Goal: Task Accomplishment & Management: Manage account settings

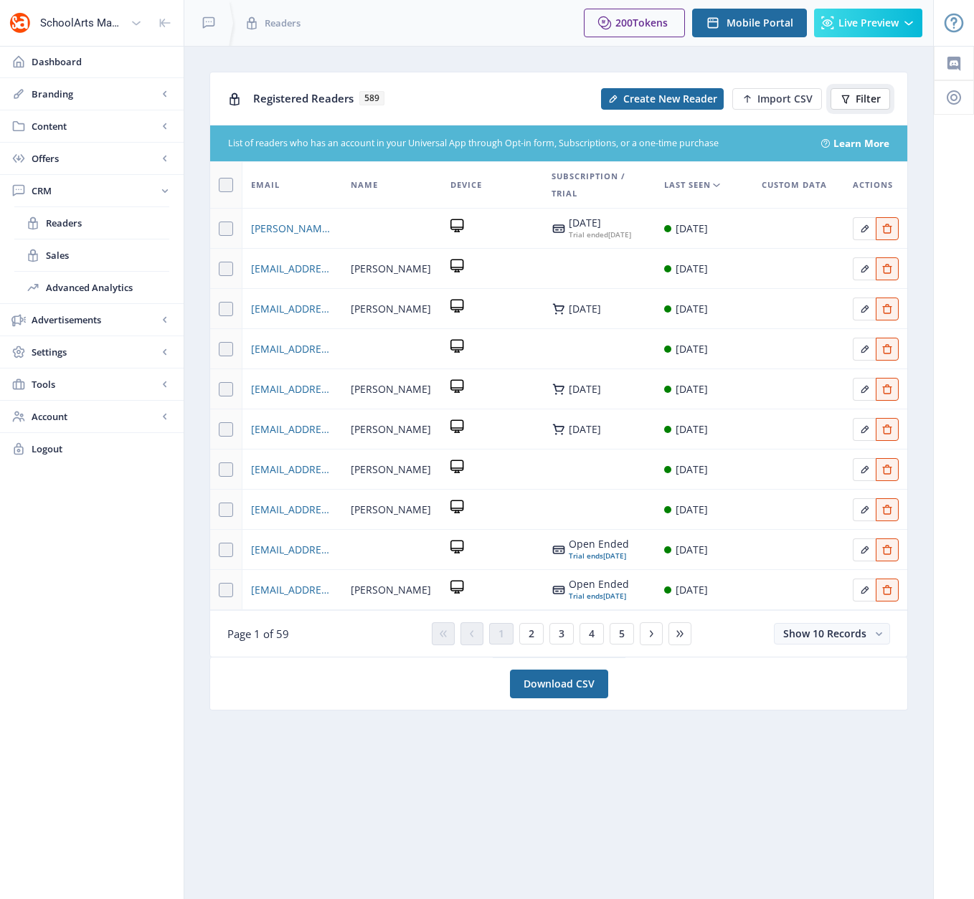
click at [867, 93] on span "Filter" at bounding box center [868, 98] width 25 height 11
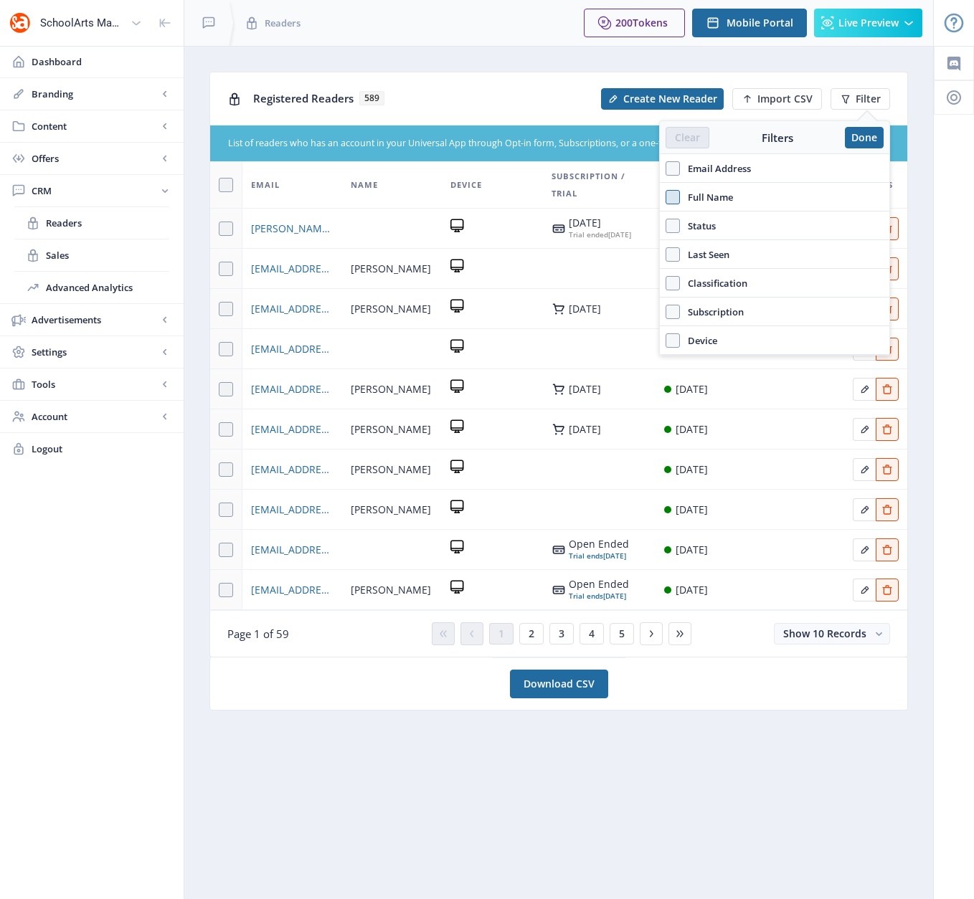
click at [673, 196] on span at bounding box center [673, 197] width 14 height 14
click at [666, 196] on input "Full Name" at bounding box center [666, 196] width 1 height 1
checkbox input "true"
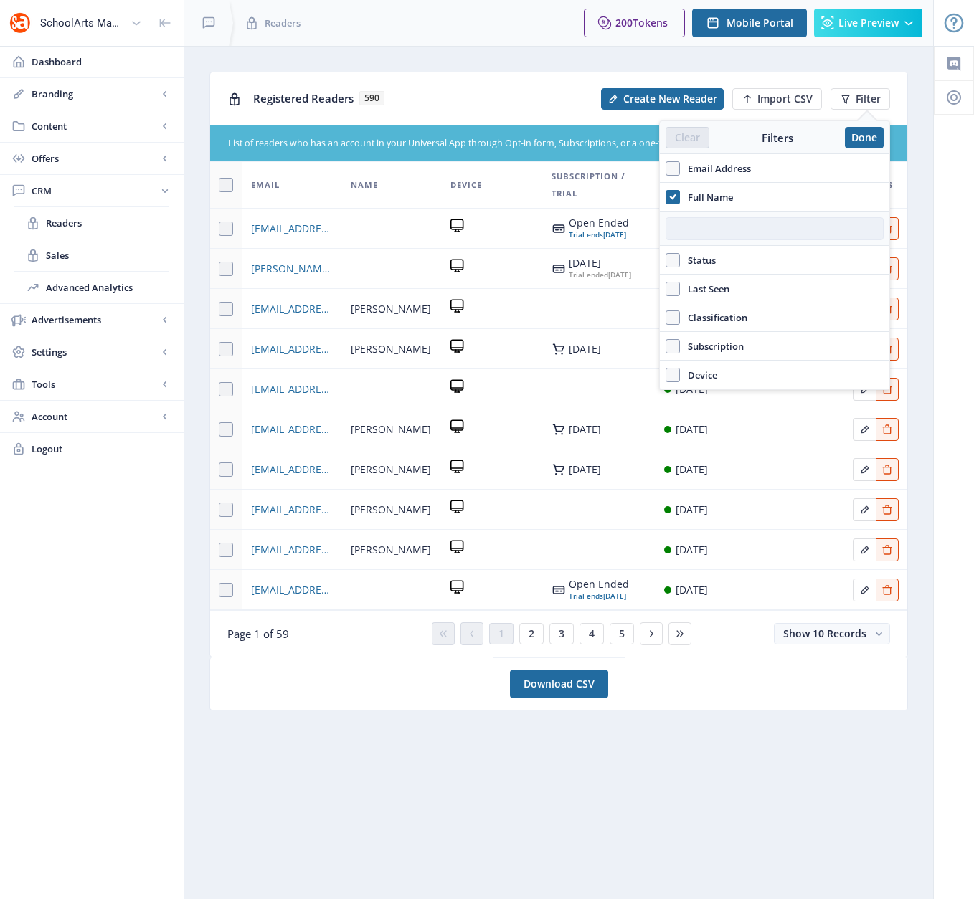
click at [733, 224] on input "text" at bounding box center [775, 228] width 218 height 23
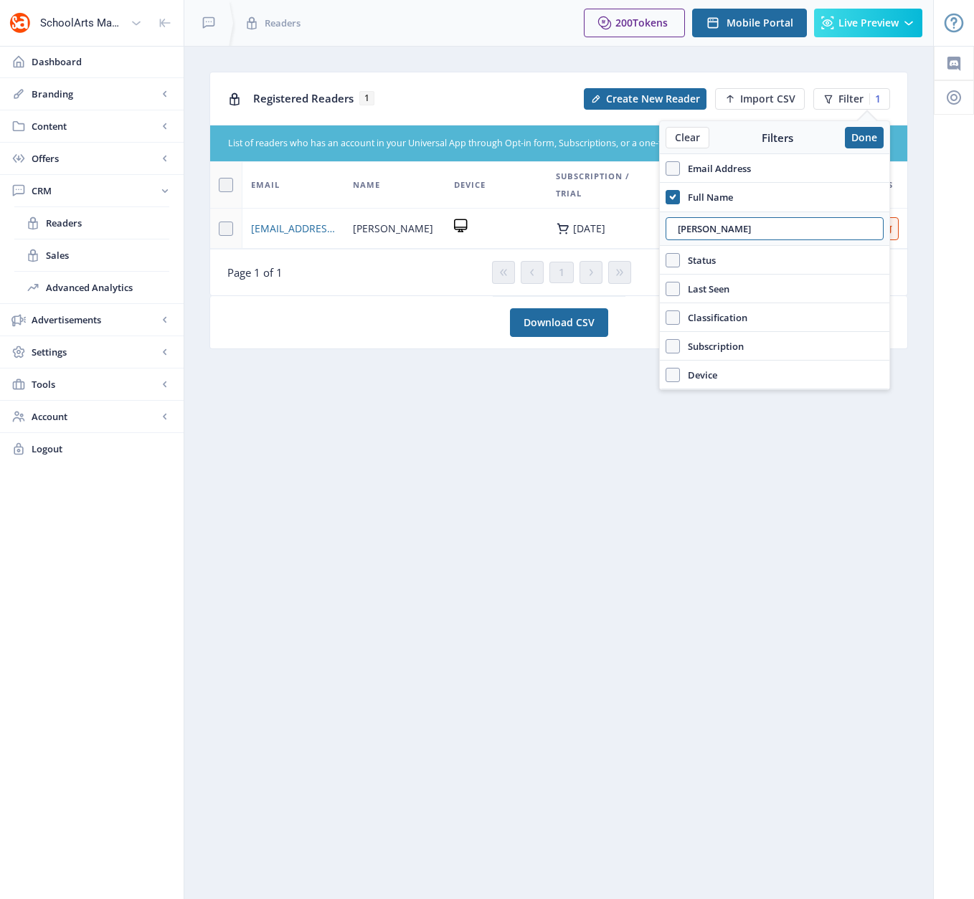
type input "montero"
click at [391, 307] on nb-card "Download CSV" at bounding box center [558, 322] width 699 height 53
click at [276, 227] on span "jmontero@emich.edu" at bounding box center [293, 228] width 85 height 17
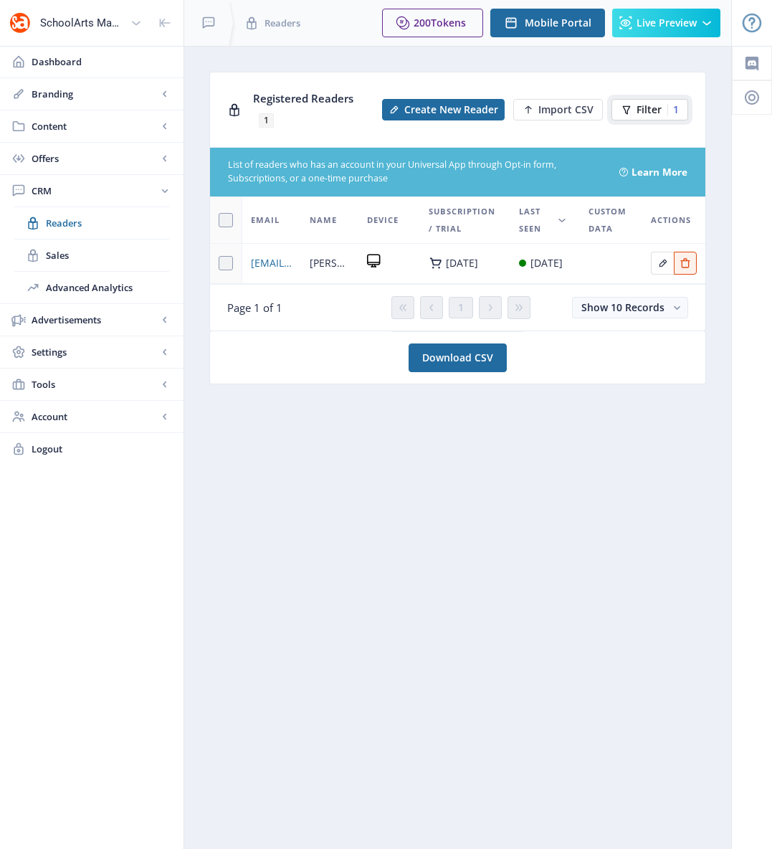
click at [678, 104] on div "1" at bounding box center [673, 109] width 11 height 11
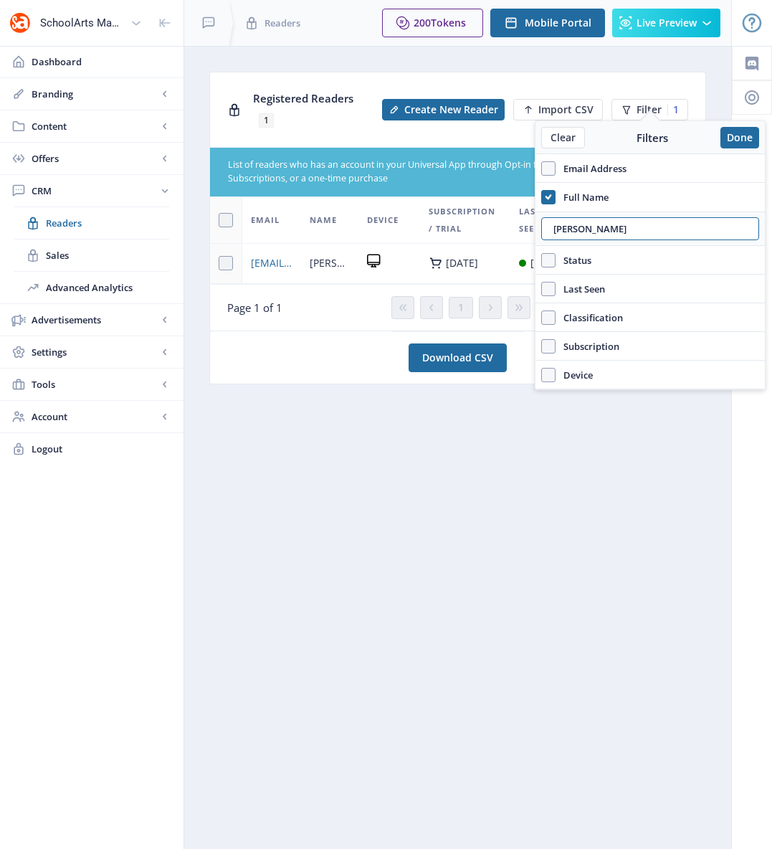
drag, startPoint x: 597, startPoint y: 231, endPoint x: 532, endPoint y: 232, distance: 64.5
click at [532, 232] on nb-layout "SchoolArts Magazine Dashboard Branding App Appearance Brand Brief Pages SEO Web…" at bounding box center [386, 424] width 772 height 849
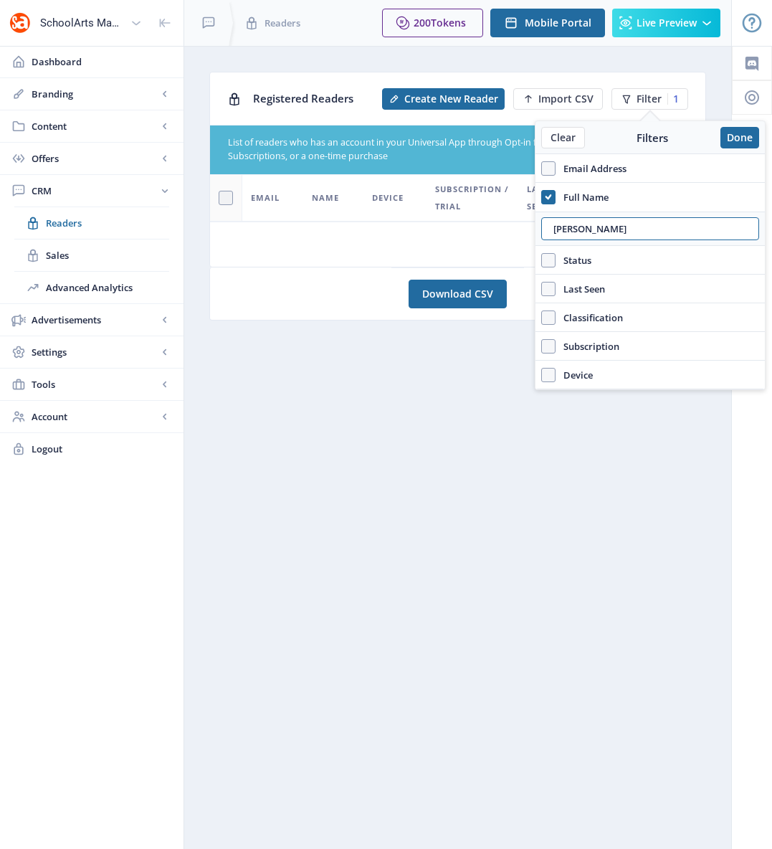
type input "drake"
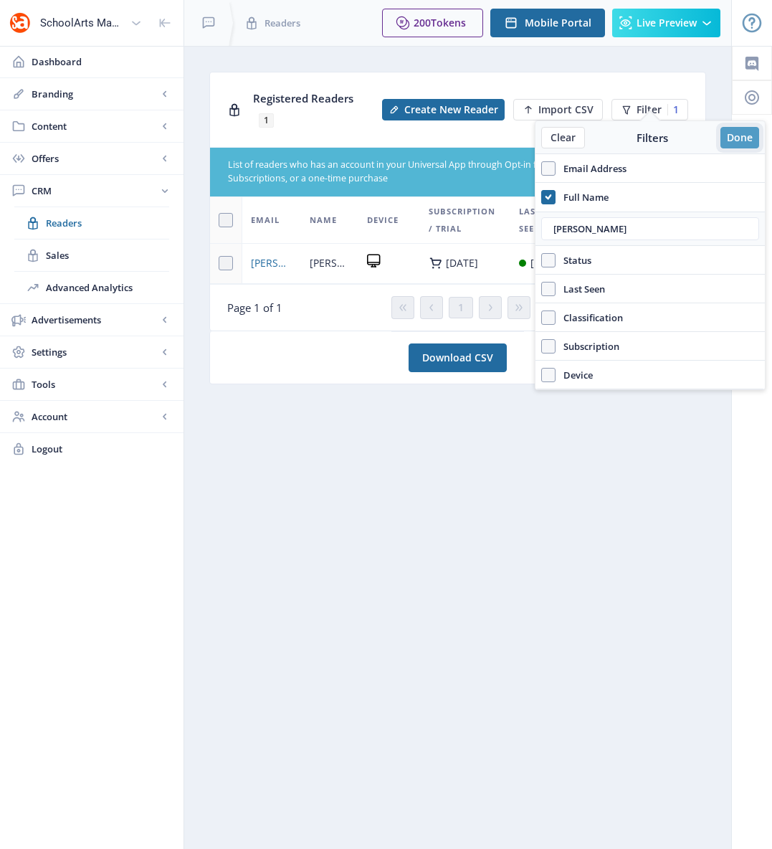
click at [739, 132] on button "Done" at bounding box center [740, 138] width 39 height 22
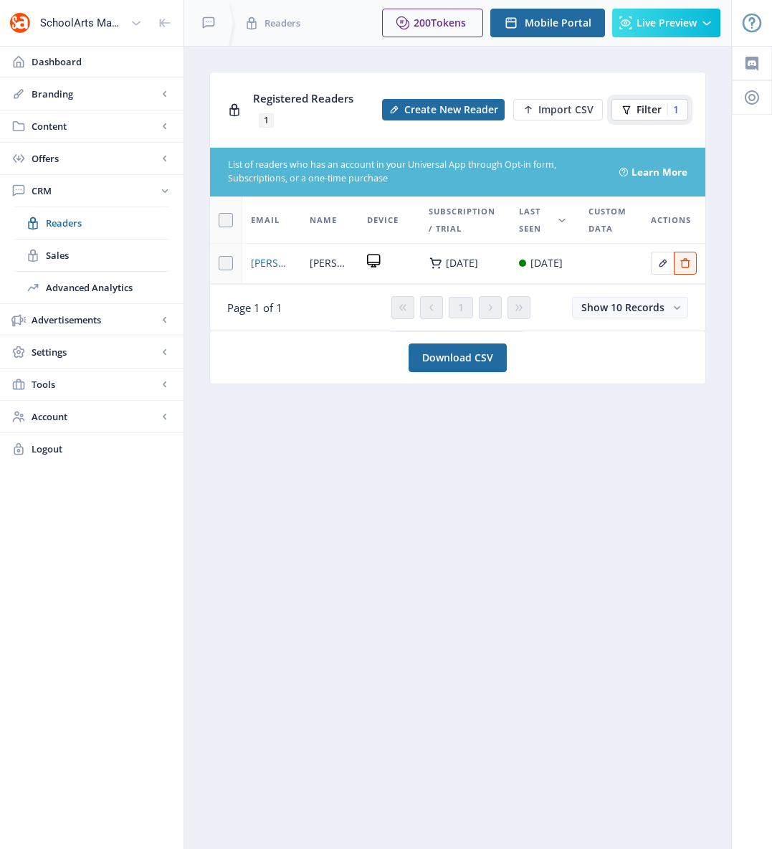
click at [648, 104] on span "Filter" at bounding box center [649, 109] width 25 height 11
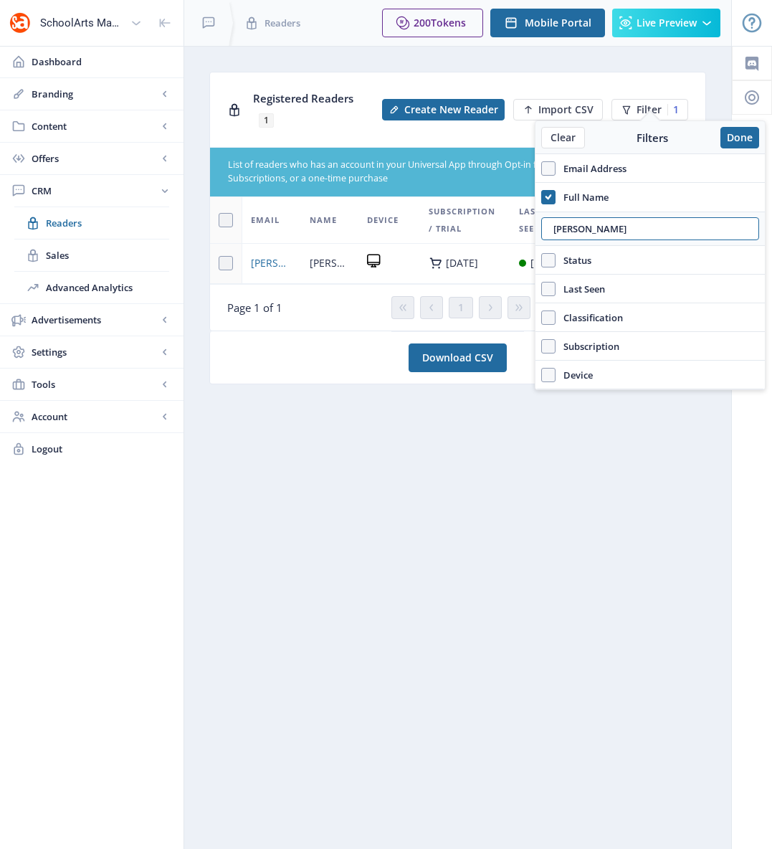
drag, startPoint x: 587, startPoint y: 228, endPoint x: 537, endPoint y: 228, distance: 49.5
click at [537, 228] on div "drake" at bounding box center [650, 229] width 229 height 34
type input "montero"
click at [270, 255] on span "jmontero@emich.edu" at bounding box center [272, 263] width 42 height 17
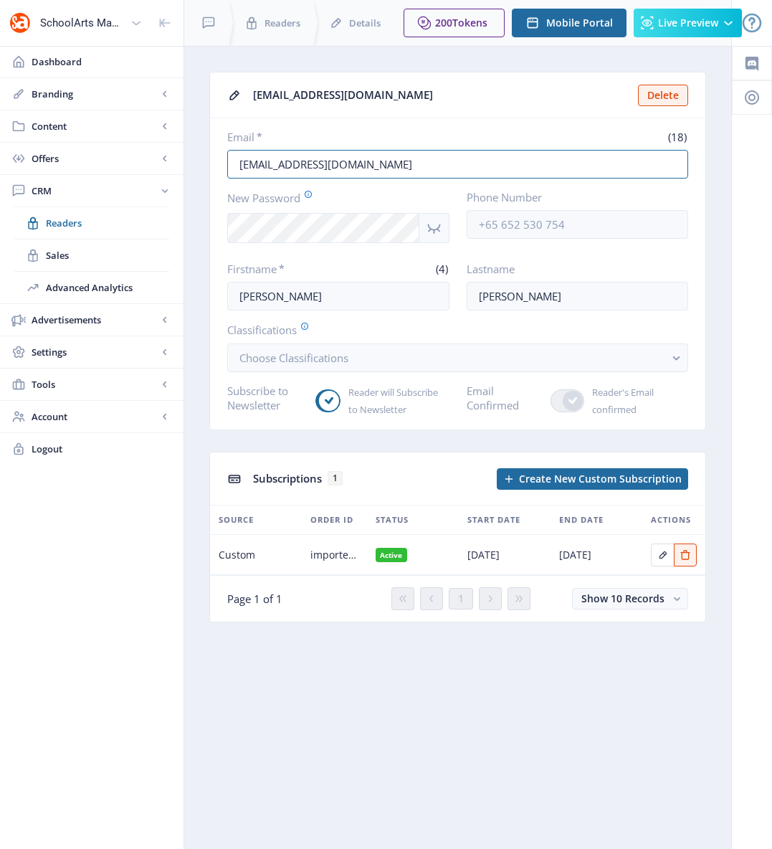
drag, startPoint x: 375, startPoint y: 164, endPoint x: 189, endPoint y: 155, distance: 186.7
click at [189, 155] on nb-layout-column "jmontero@emich.edu Delete Email * (18) jmontero@emich.edu New Password Phone Nu…" at bounding box center [458, 447] width 549 height 803
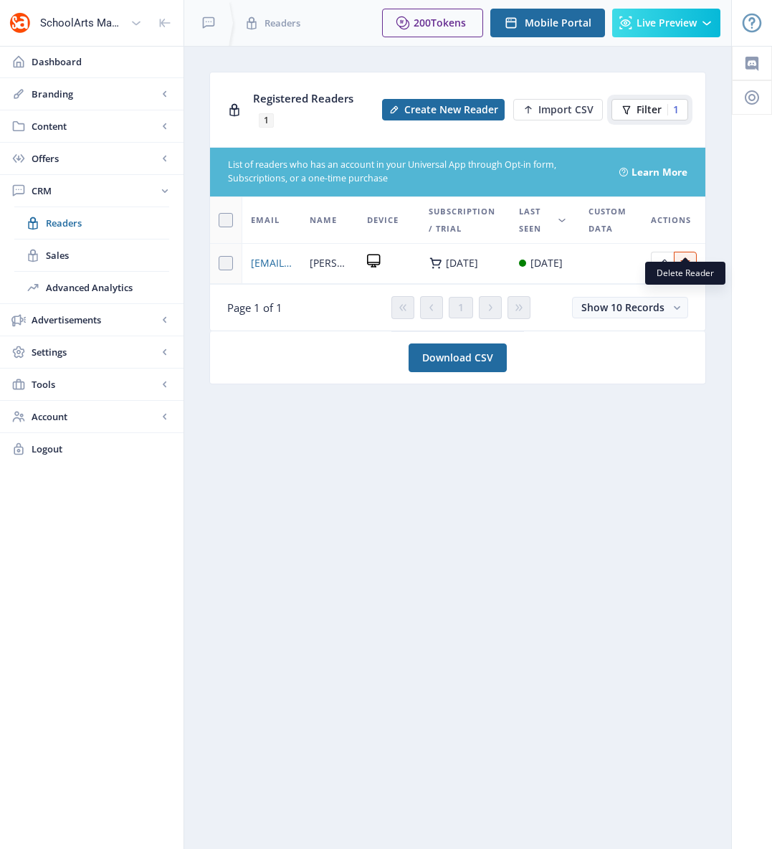
click at [678, 104] on div "1" at bounding box center [673, 109] width 11 height 11
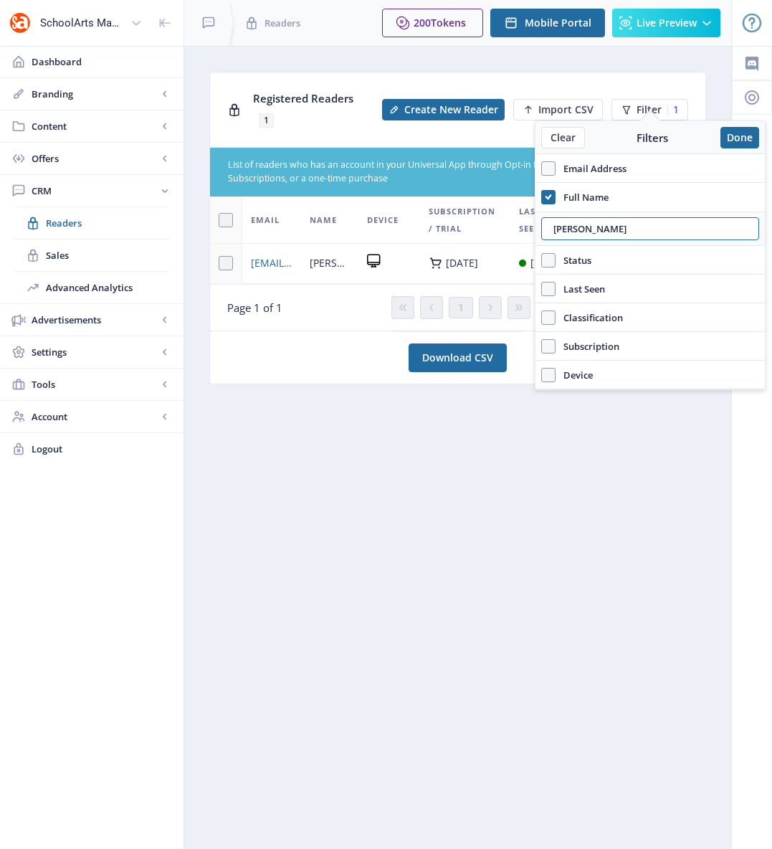
drag, startPoint x: 597, startPoint y: 227, endPoint x: 539, endPoint y: 225, distance: 57.4
click at [539, 225] on div "montero" at bounding box center [650, 229] width 229 height 34
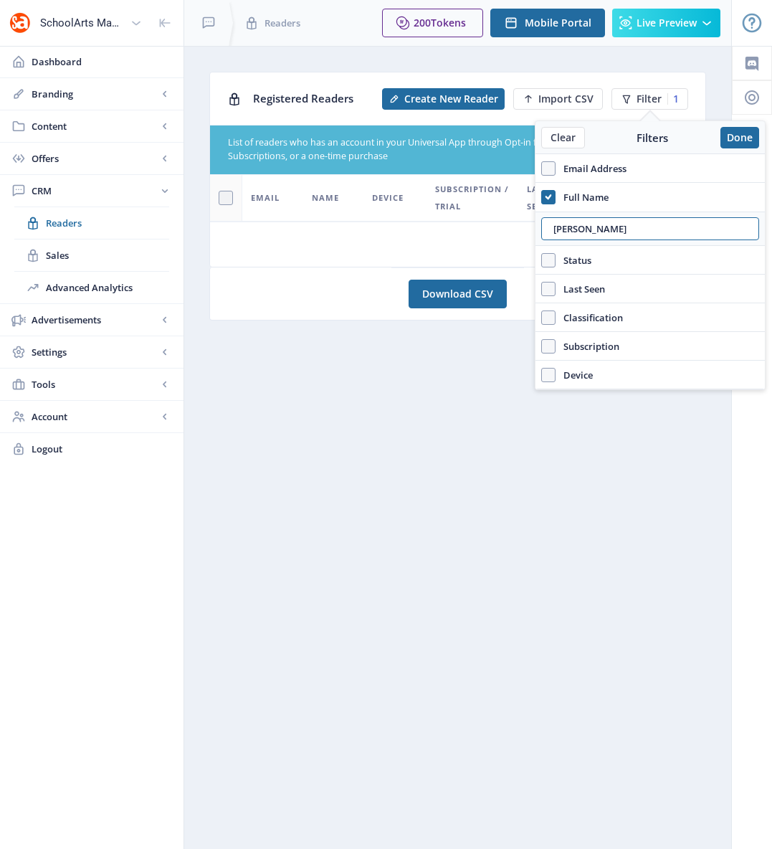
drag, startPoint x: 647, startPoint y: 232, endPoint x: 505, endPoint y: 230, distance: 142.0
click at [505, 230] on nb-layout "SchoolArts Magazine Dashboard Branding App Appearance Brand Brief Pages SEO Web…" at bounding box center [386, 424] width 772 height 849
drag, startPoint x: 600, startPoint y: 228, endPoint x: 544, endPoint y: 224, distance: 55.4
click at [544, 224] on input "wendy libb" at bounding box center [650, 228] width 218 height 23
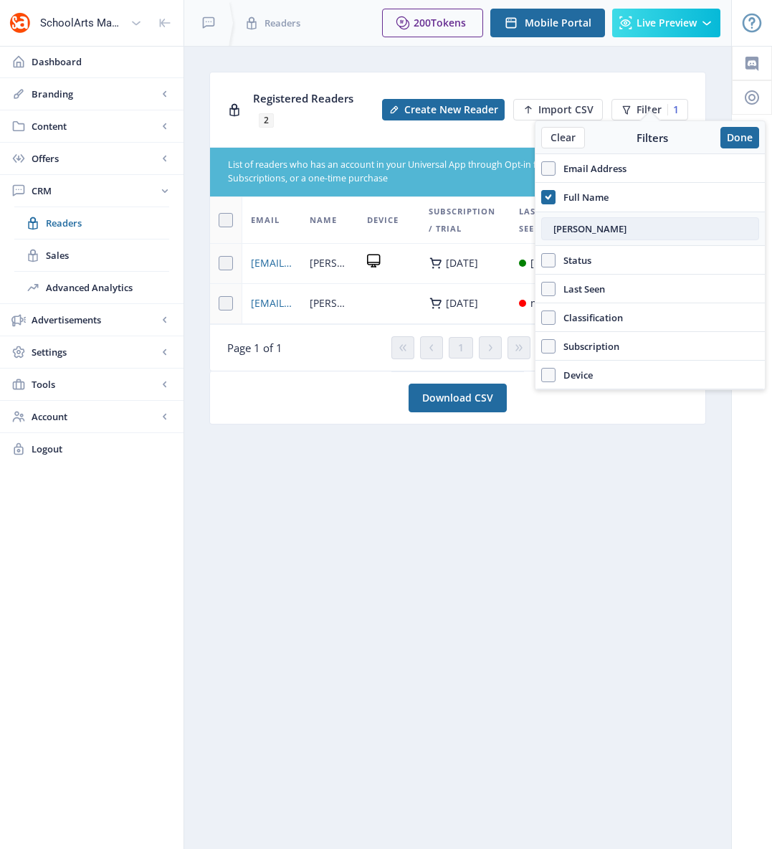
type input "libby"
click at [743, 137] on button "Done" at bounding box center [740, 138] width 39 height 22
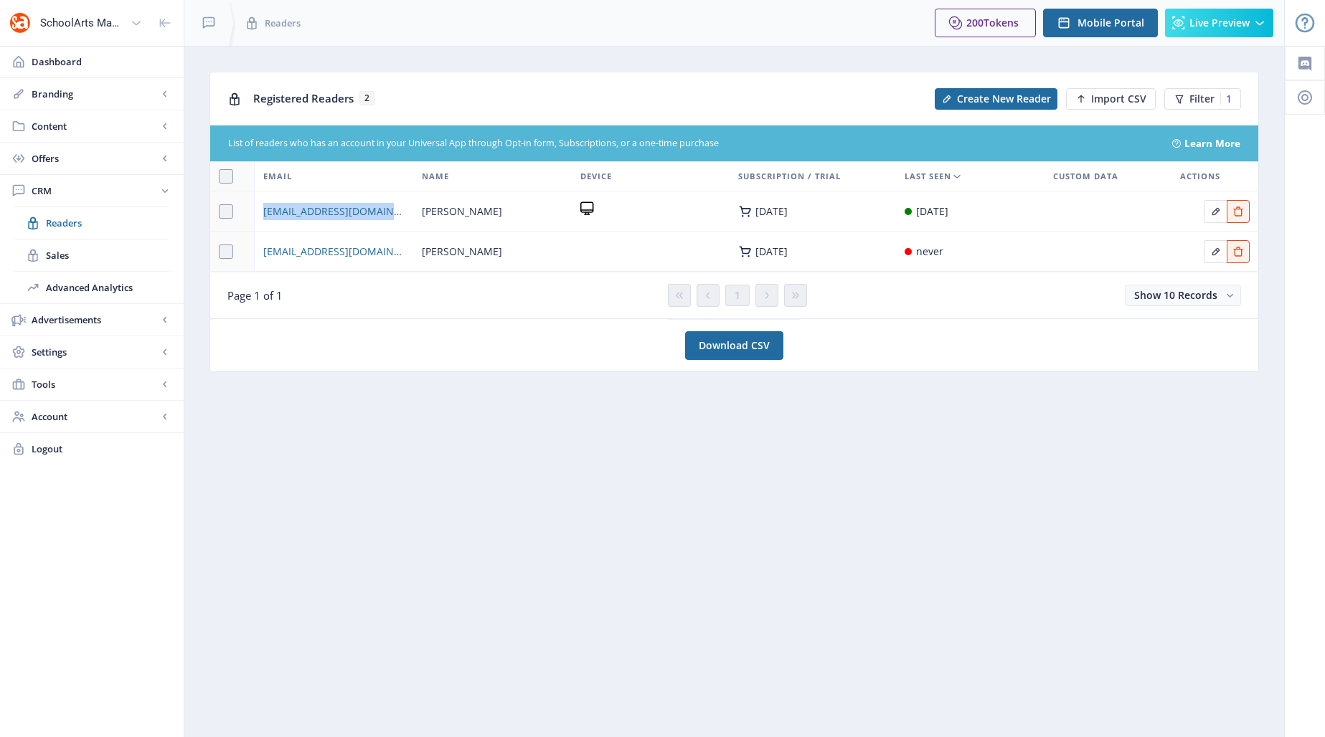
drag, startPoint x: 394, startPoint y: 212, endPoint x: 252, endPoint y: 208, distance: 142.8
click at [252, 208] on tr "wlibby@bangorschools.net WENDY LIBBY Jul 31, 2031 Aug 27, 2025" at bounding box center [734, 211] width 1048 height 40
copy tr "wlibby@bangorschools.net"
drag, startPoint x: 366, startPoint y: 255, endPoint x: 237, endPoint y: 256, distance: 129.8
click at [237, 256] on tr "aarrttyy19@msn.com WENDY LIBBY Jul 31, 2026 never" at bounding box center [734, 252] width 1048 height 40
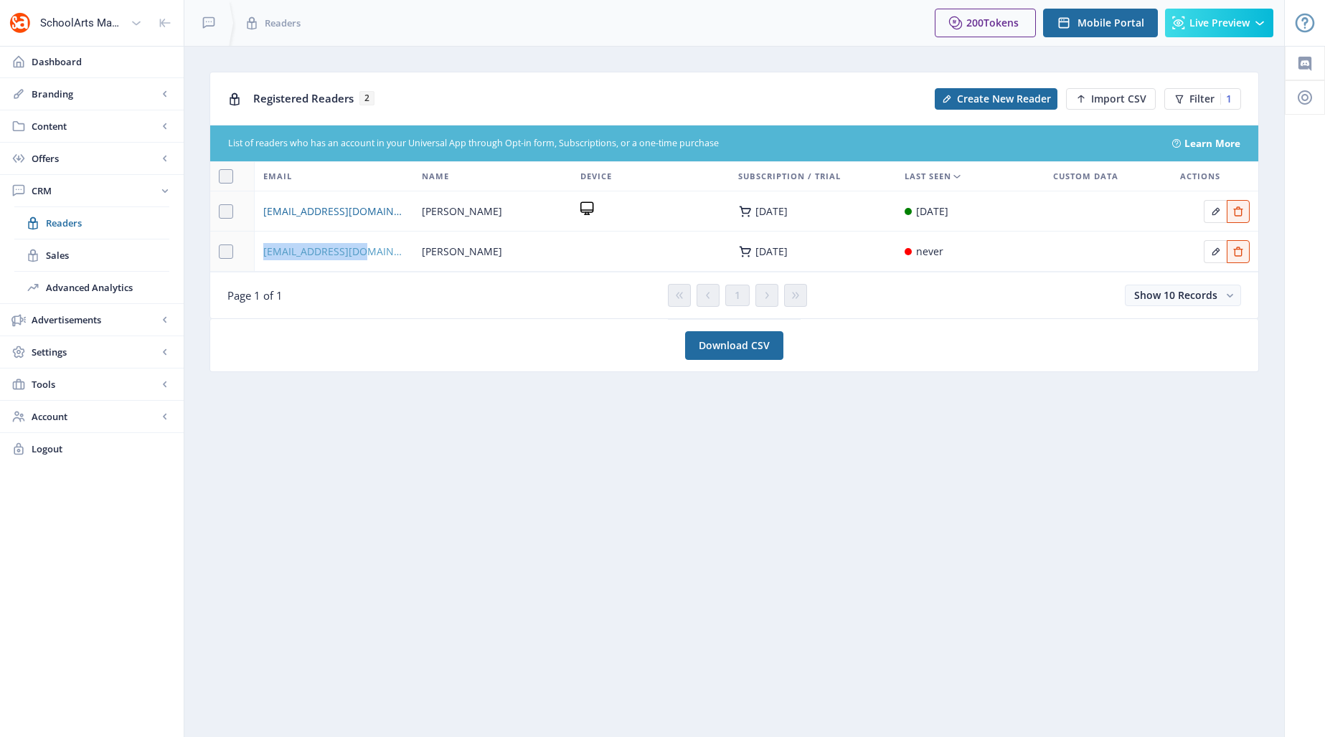
click at [335, 252] on span "aarrttyy19@msn.com" at bounding box center [333, 251] width 141 height 17
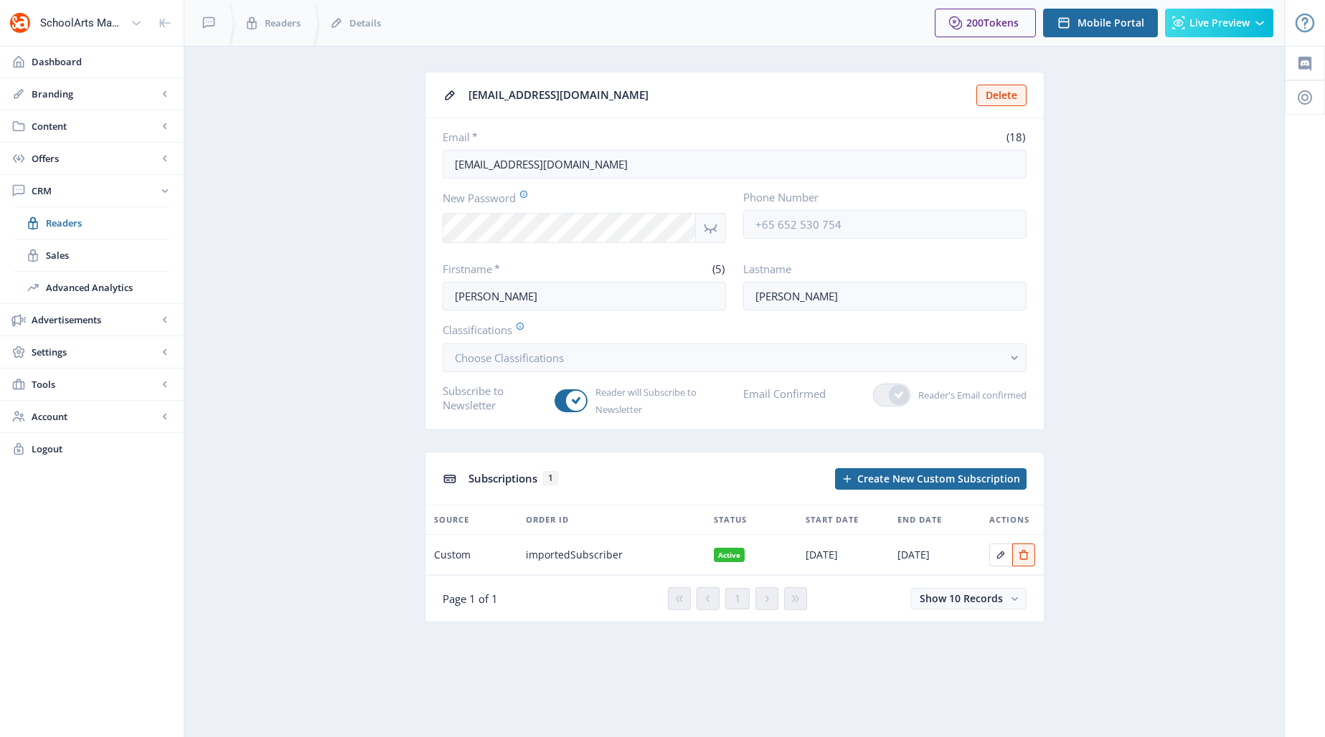
click at [712, 226] on icon "Show password" at bounding box center [710, 227] width 18 height 17
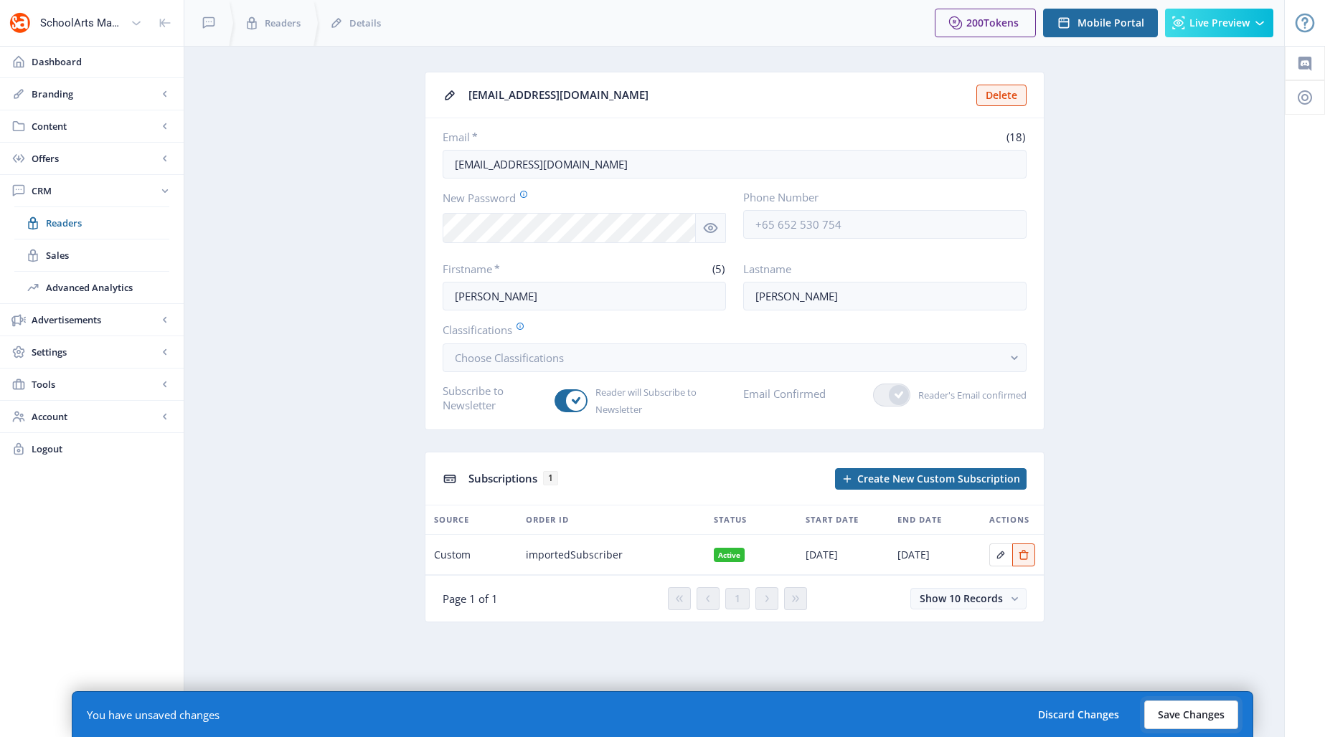
click at [973, 711] on button "Save Changes" at bounding box center [1191, 715] width 94 height 29
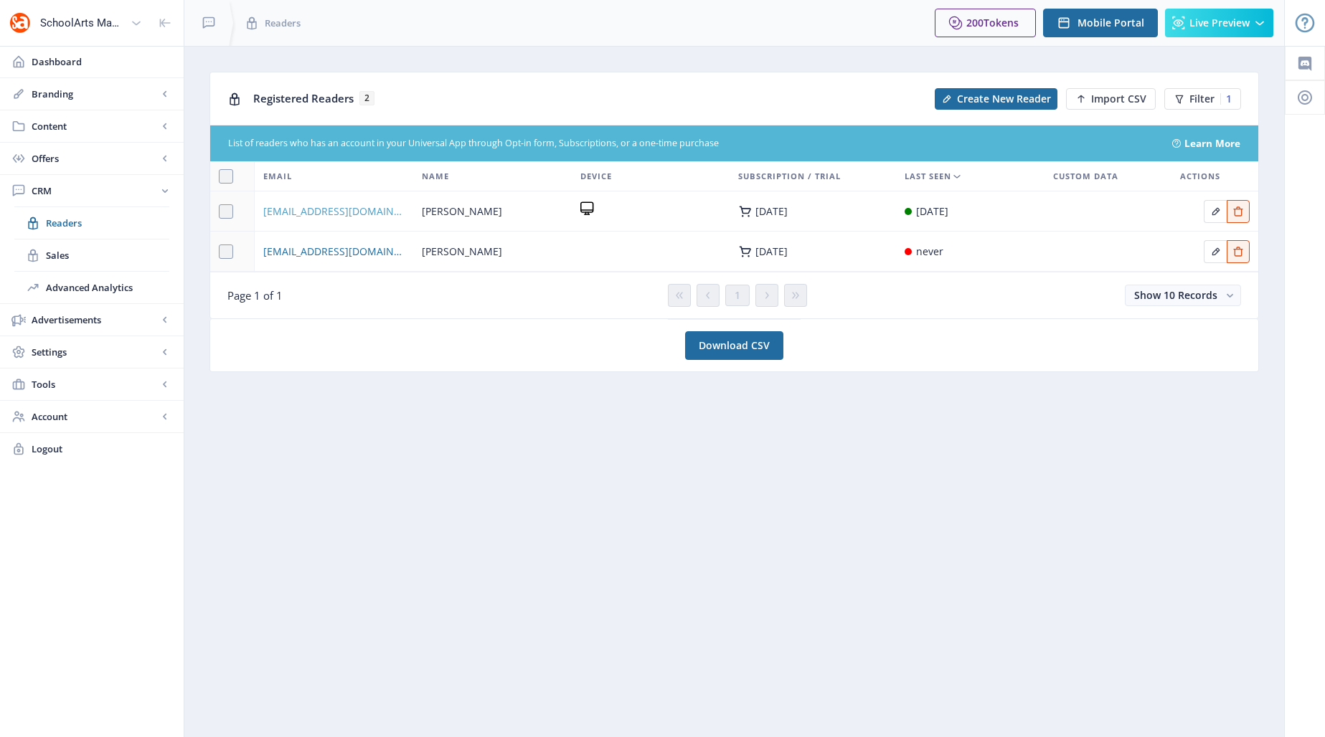
click at [338, 212] on span "wlibby@bangorschools.net" at bounding box center [333, 211] width 141 height 17
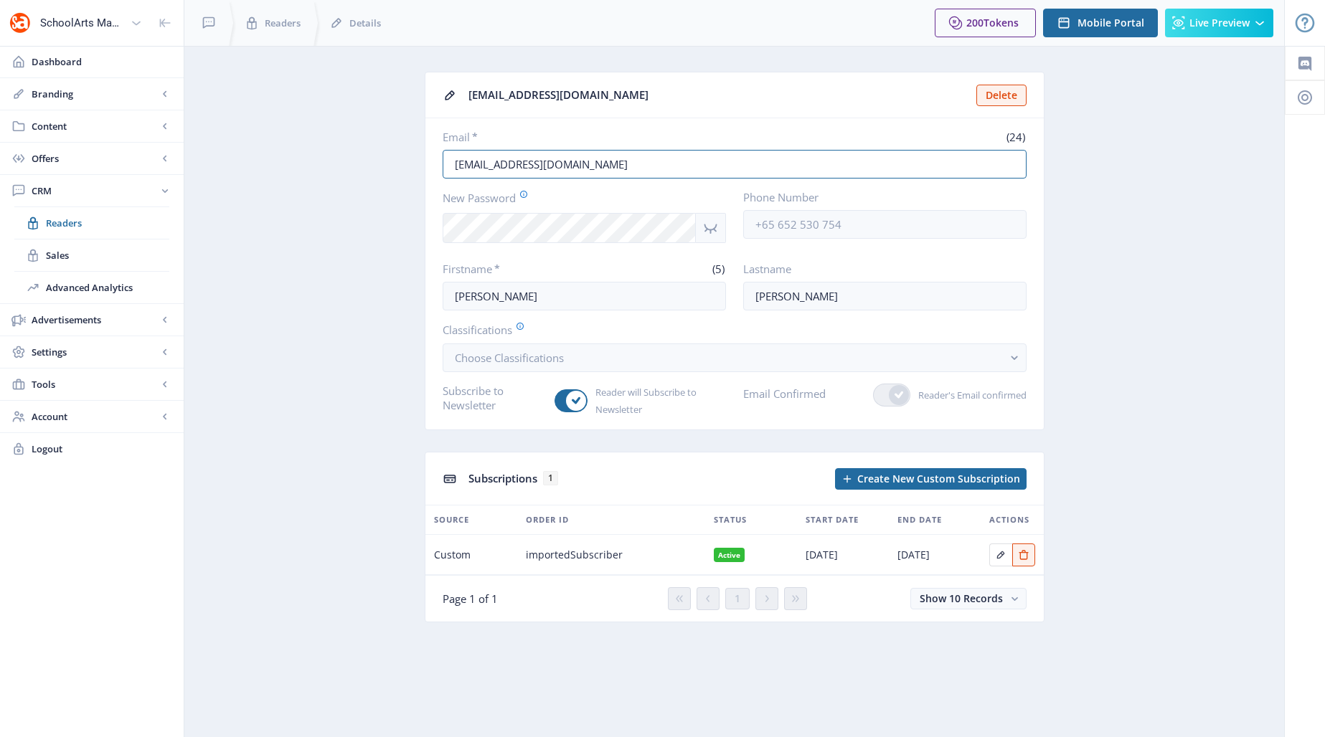
drag, startPoint x: 592, startPoint y: 166, endPoint x: 415, endPoint y: 161, distance: 176.5
click at [415, 161] on app-crm-reader "wlibby@bangorschools.net Delete Email * (24) wlibby@bangorschools.net New Passw…" at bounding box center [733, 358] width 1049 height 572
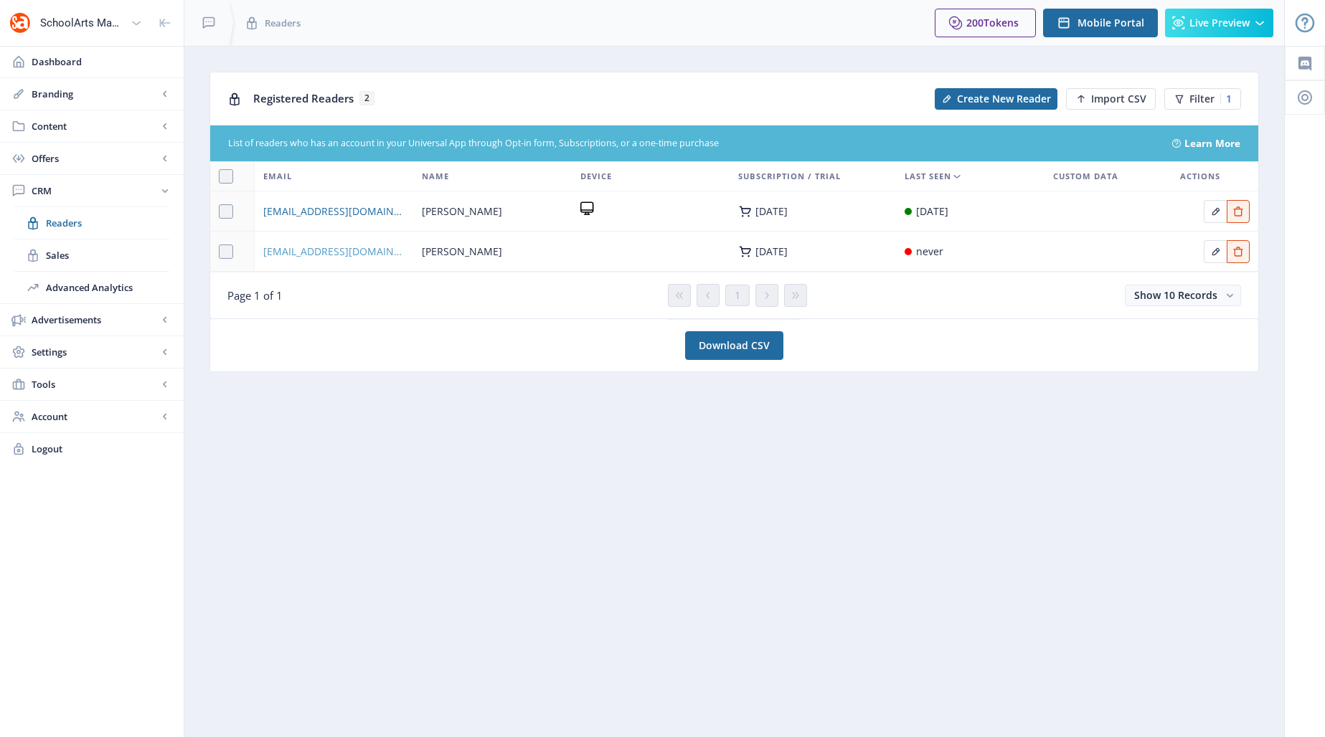
click at [350, 251] on span "aarrttyy19@msn.com" at bounding box center [333, 251] width 141 height 17
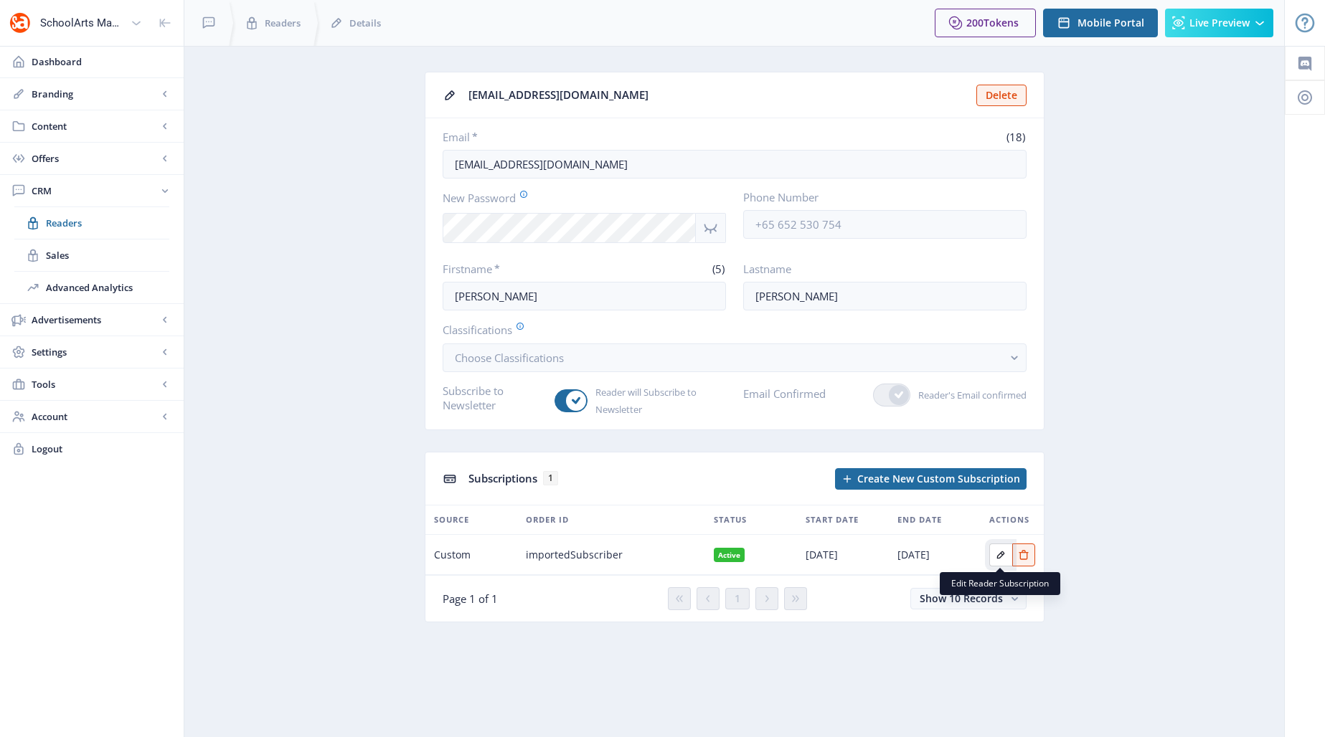
click at [973, 556] on icon "Edit page" at bounding box center [1000, 554] width 11 height 11
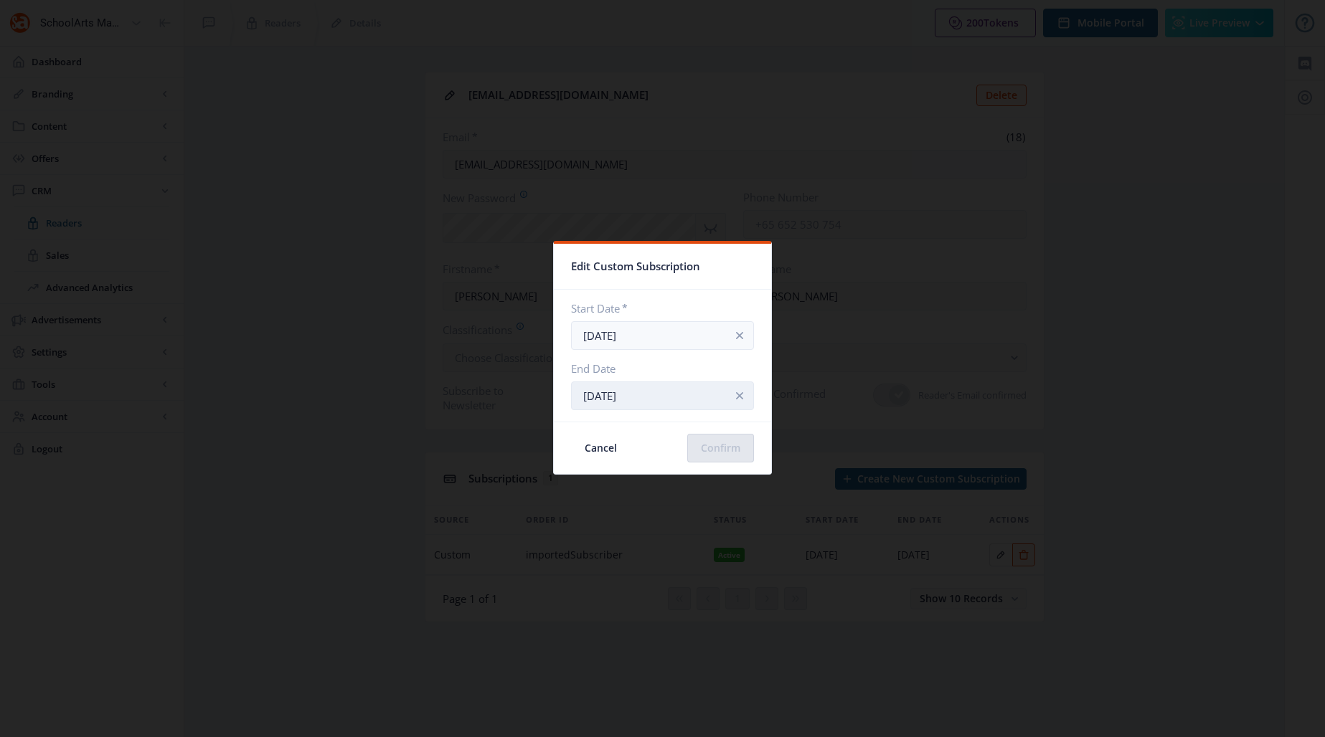
click at [644, 390] on input "Aug 1, 2026" at bounding box center [662, 396] width 183 height 29
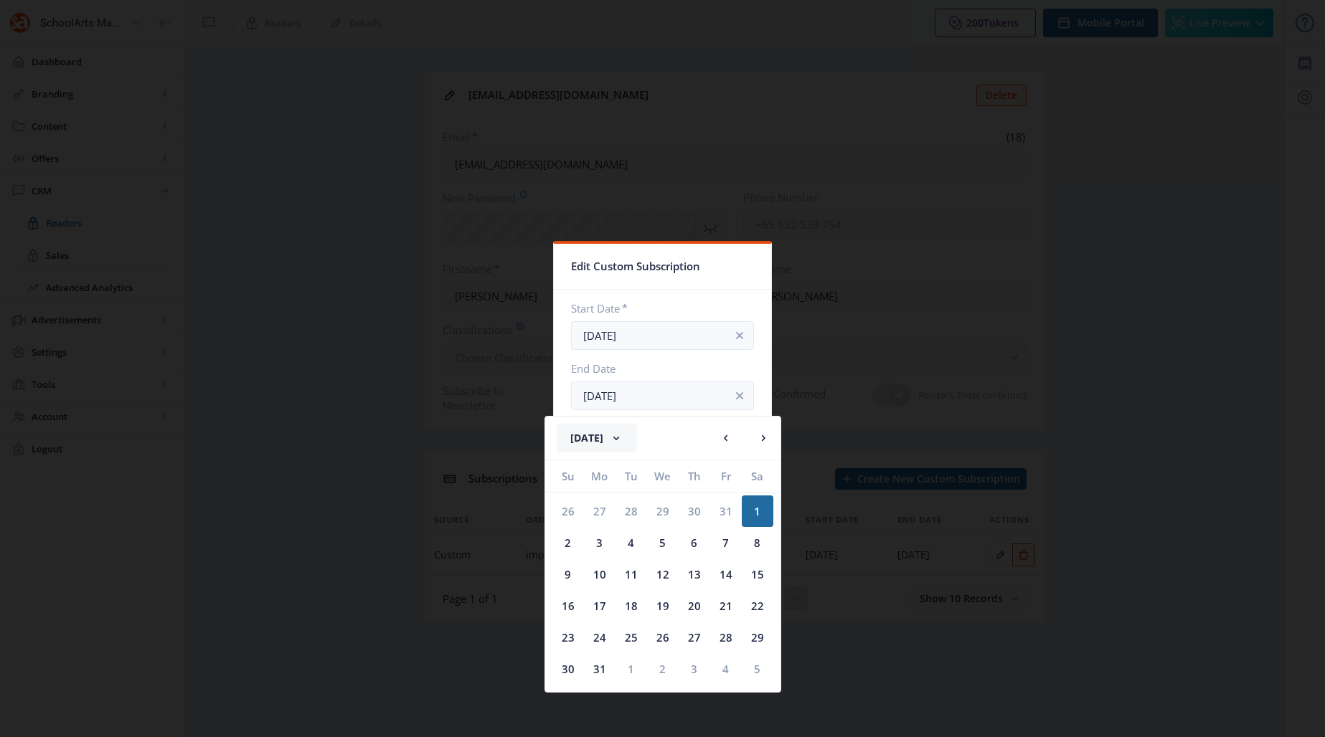
click at [623, 436] on rect at bounding box center [616, 438] width 14 height 14
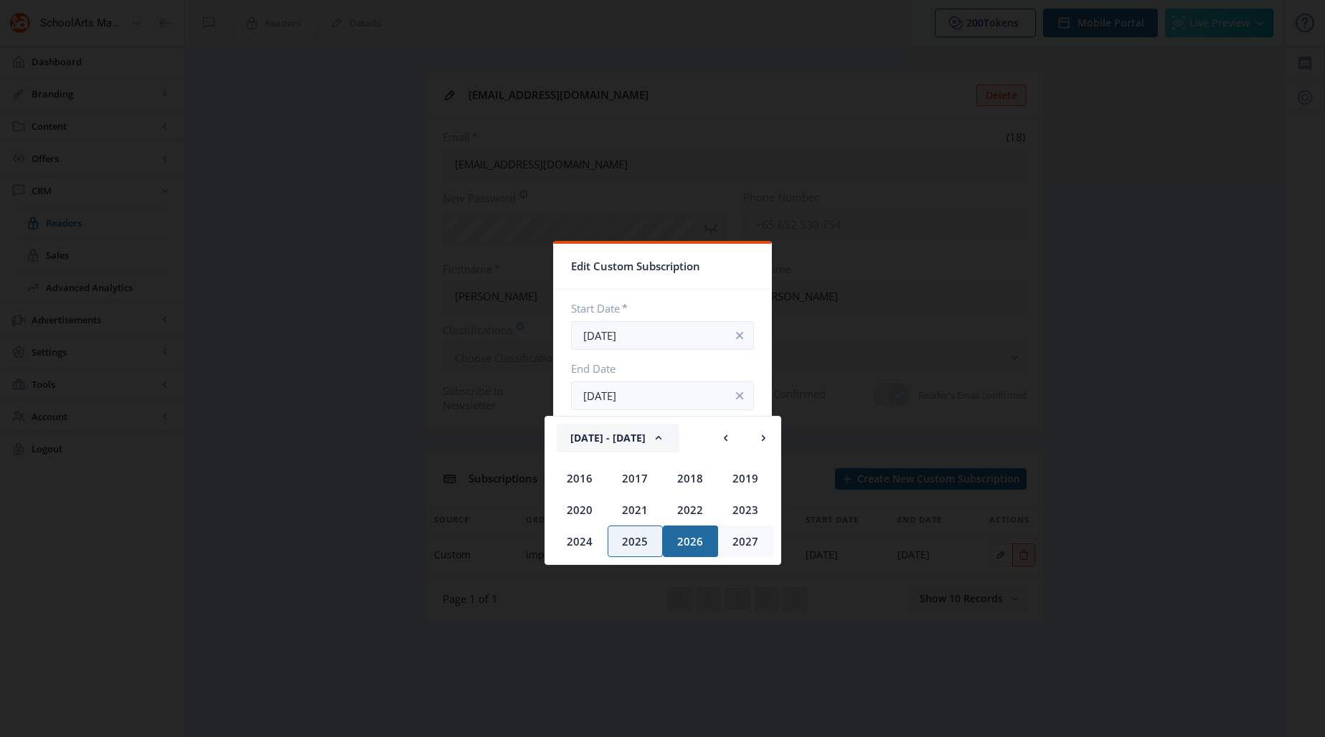
click at [757, 540] on div "2027" at bounding box center [745, 542] width 55 height 32
click at [763, 439] on icon at bounding box center [763, 438] width 4 height 6
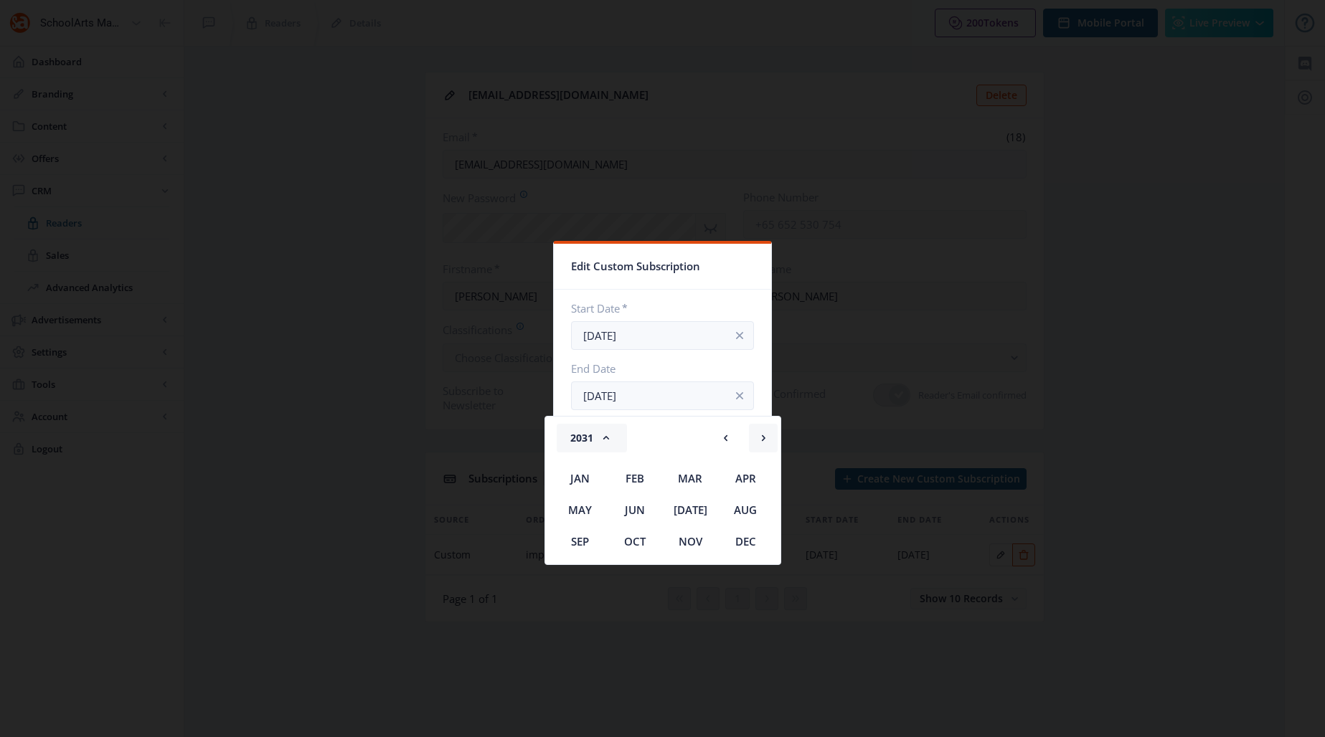
click at [763, 439] on icon at bounding box center [763, 438] width 4 height 6
click at [747, 505] on div "Aug" at bounding box center [745, 510] width 55 height 32
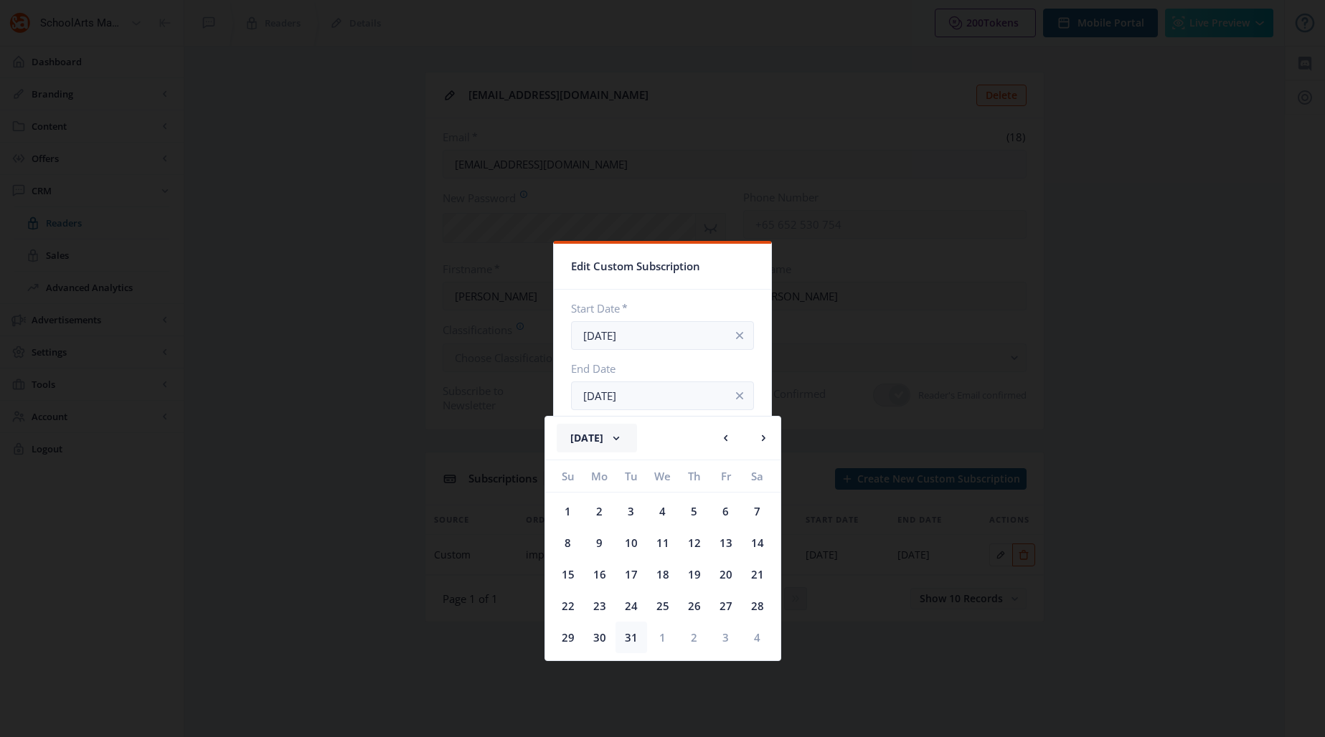
click at [629, 639] on div "31" at bounding box center [631, 638] width 32 height 32
type input "Aug 31, 2032"
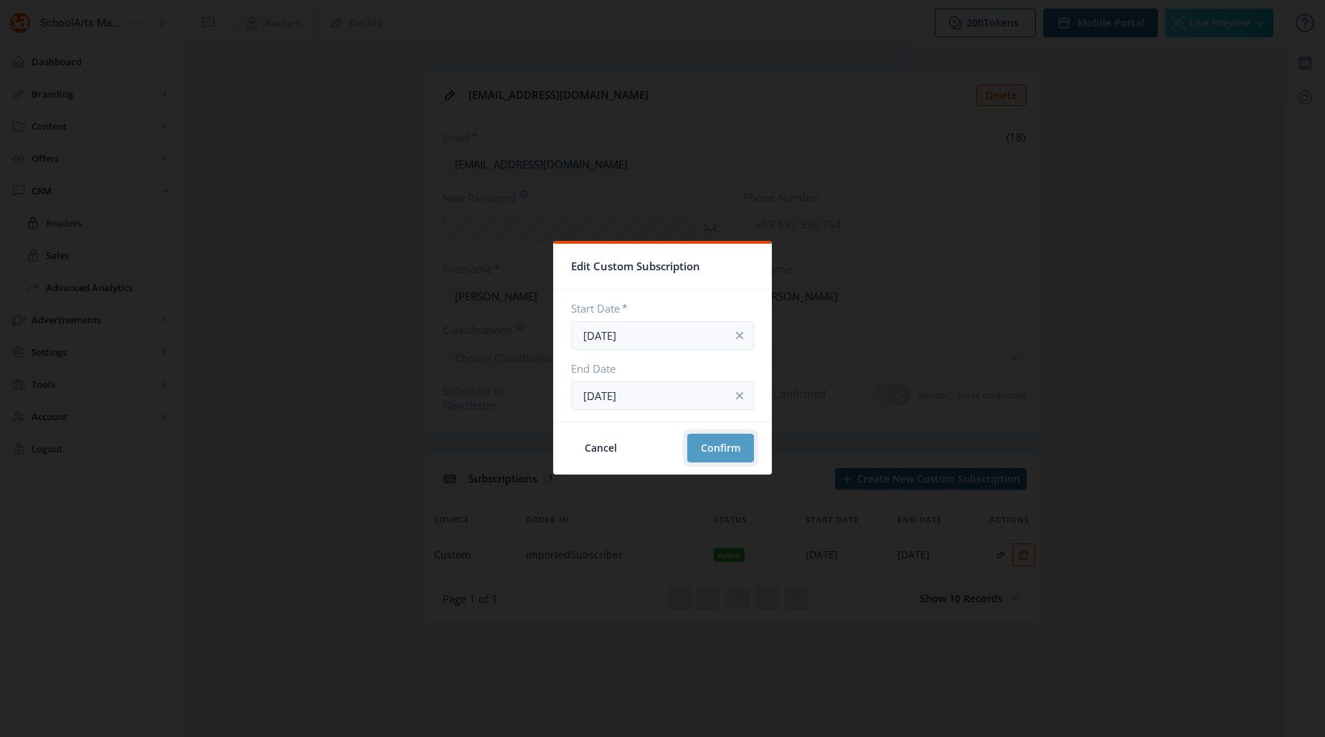
click at [700, 445] on button "Confirm" at bounding box center [720, 448] width 67 height 29
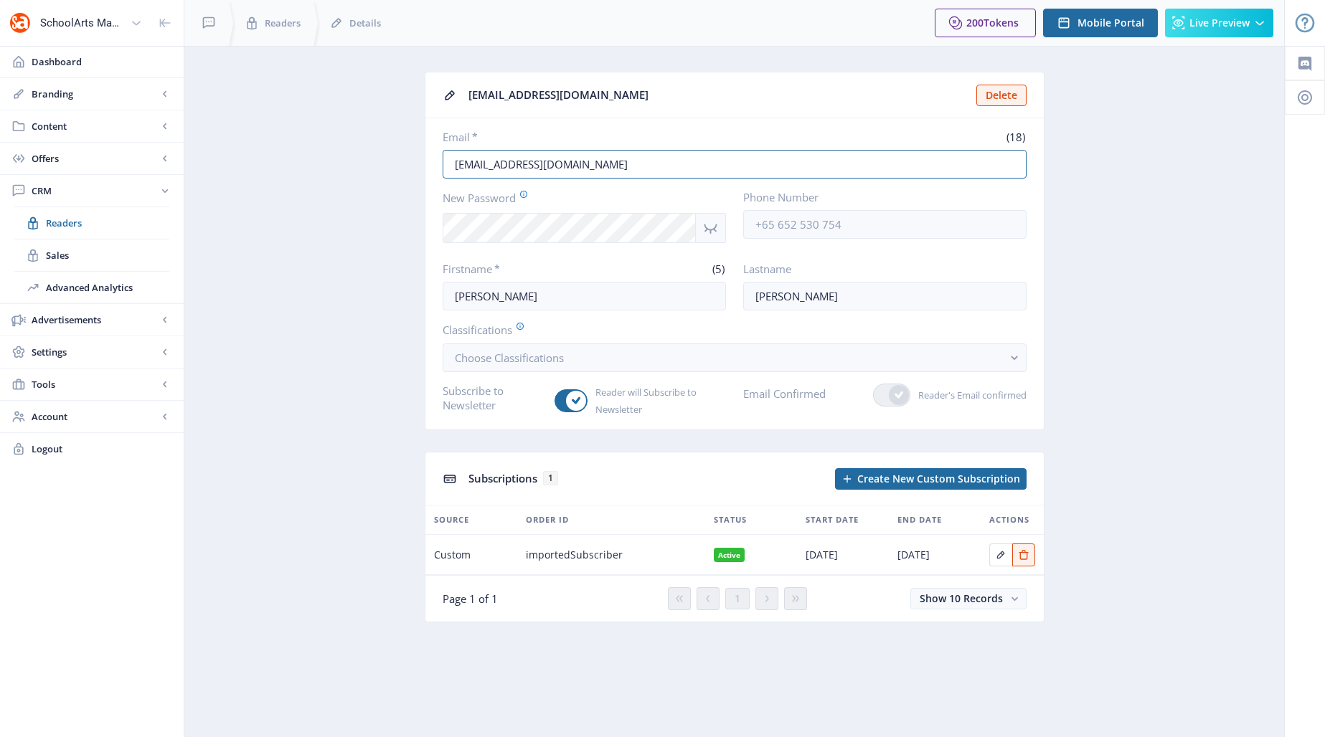
drag, startPoint x: 571, startPoint y: 165, endPoint x: 440, endPoint y: 159, distance: 130.6
click at [440, 159] on nb-card-body "Email * (18) aarrttyy19@msn.com New Password Phone Number Firstname * (5) WENDY…" at bounding box center [734, 273] width 618 height 311
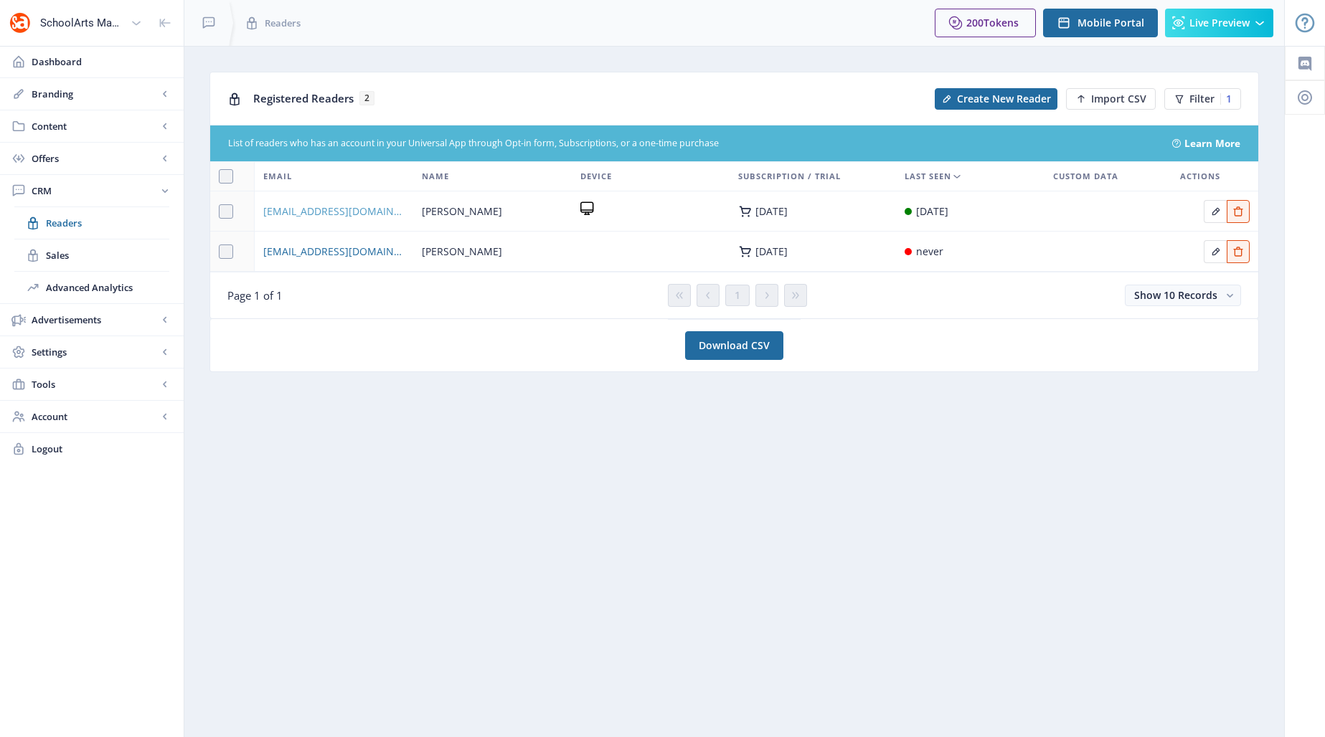
click at [328, 209] on span "wlibby@bangorschools.net" at bounding box center [333, 211] width 141 height 17
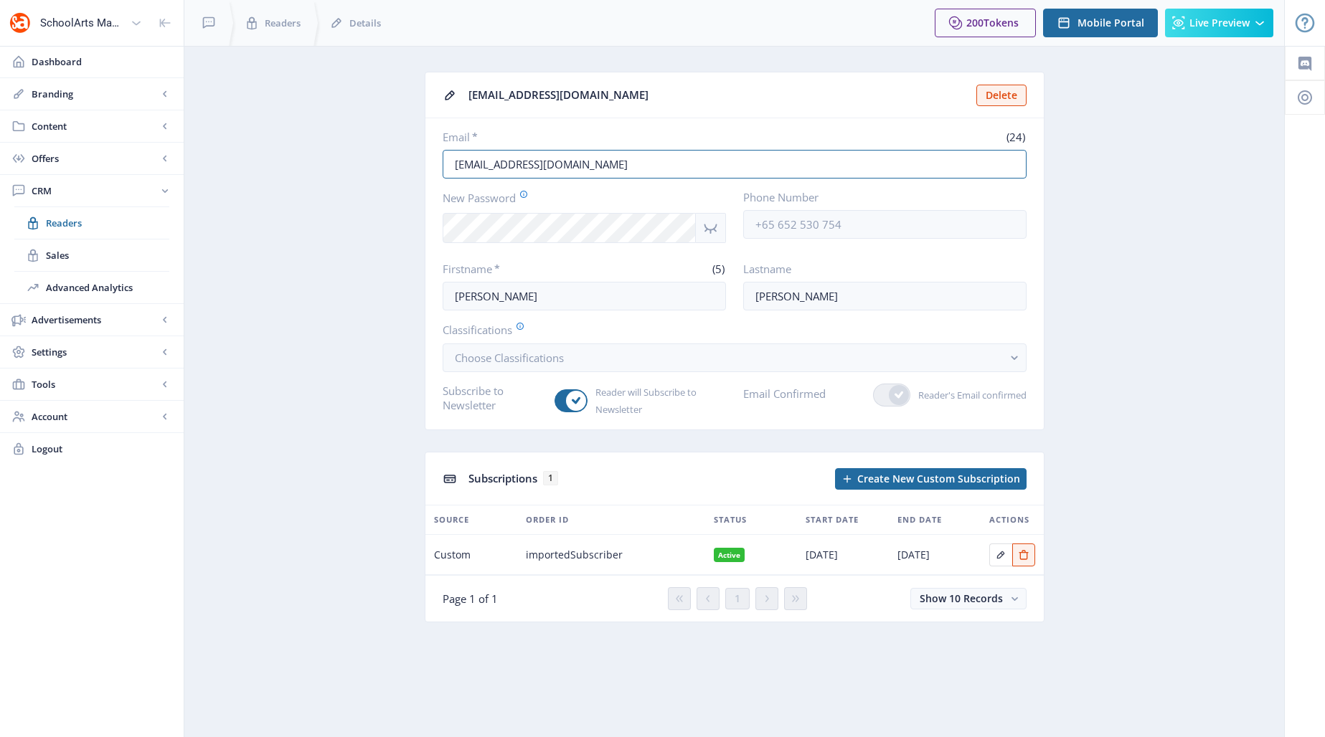
drag, startPoint x: 611, startPoint y: 169, endPoint x: 435, endPoint y: 155, distance: 176.2
click at [435, 155] on nb-card-body "Email * (24) wlibby@bangorschools.net New Password Phone Number Firstname * (5)…" at bounding box center [734, 273] width 618 height 311
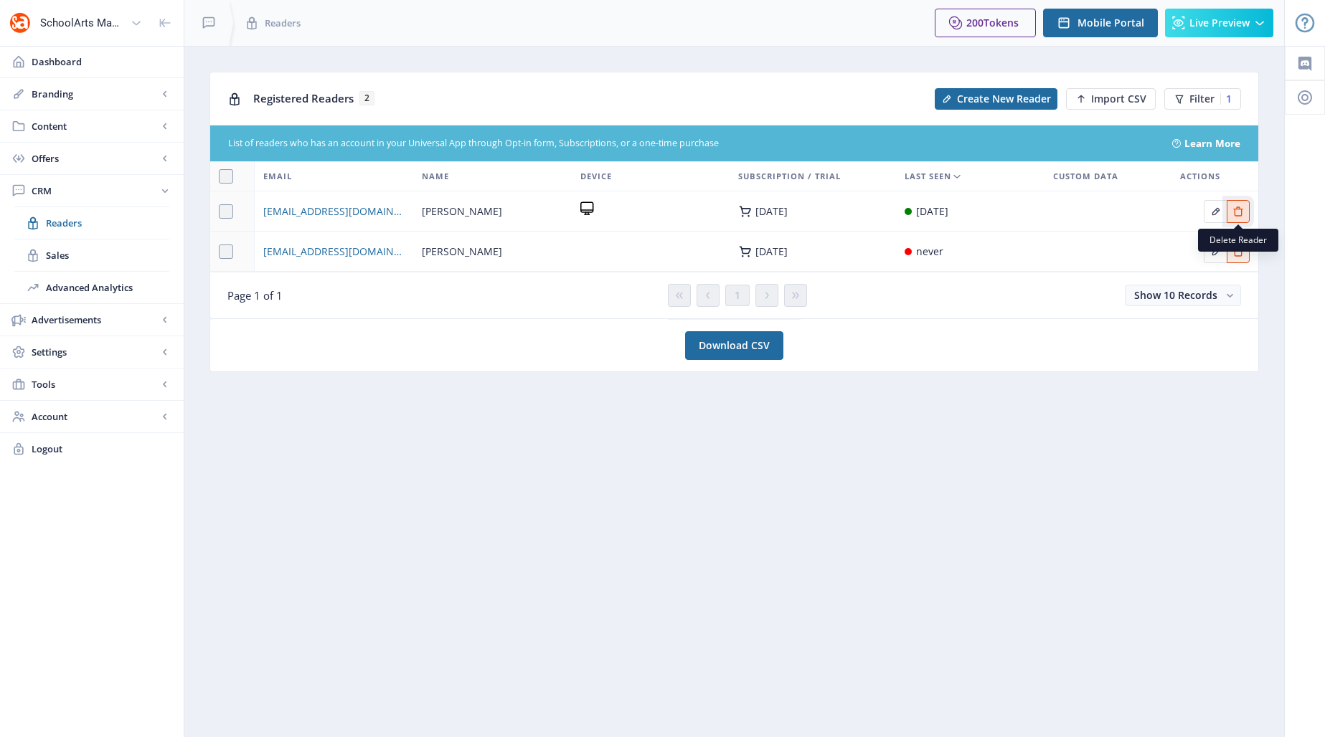
click at [973, 209] on icon "Edit page" at bounding box center [1237, 211] width 9 height 9
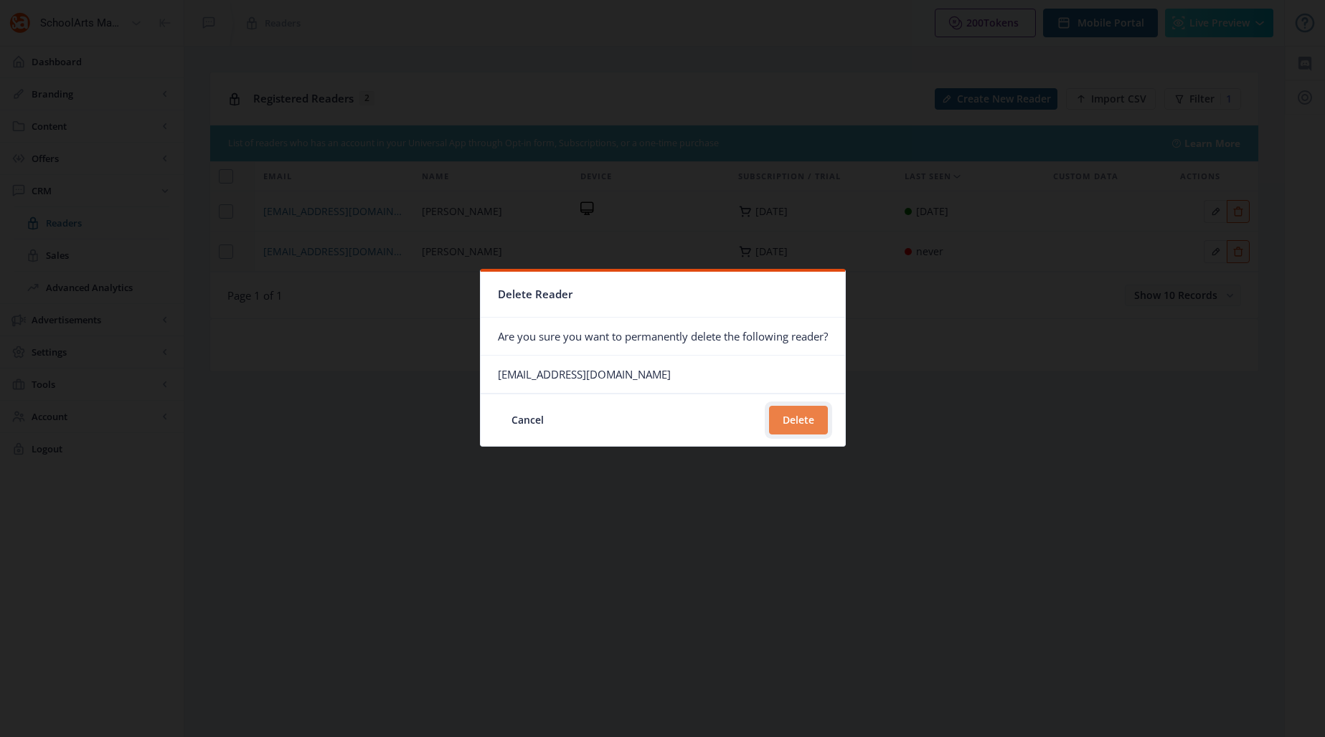
click at [795, 417] on button "Delete" at bounding box center [798, 420] width 59 height 29
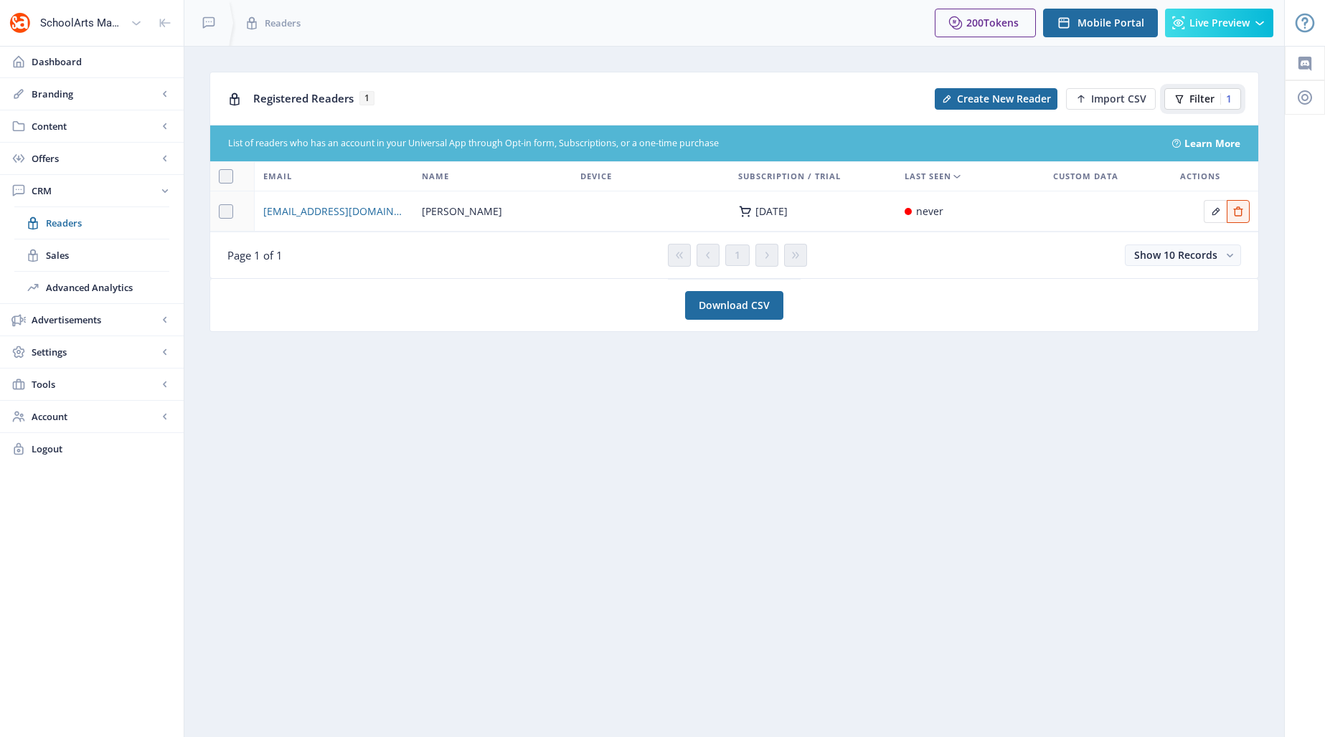
click at [973, 100] on span "Filter" at bounding box center [1201, 98] width 25 height 11
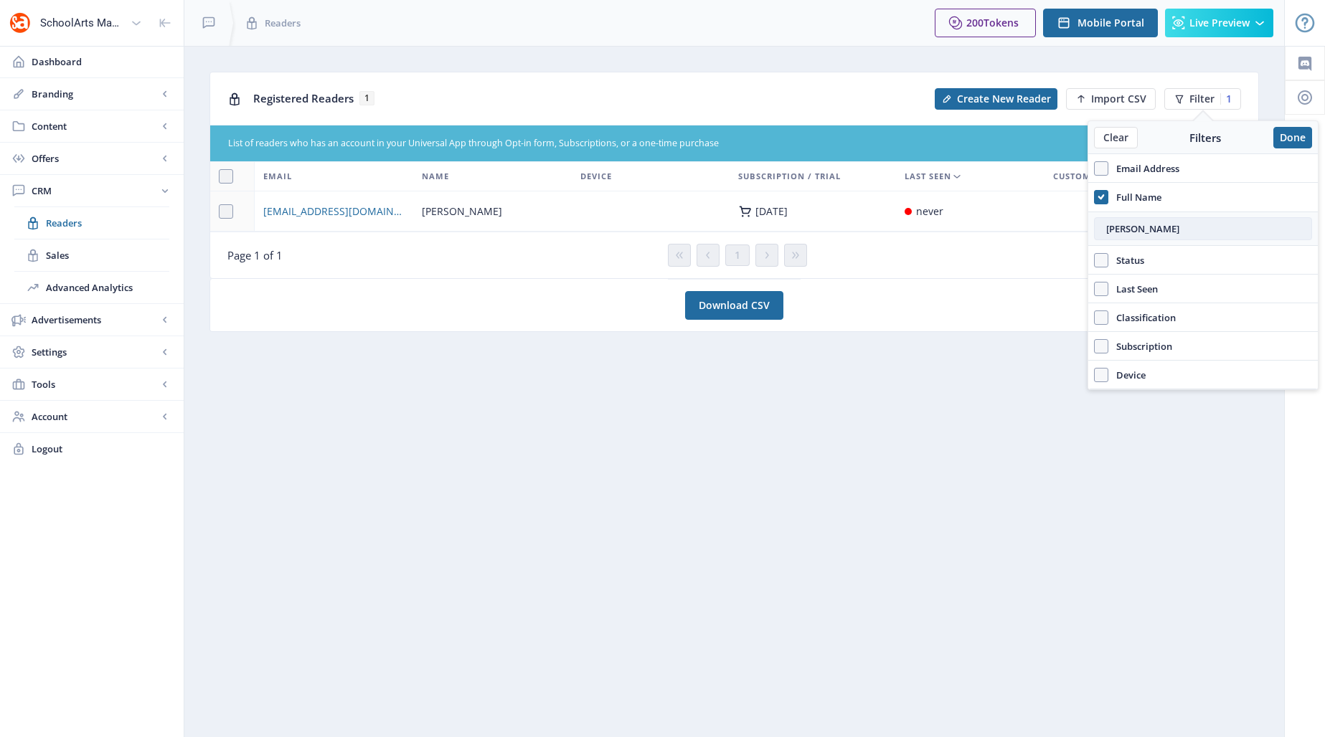
drag, startPoint x: 1132, startPoint y: 227, endPoint x: 1097, endPoint y: 227, distance: 35.9
click at [973, 227] on input "libby" at bounding box center [1203, 228] width 218 height 23
type input "montero"
click at [317, 210] on span "jmontero@emich.edu" at bounding box center [333, 211] width 141 height 17
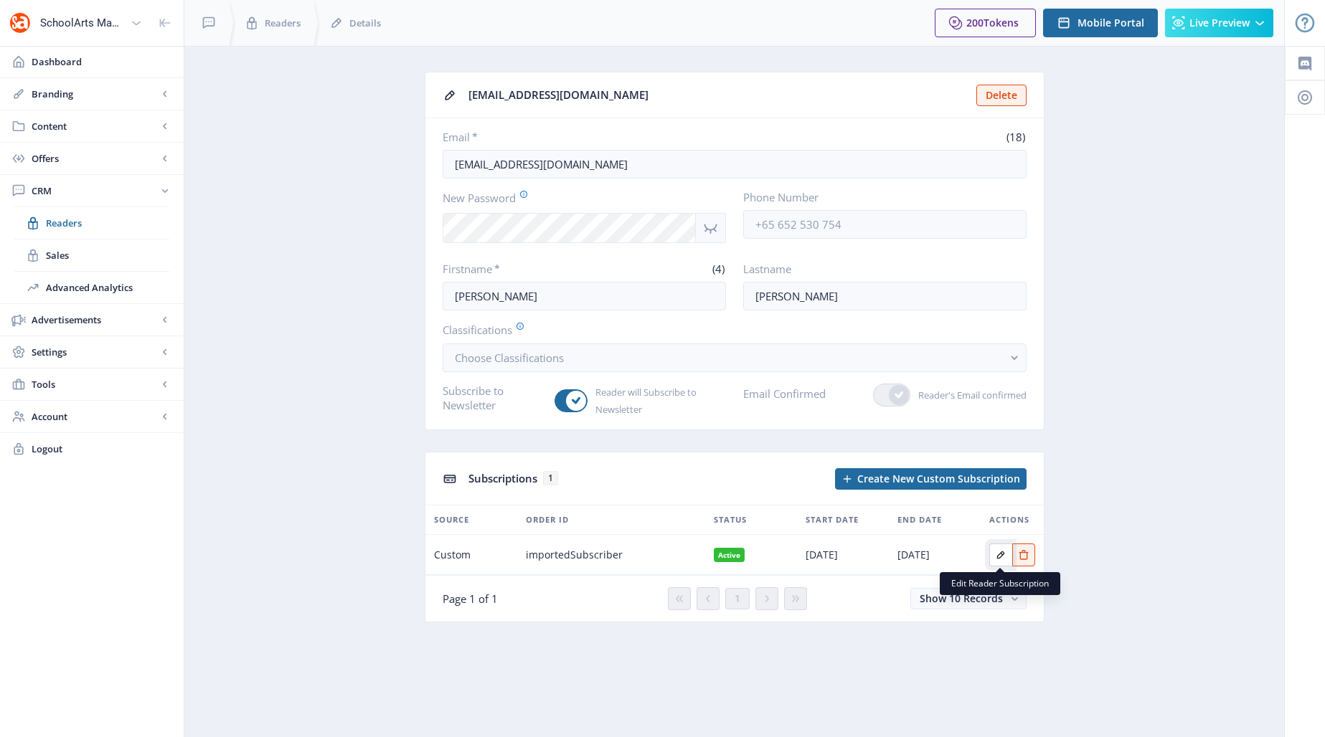
click at [973, 556] on icon "Edit page" at bounding box center [1001, 555] width 8 height 8
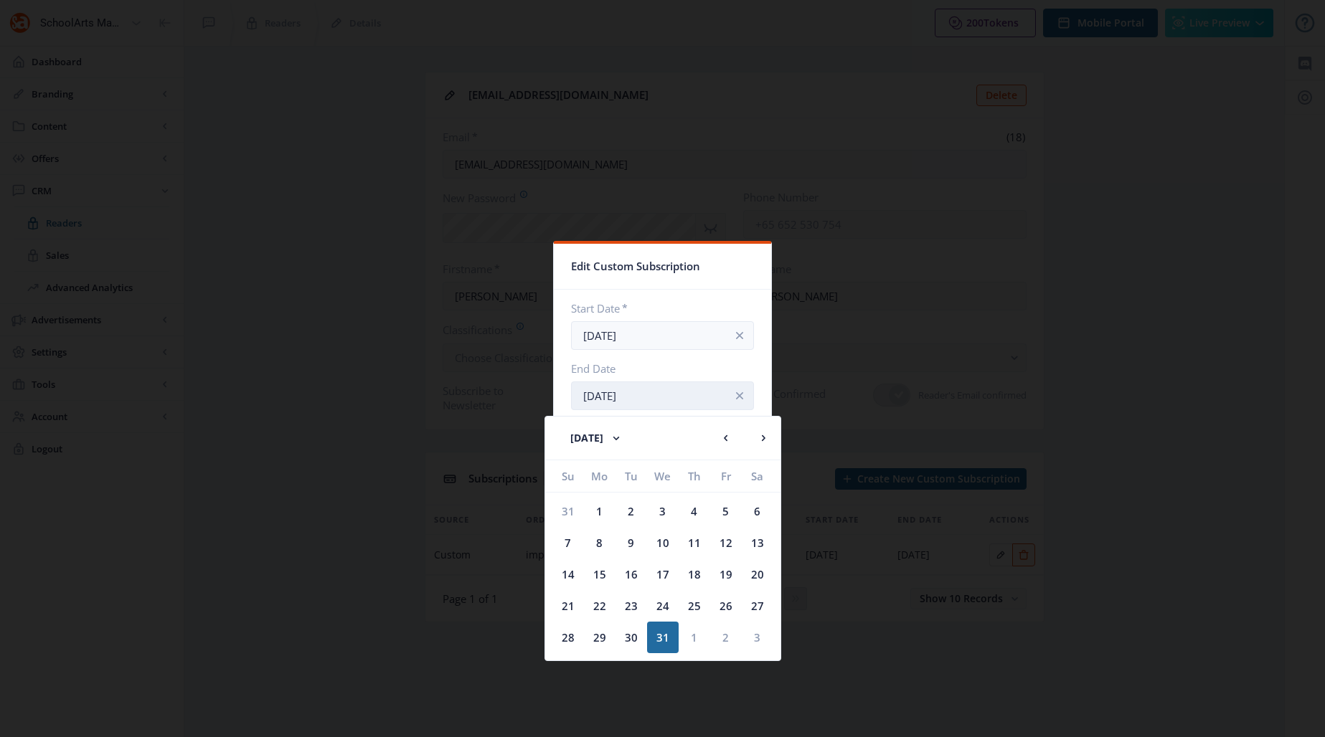
click at [691, 398] on input "Jan 31, 2035" at bounding box center [662, 396] width 183 height 29
click at [763, 437] on icon at bounding box center [763, 438] width 4 height 6
click at [623, 436] on rect at bounding box center [616, 438] width 14 height 14
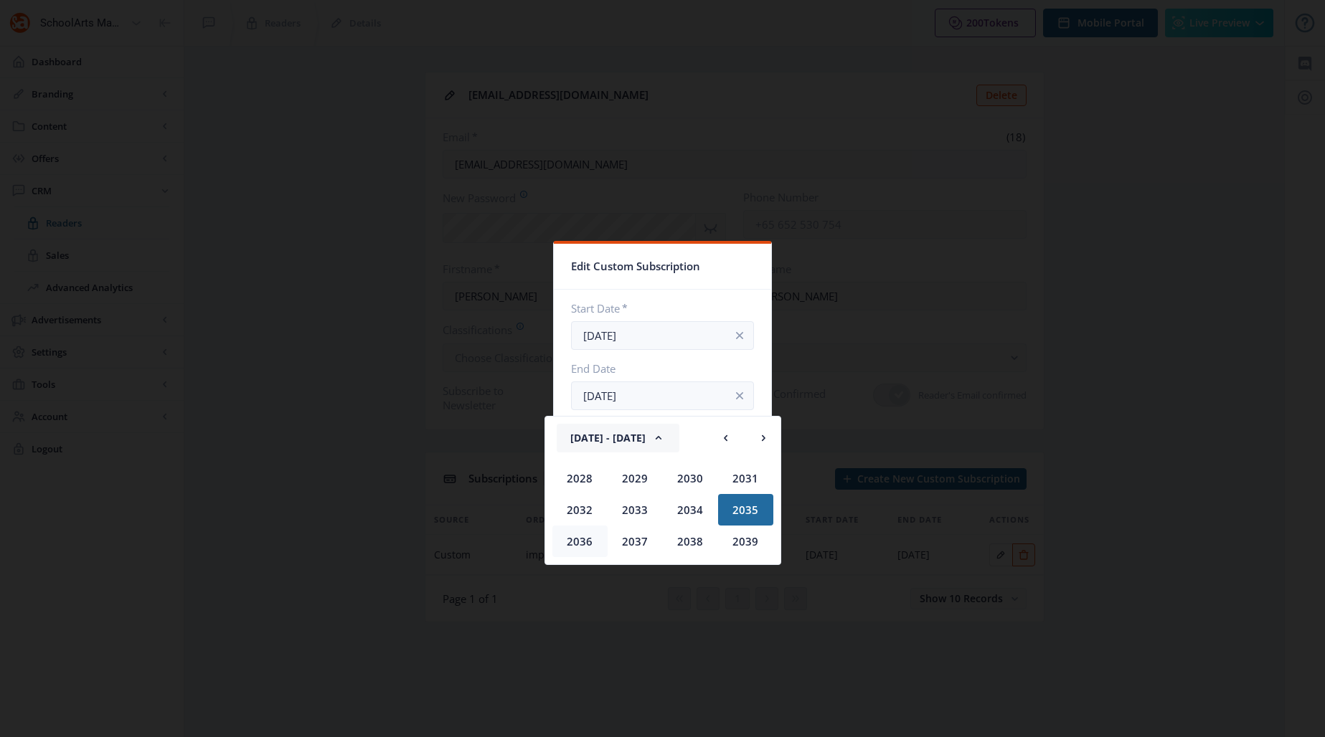
click at [572, 543] on div "2036" at bounding box center [579, 542] width 55 height 32
click at [583, 480] on div "Jan" at bounding box center [579, 479] width 55 height 32
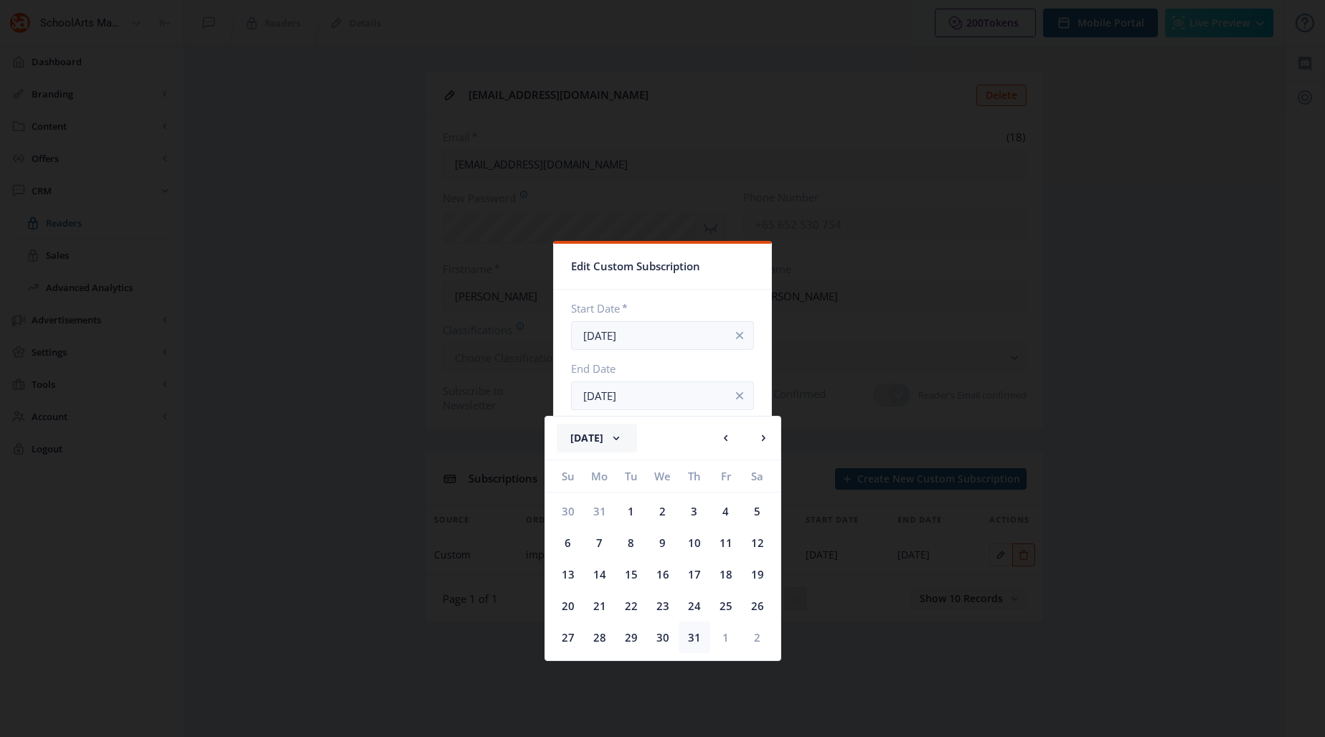
click at [693, 635] on div "31" at bounding box center [694, 638] width 32 height 32
type input "Jan 31, 2036"
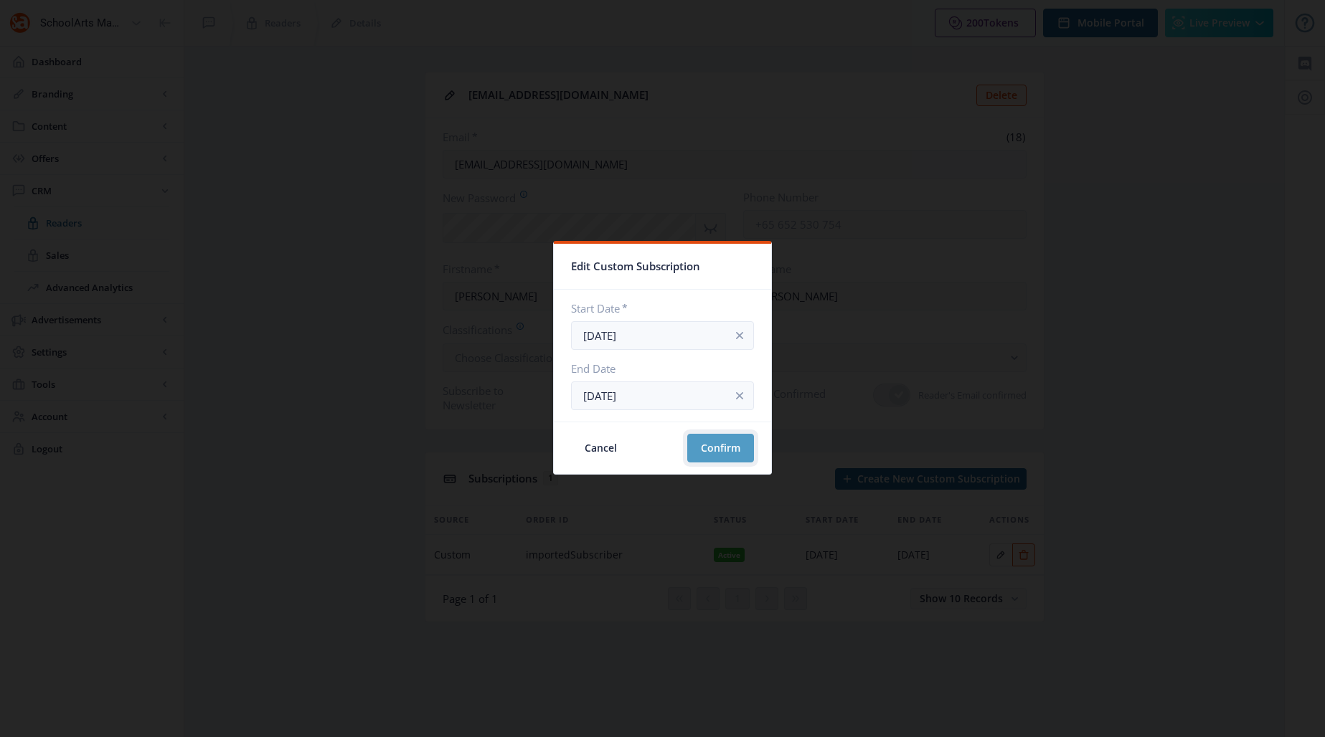
click at [701, 441] on button "Confirm" at bounding box center [720, 448] width 67 height 29
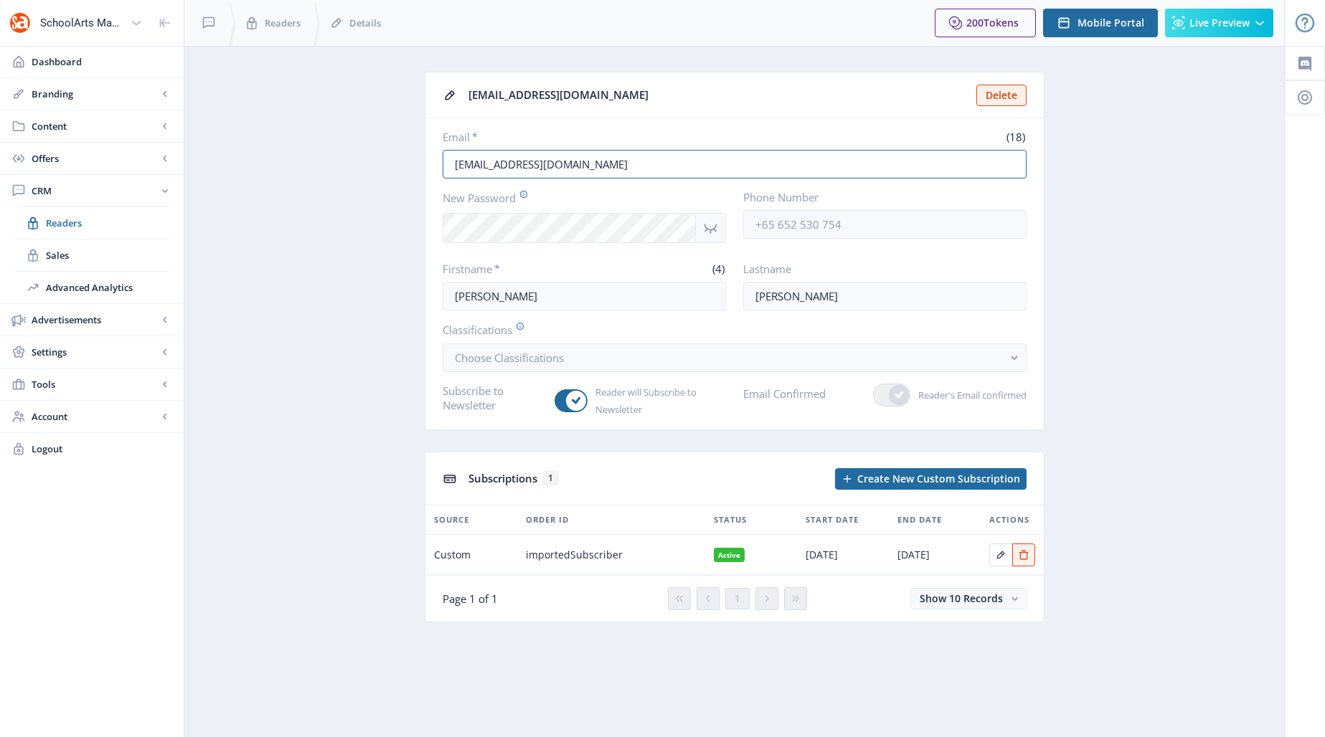
drag, startPoint x: 610, startPoint y: 164, endPoint x: 413, endPoint y: 137, distance: 199.0
click at [413, 137] on app-crm-reader "jmontero@emich.edu Delete Email * (18) jmontero@emich.edu New Password Phone Nu…" at bounding box center [733, 358] width 1049 height 572
paste input "drjanemontero@gmail.com"
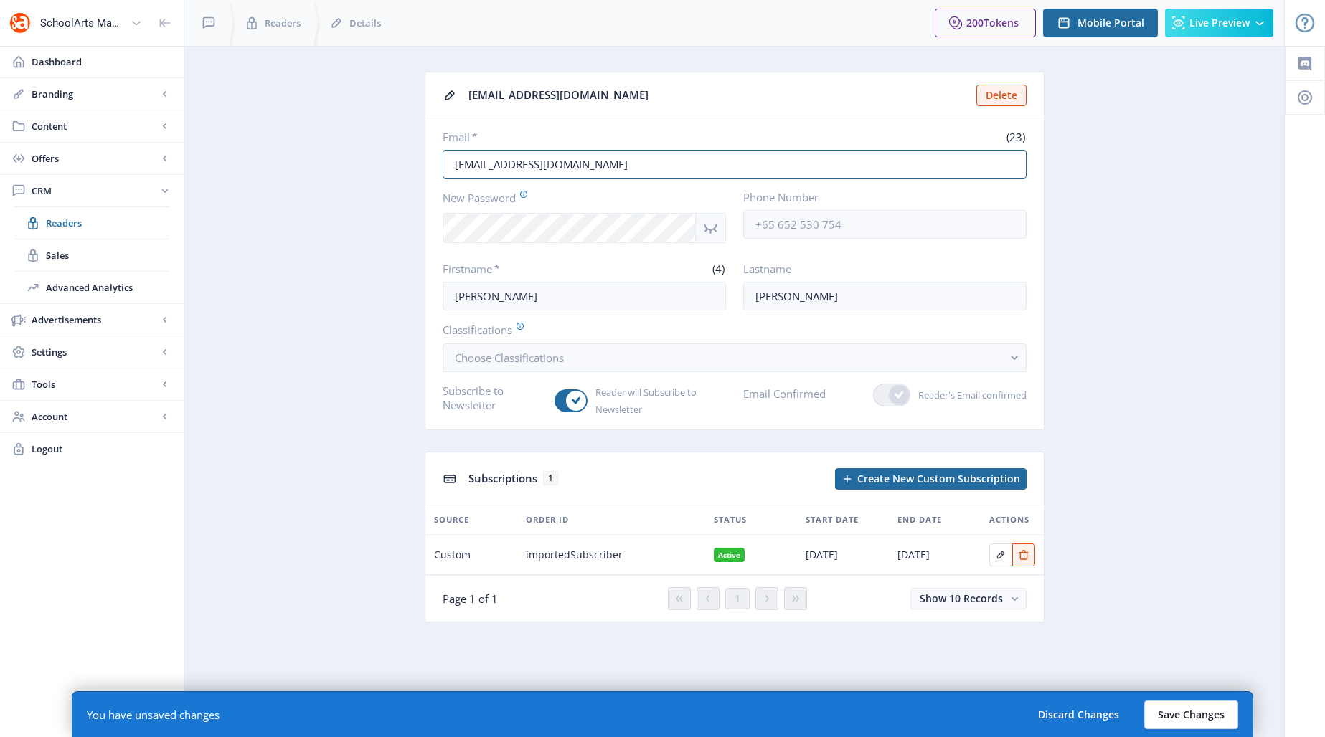
type input "drjanemontero@gmail.com"
click at [973, 719] on button "Save Changes" at bounding box center [1191, 715] width 94 height 29
click at [713, 224] on icon "Show password" at bounding box center [710, 227] width 18 height 17
click at [973, 716] on button "Save Changes" at bounding box center [1191, 715] width 94 height 29
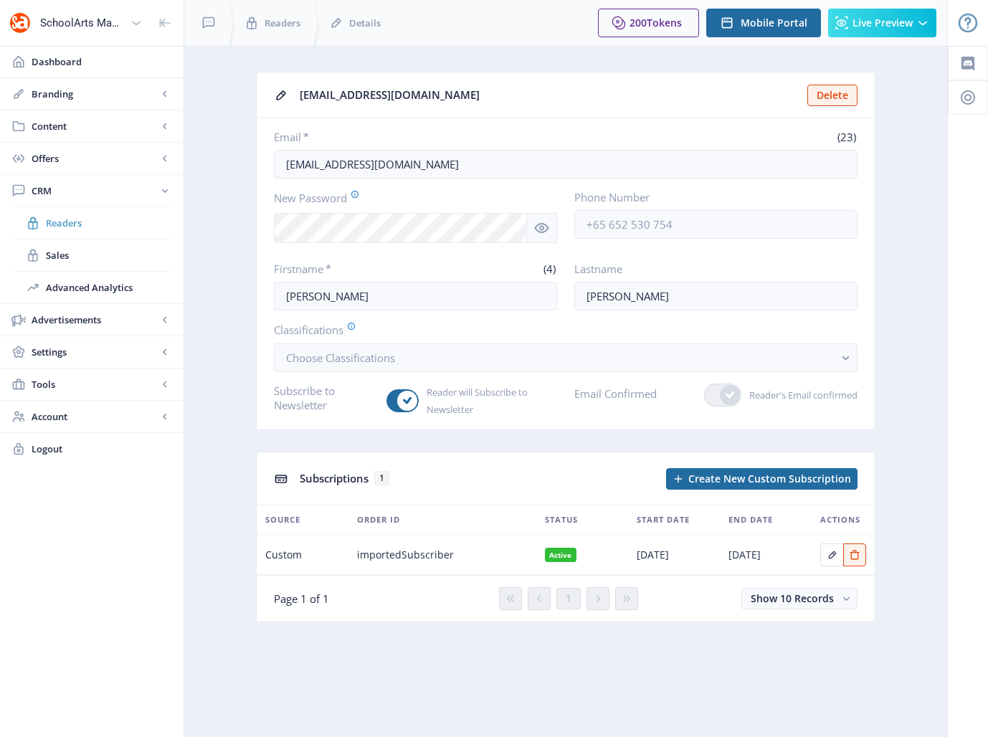
click at [78, 219] on span "Readers" at bounding box center [107, 223] width 123 height 14
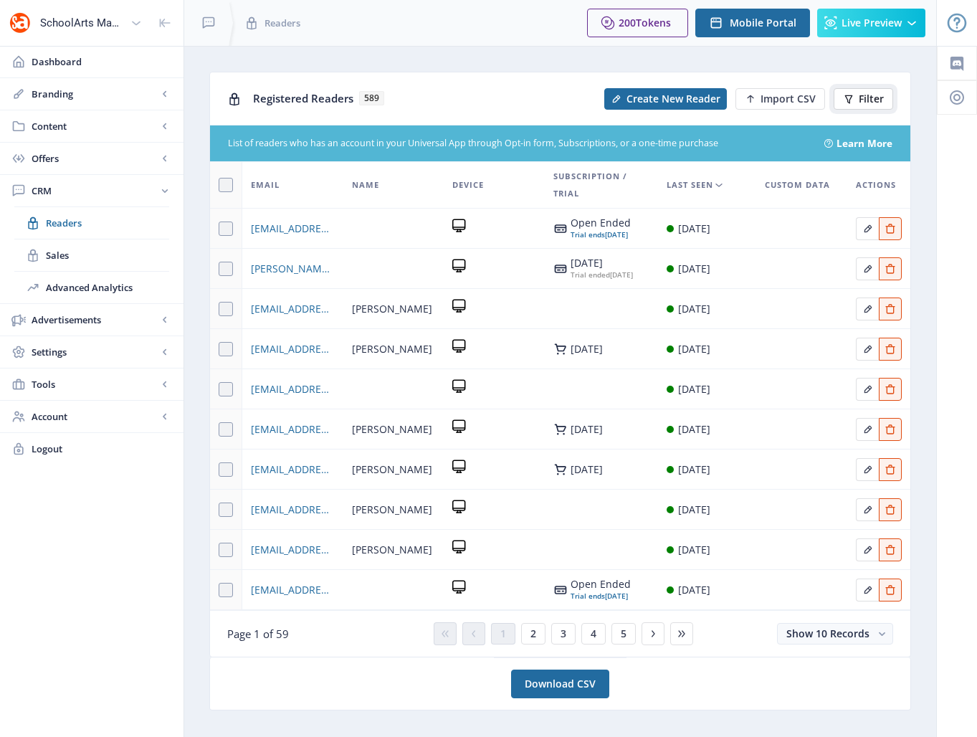
click at [858, 97] on button "Filter" at bounding box center [864, 99] width 60 height 22
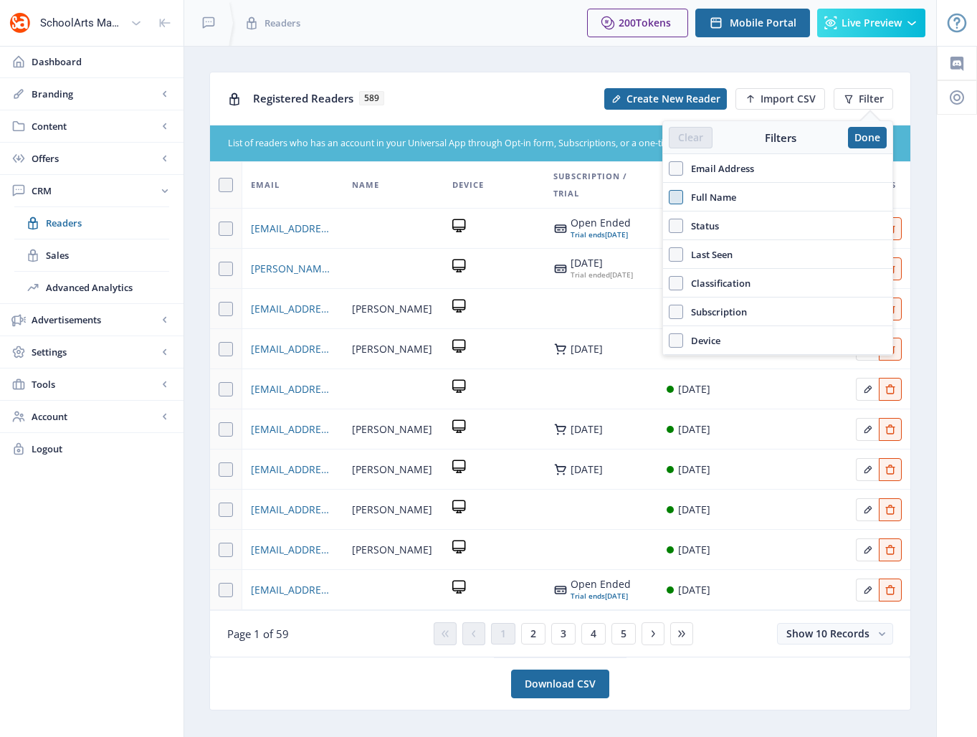
click at [682, 196] on span at bounding box center [676, 197] width 14 height 14
click at [670, 196] on input "Full Name" at bounding box center [669, 196] width 1 height 1
checkbox input "true"
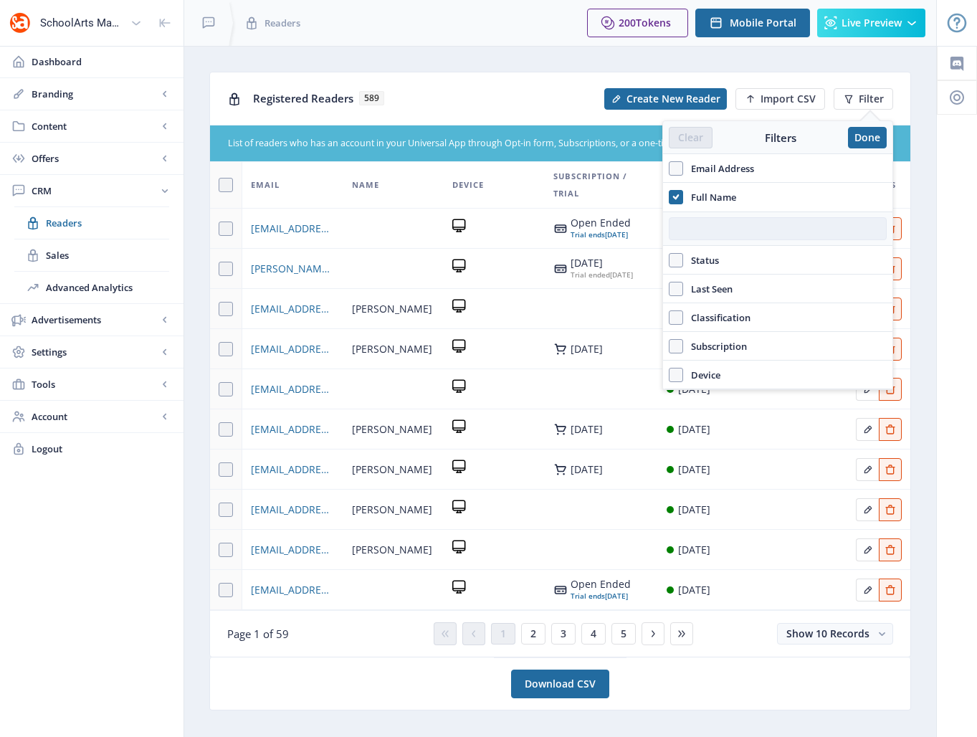
click at [684, 227] on input "text" at bounding box center [778, 228] width 218 height 23
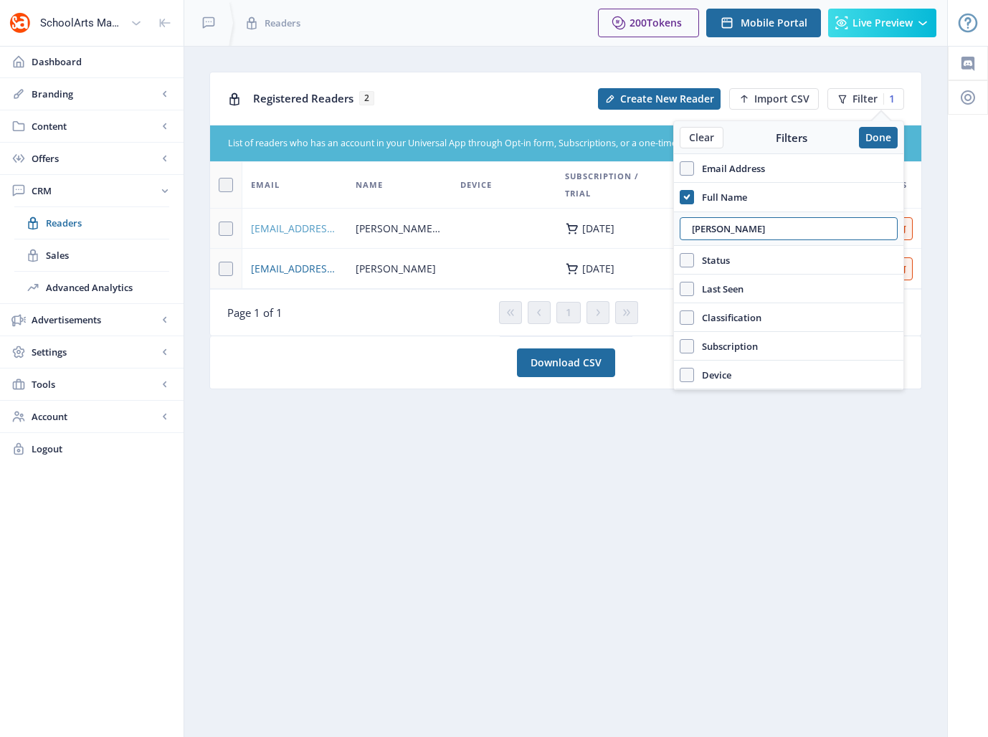
type input "colleen"
click at [297, 226] on span "colleenamberpickup@gmail.com" at bounding box center [294, 228] width 87 height 17
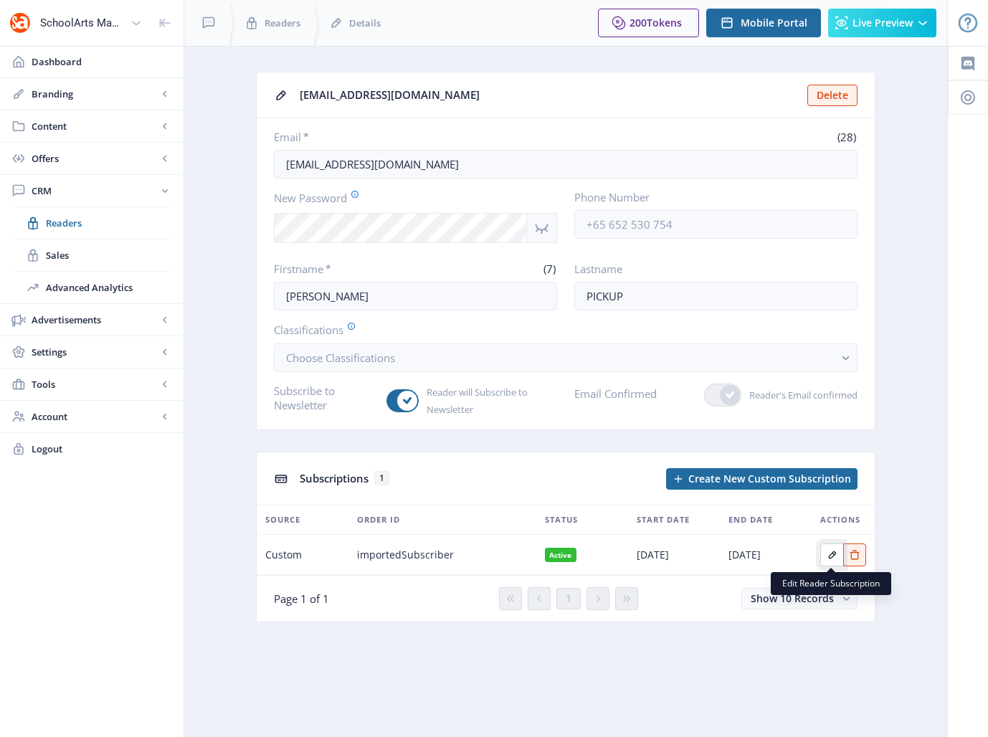
click at [831, 557] on icon "Edit page" at bounding box center [832, 554] width 11 height 11
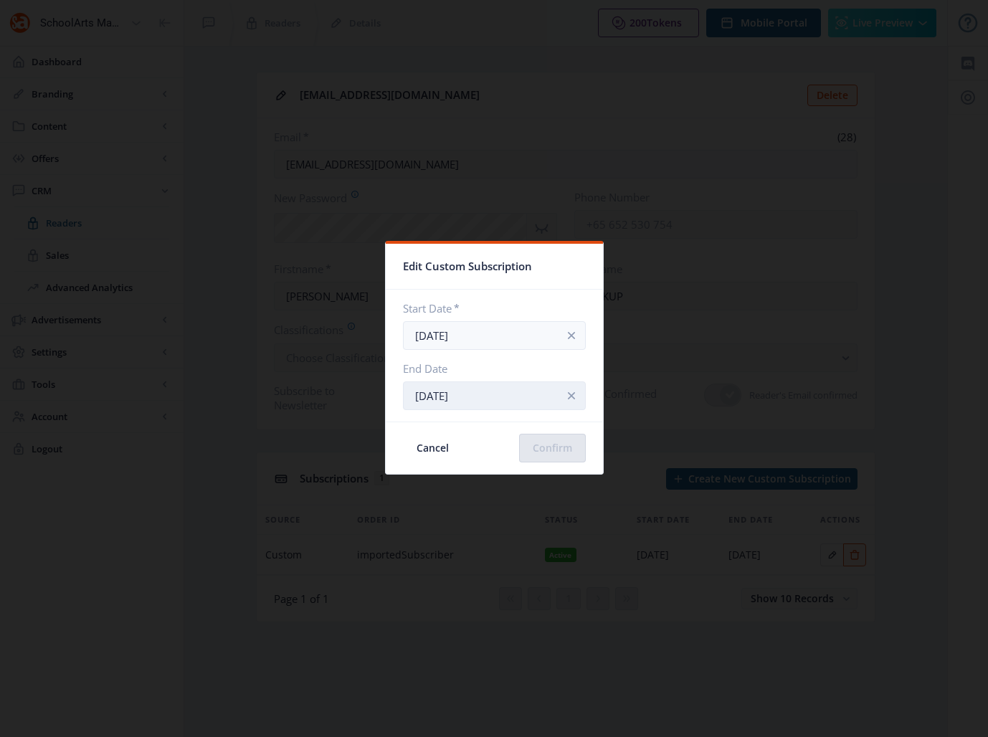
click at [506, 399] on input "Jan 31, 2027" at bounding box center [494, 396] width 183 height 29
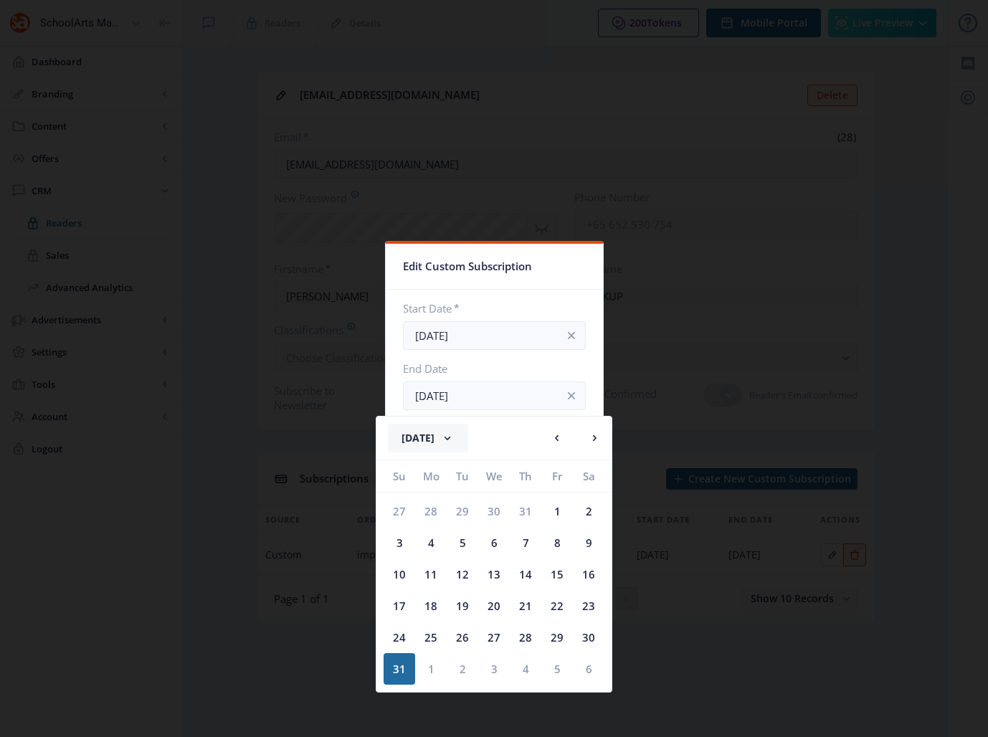
click at [455, 437] on rect at bounding box center [447, 438] width 14 height 14
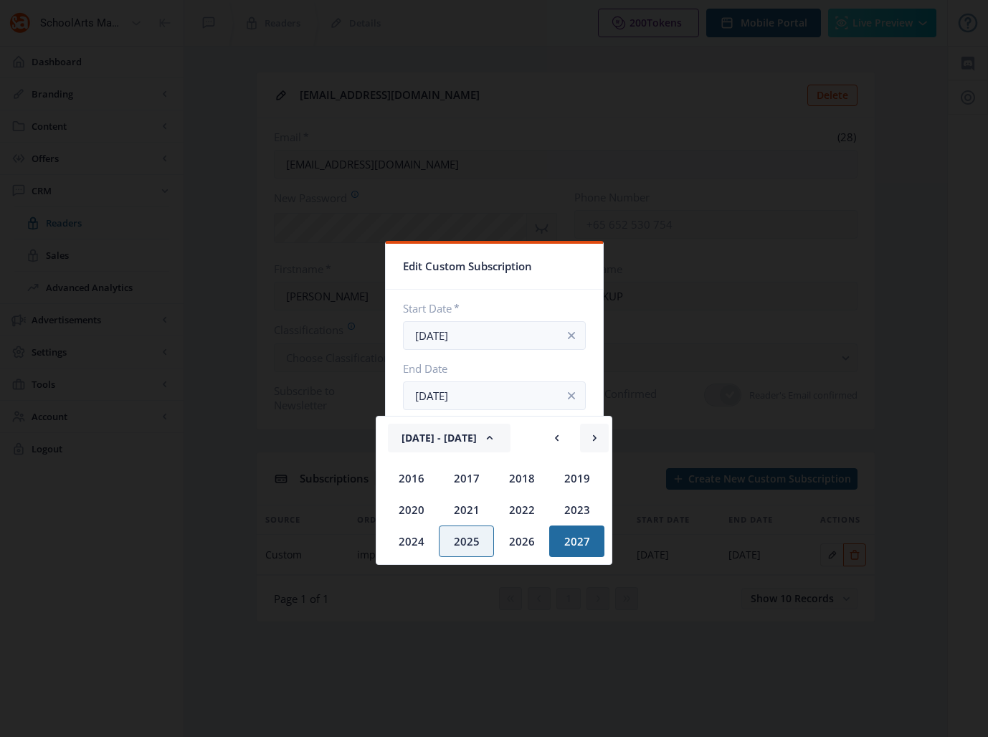
click at [595, 436] on rect at bounding box center [594, 438] width 14 height 14
click at [410, 475] on div "2028" at bounding box center [411, 479] width 55 height 32
click at [407, 480] on div "Jan" at bounding box center [411, 479] width 55 height 32
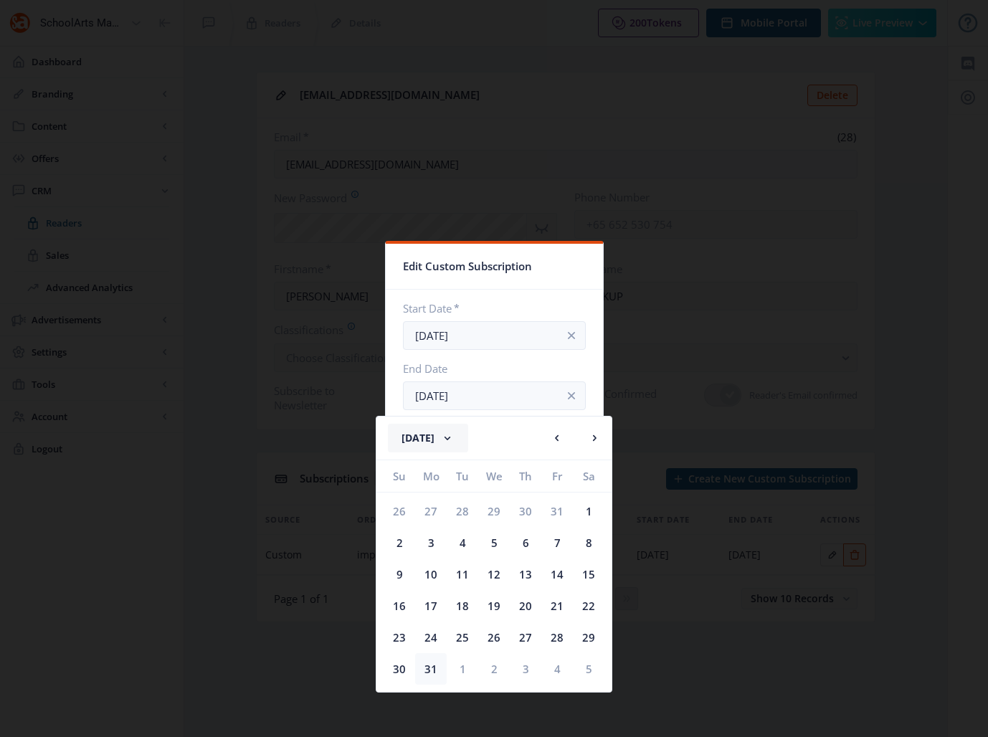
click at [435, 666] on div "31" at bounding box center [431, 669] width 32 height 32
type input "Jan 31, 2028"
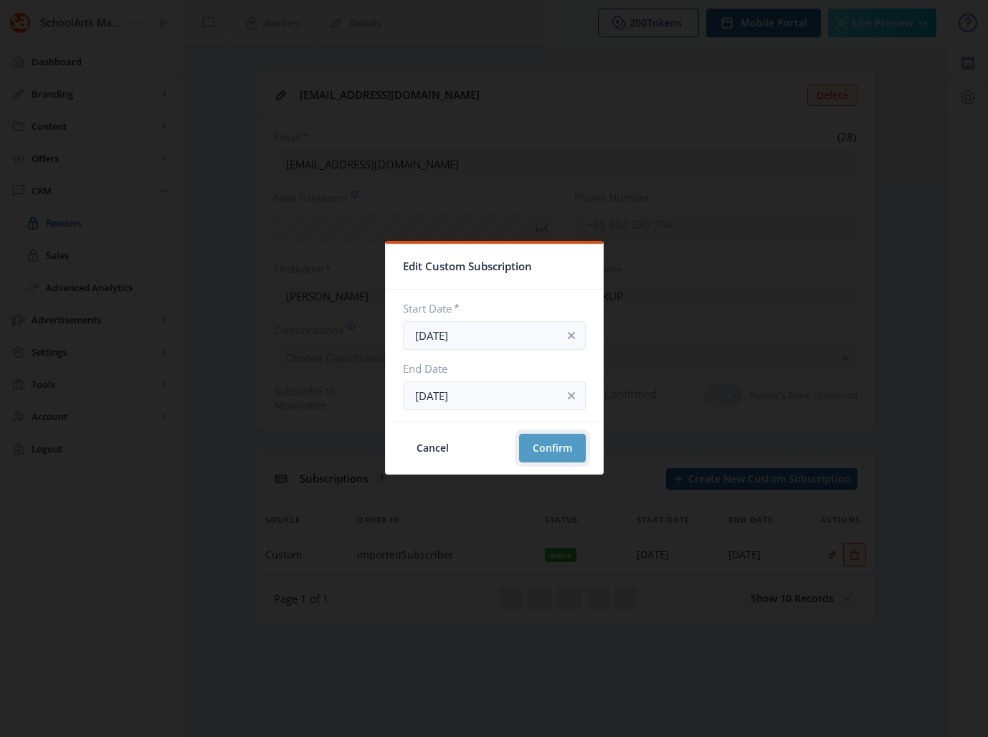
click at [554, 448] on button "Confirm" at bounding box center [552, 448] width 67 height 29
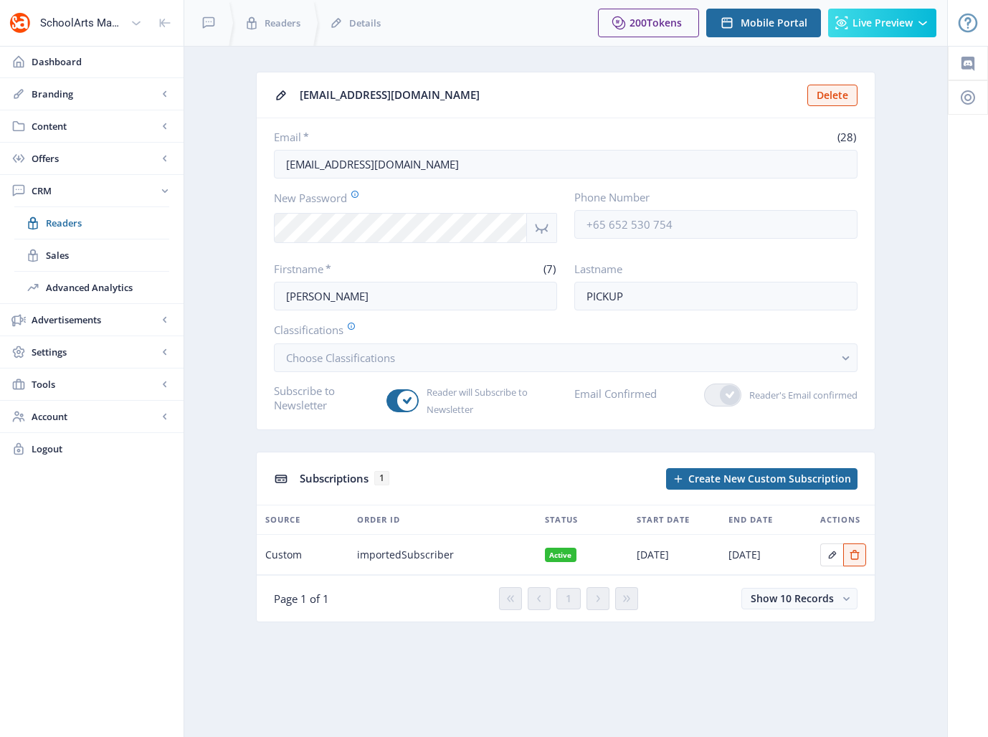
click at [101, 641] on div "Dashboard Branding App Appearance Brand Brief Pages SEO Web Custom Domain Web D…" at bounding box center [92, 391] width 184 height 691
click at [66, 219] on span "Readers" at bounding box center [107, 223] width 123 height 14
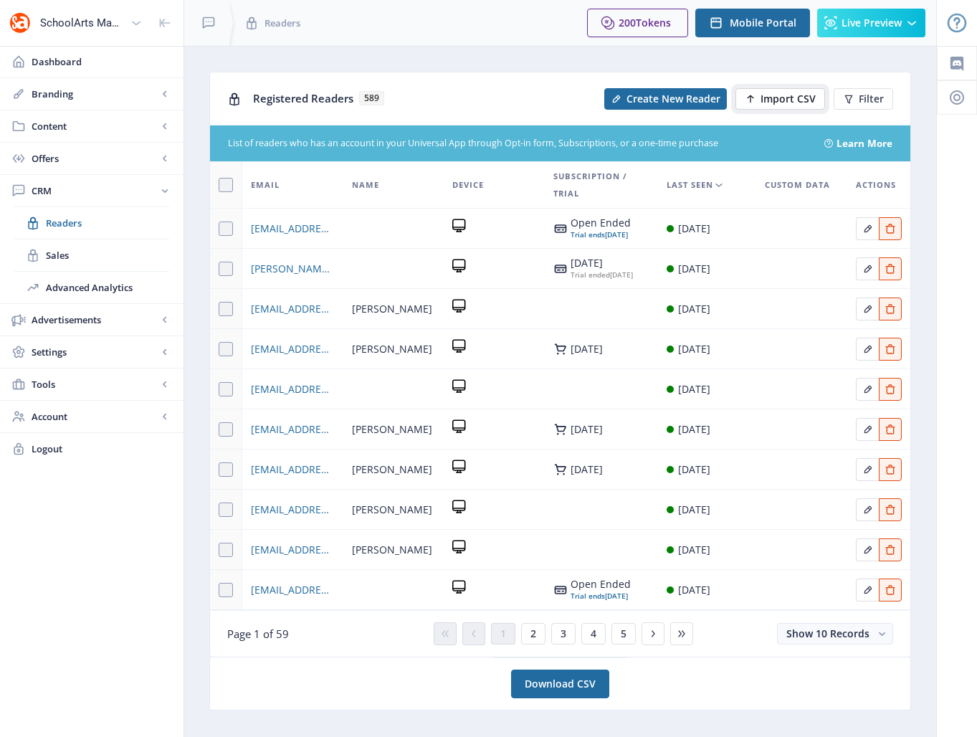
click at [795, 99] on span "Import CSV" at bounding box center [788, 98] width 55 height 11
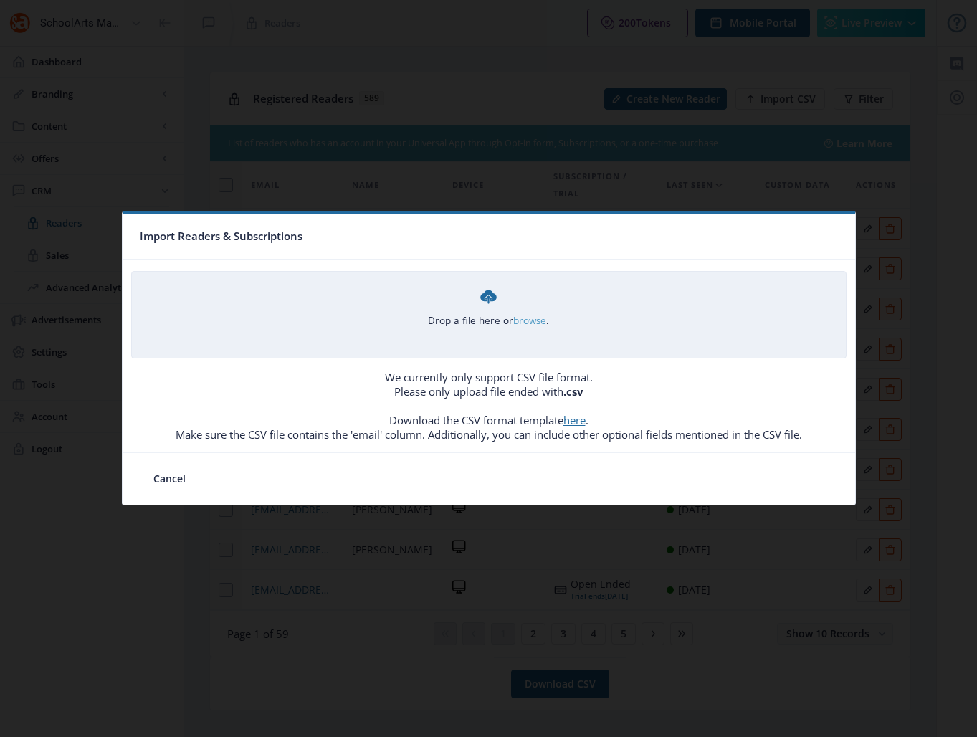
click at [0, 0] on link "browse" at bounding box center [0, 0] width 0 height 0
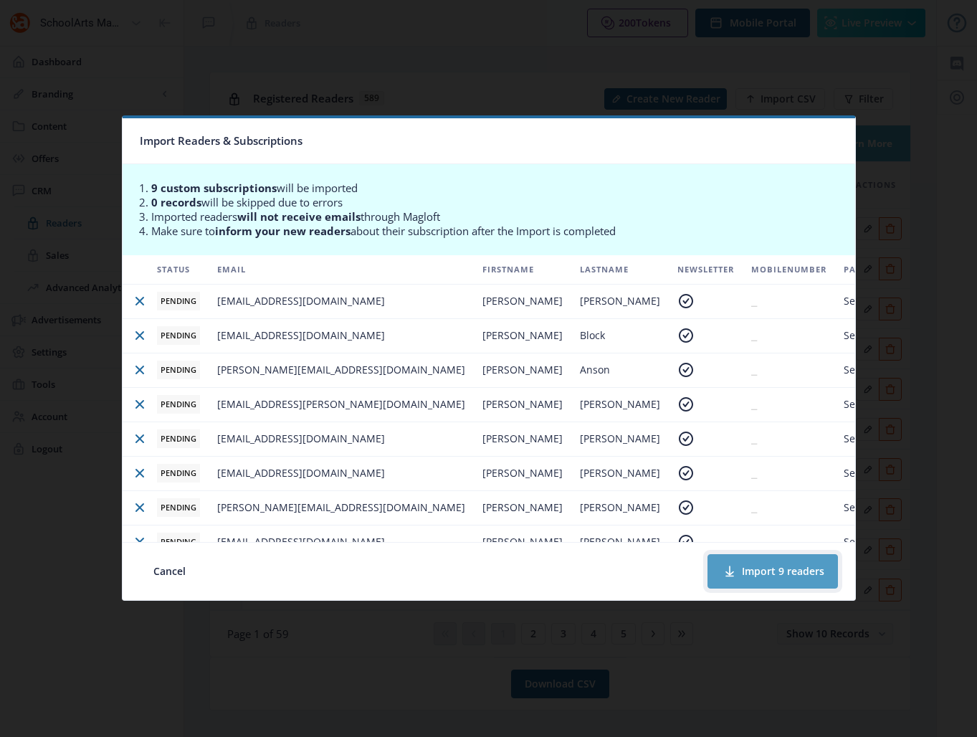
click at [766, 571] on button "Import 9 readers" at bounding box center [773, 571] width 131 height 34
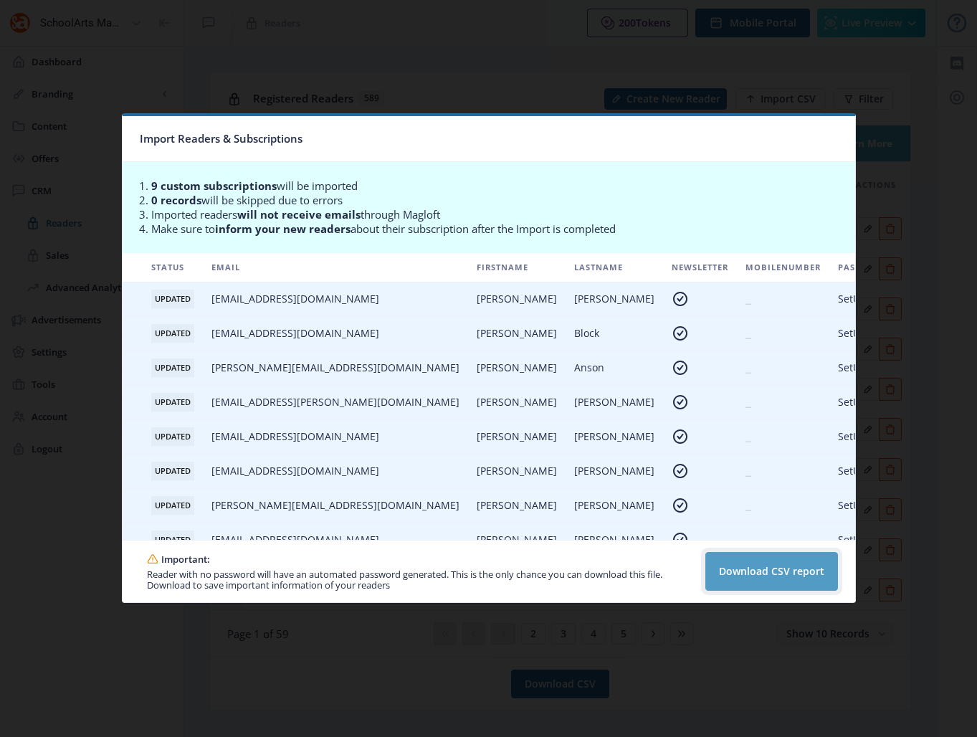
click at [754, 570] on button "Download CSV report" at bounding box center [772, 571] width 133 height 39
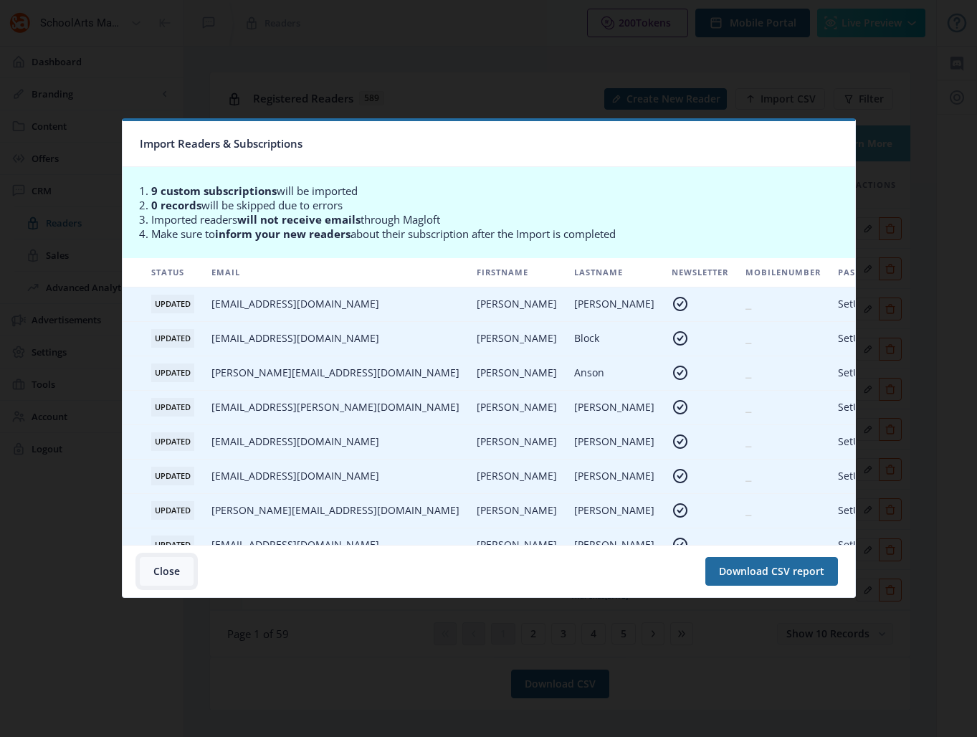
click at [155, 559] on button "Close" at bounding box center [167, 571] width 54 height 29
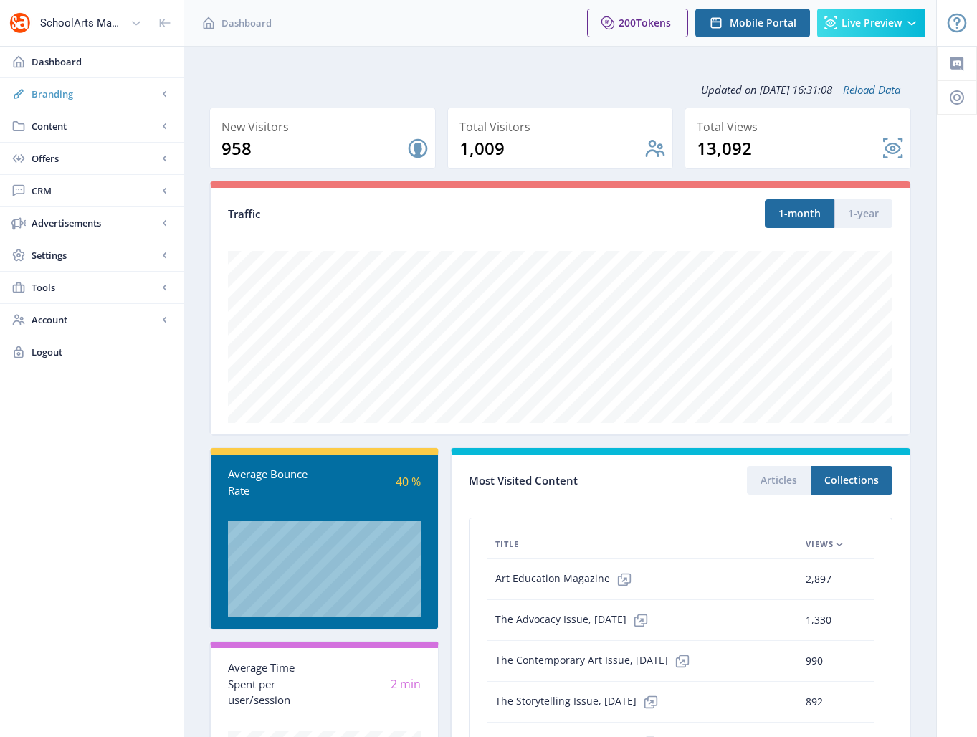
click at [81, 94] on span "Branding" at bounding box center [95, 94] width 126 height 14
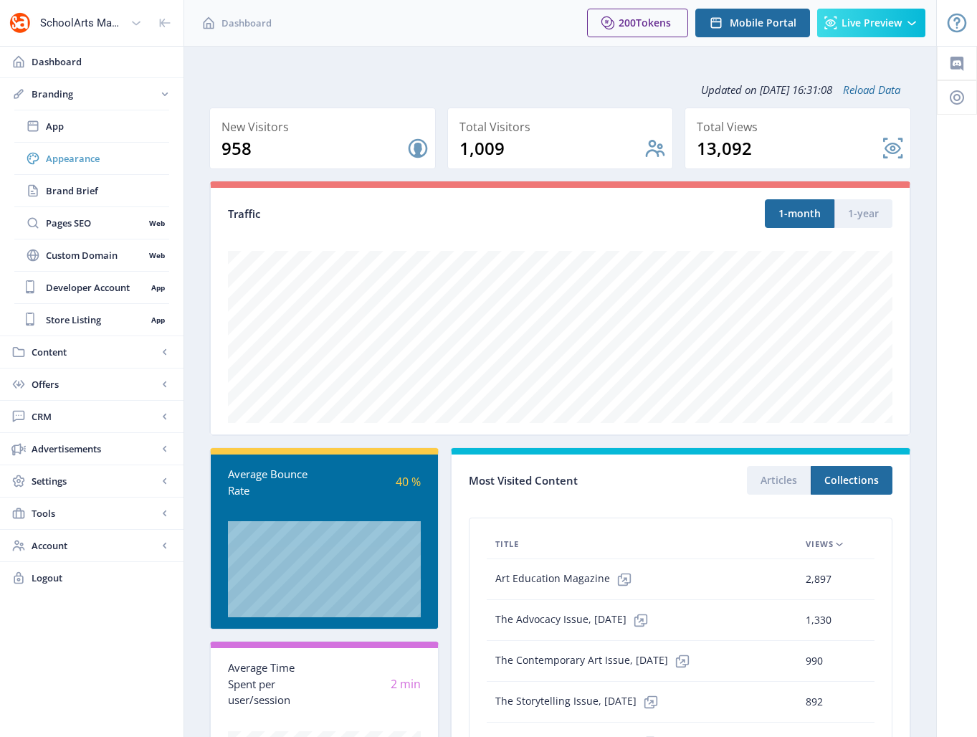
click at [72, 158] on span "Appearance" at bounding box center [107, 158] width 123 height 14
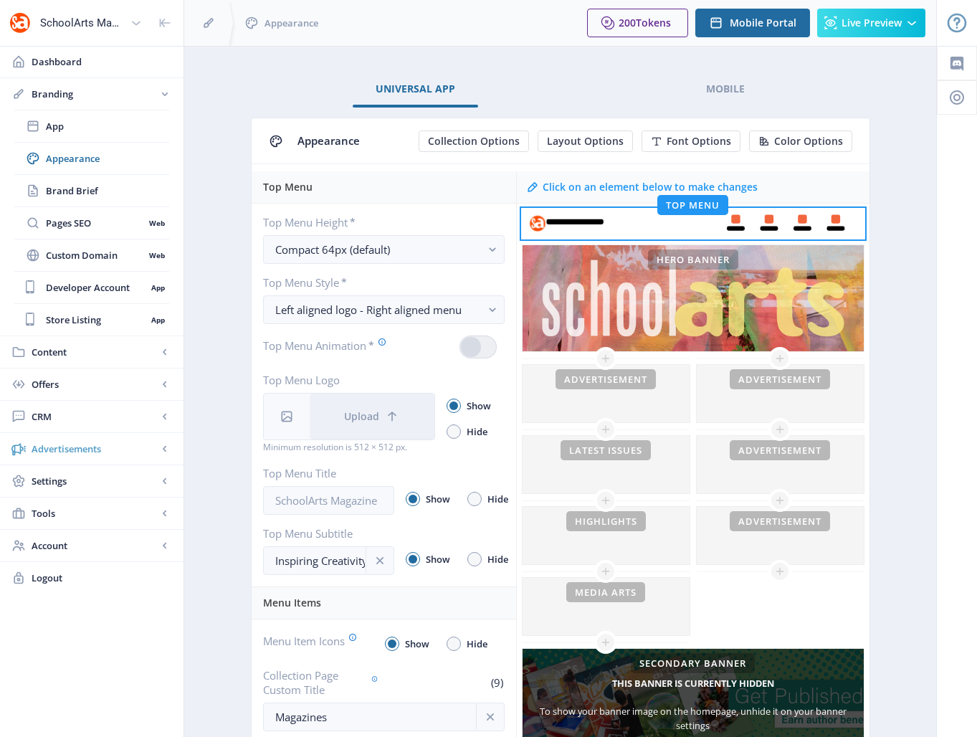
click at [80, 449] on span "Advertisements" at bounding box center [95, 449] width 126 height 14
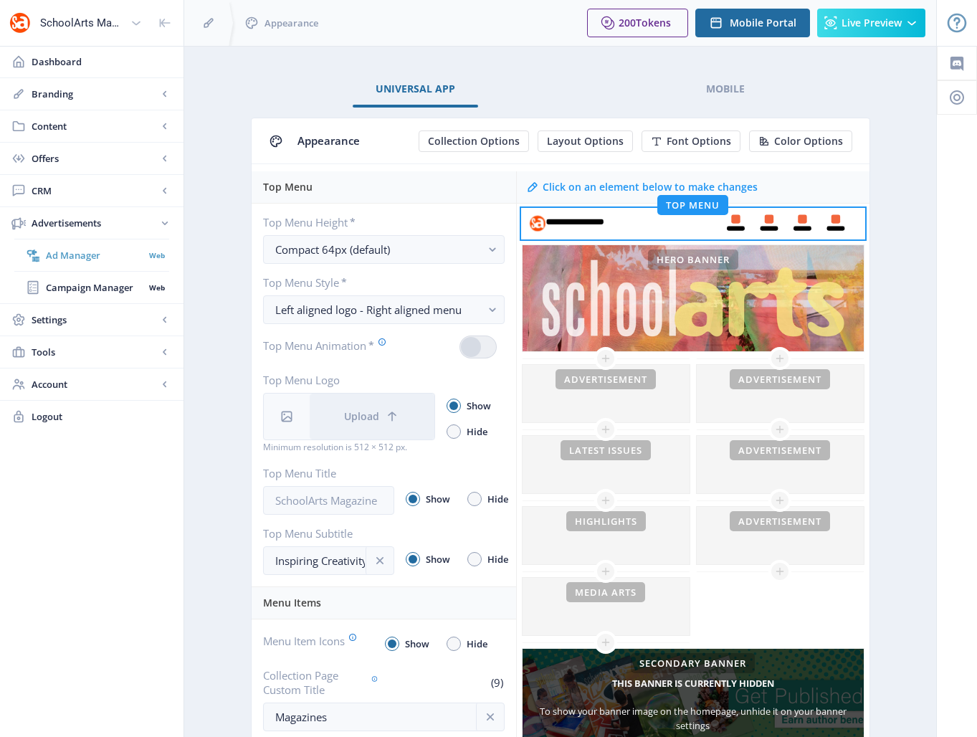
click at [85, 252] on span "Ad Manager" at bounding box center [95, 255] width 98 height 14
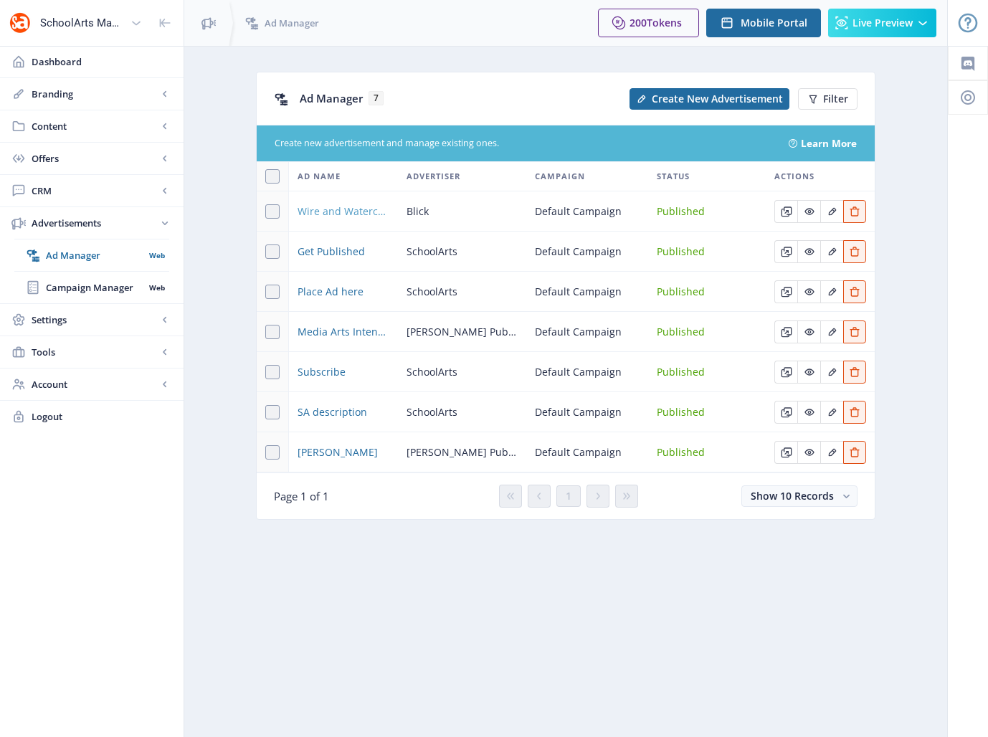
click at [361, 214] on span "Wire and Watercolor Forms by Blick" at bounding box center [344, 211] width 92 height 17
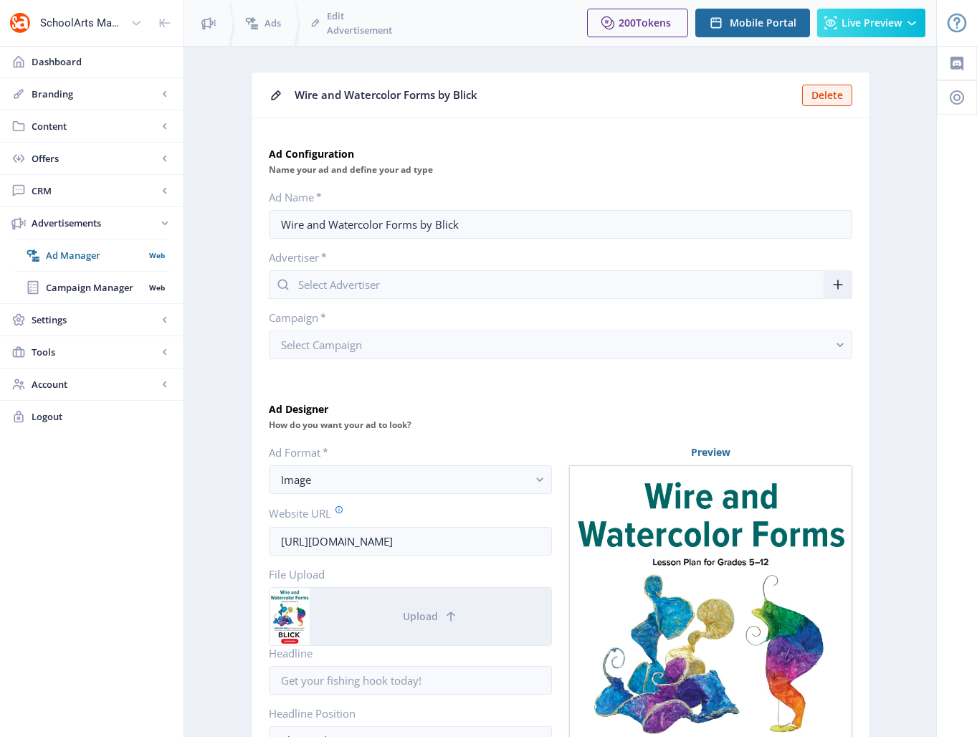
type input "Blick"
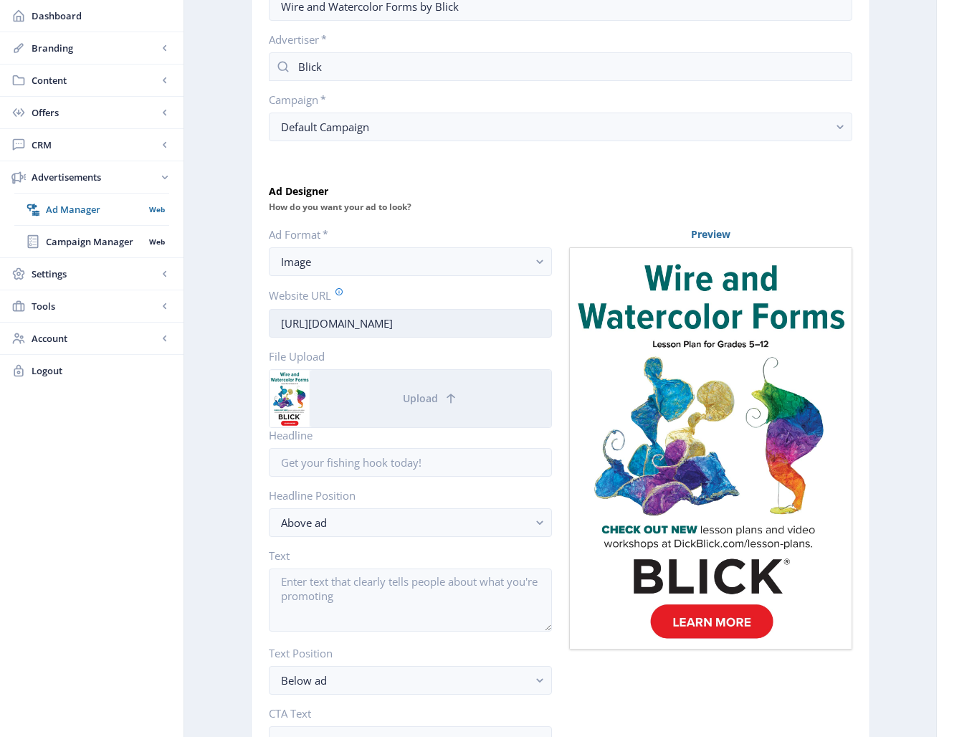
scroll to position [223, 0]
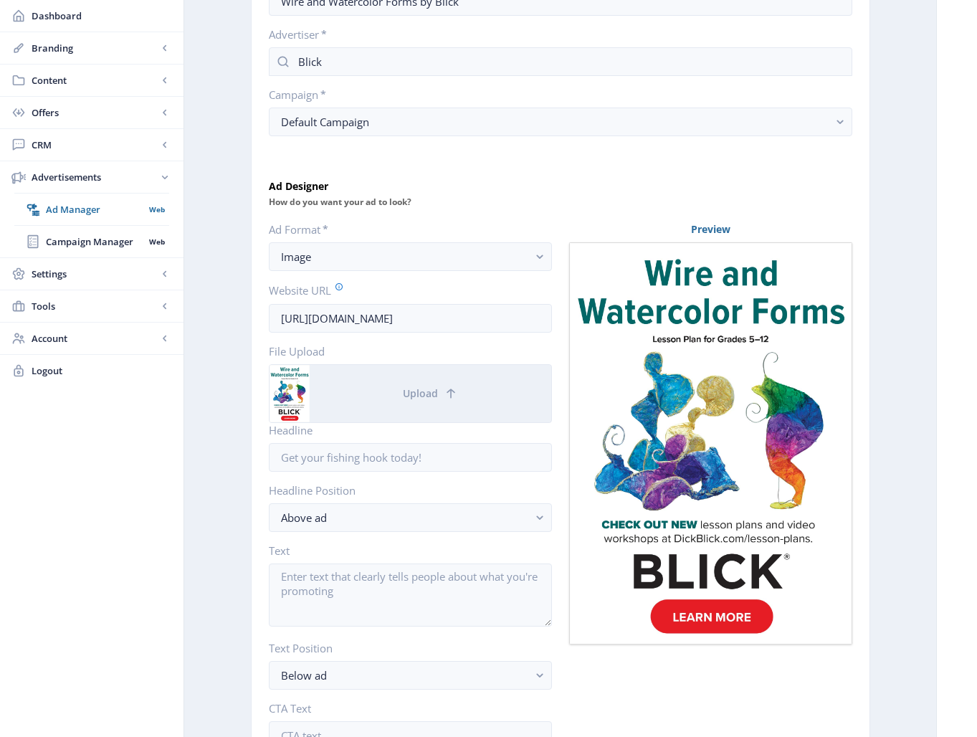
click at [297, 397] on img at bounding box center [290, 393] width 40 height 57
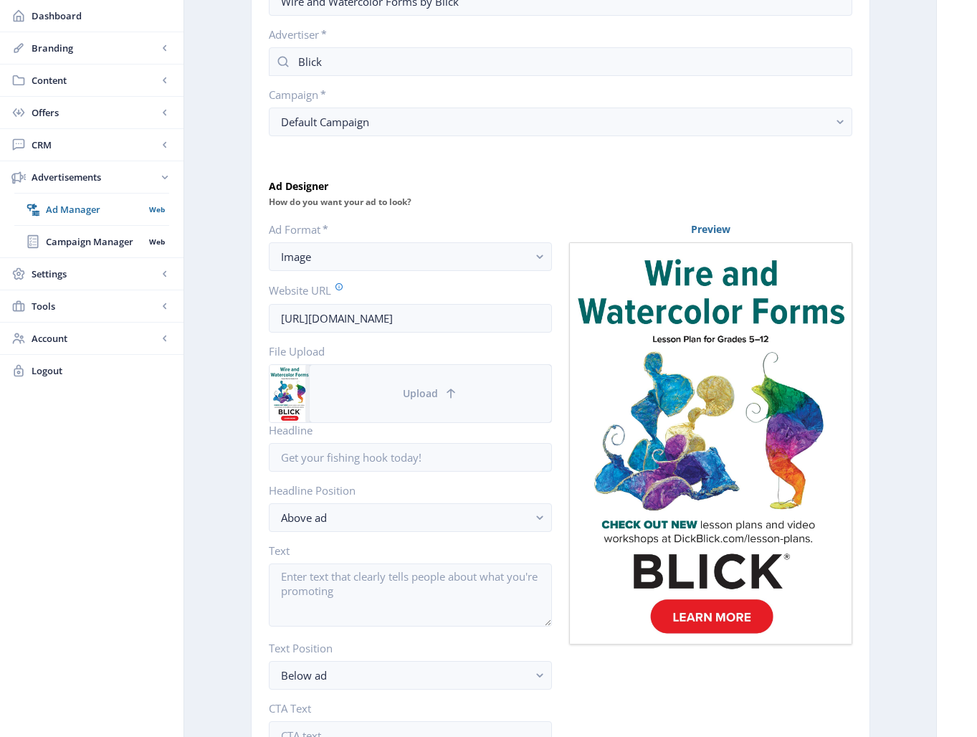
click at [425, 395] on span "Upload" at bounding box center [420, 393] width 35 height 11
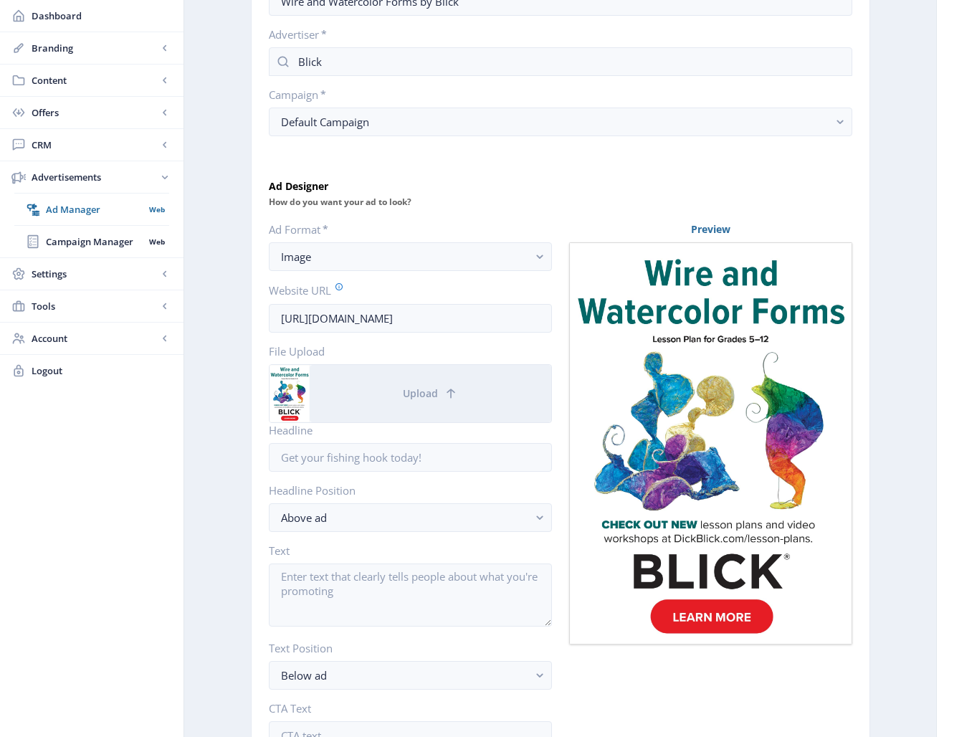
scroll to position [0, 0]
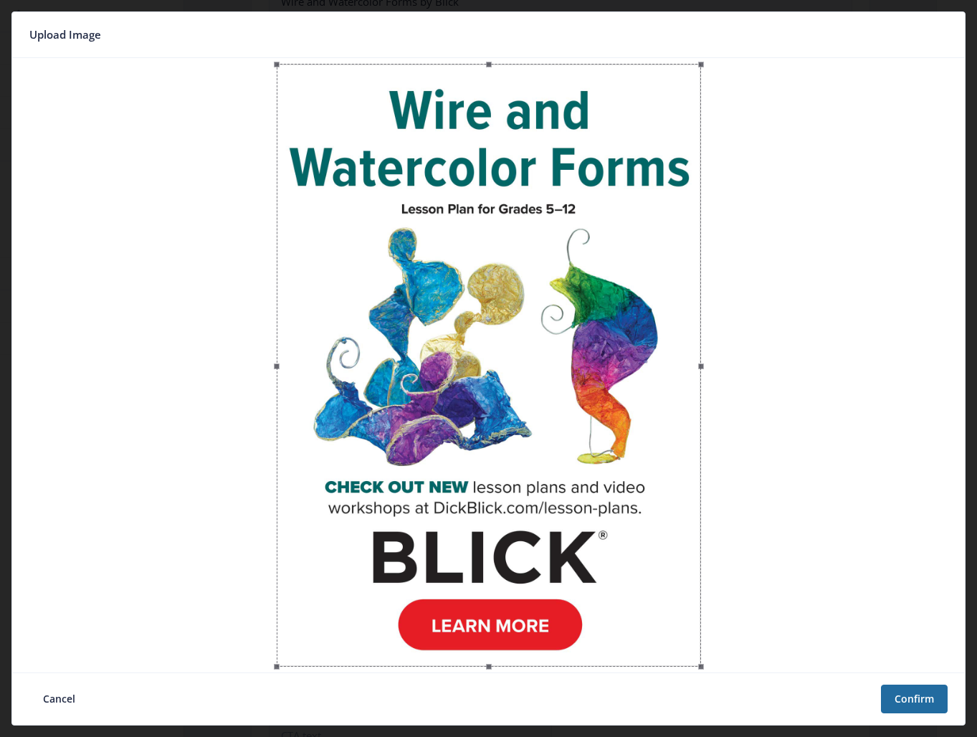
drag, startPoint x: 703, startPoint y: 666, endPoint x: 742, endPoint y: 687, distance: 44.0
click at [742, 687] on nb-card "Upload Image Cancel Confirm" at bounding box center [488, 368] width 955 height 714
drag, startPoint x: 704, startPoint y: 666, endPoint x: 857, endPoint y: 731, distance: 166.4
click at [844, 727] on nb-dialog-container "Upload Image Cancel Confirm" at bounding box center [488, 368] width 955 height 737
click at [916, 692] on button "Confirm" at bounding box center [914, 699] width 67 height 29
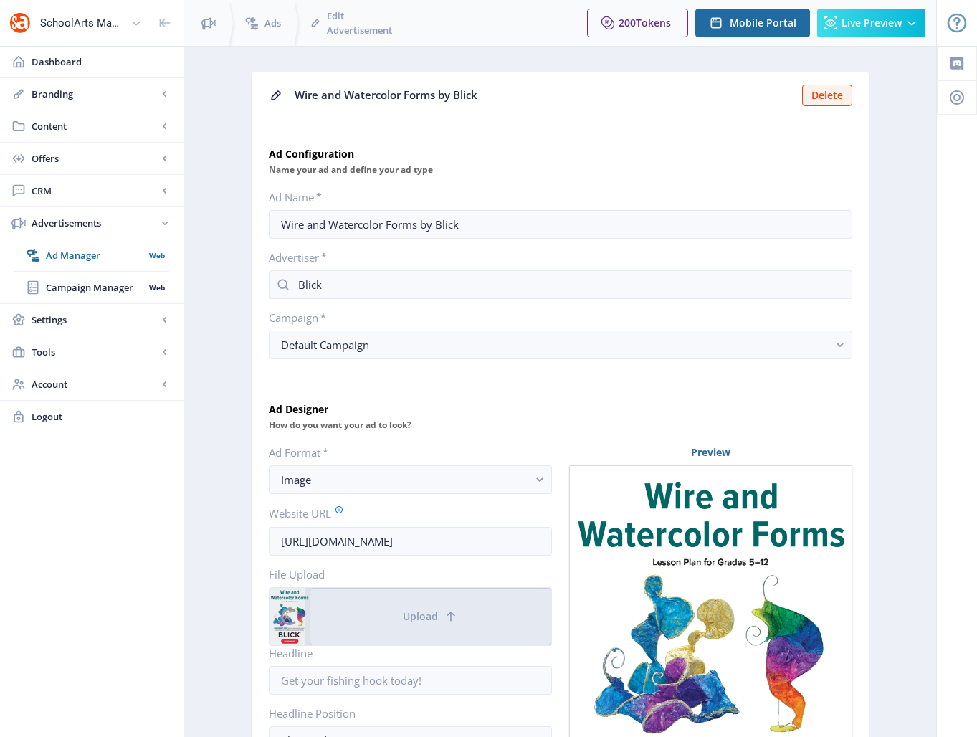
scroll to position [223, 0]
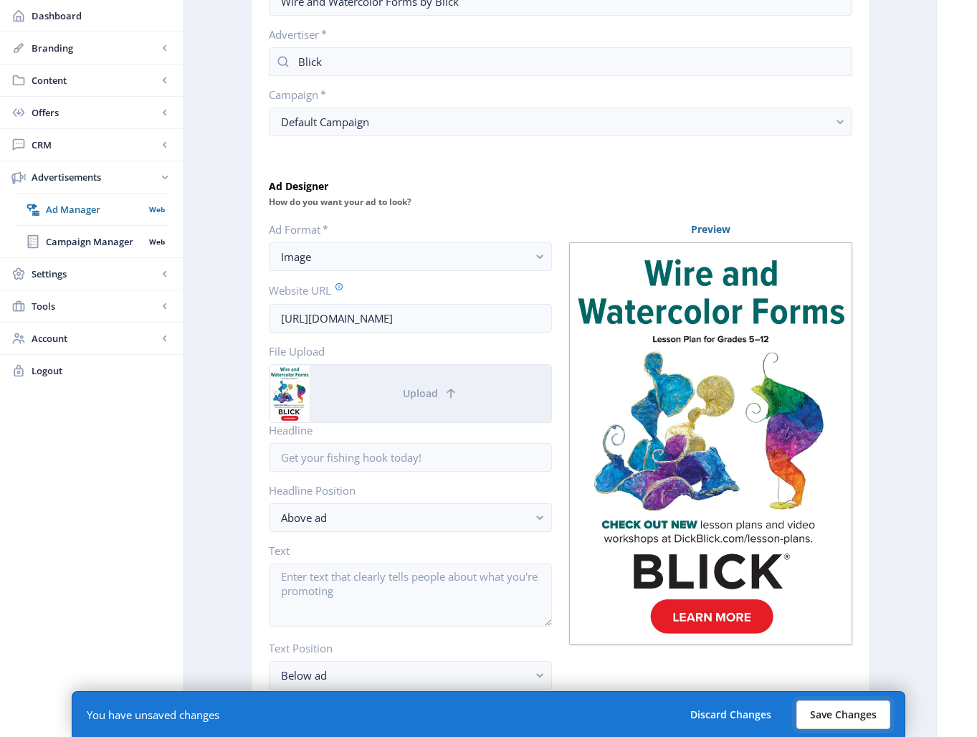
click at [843, 716] on button "Save Changes" at bounding box center [844, 715] width 94 height 29
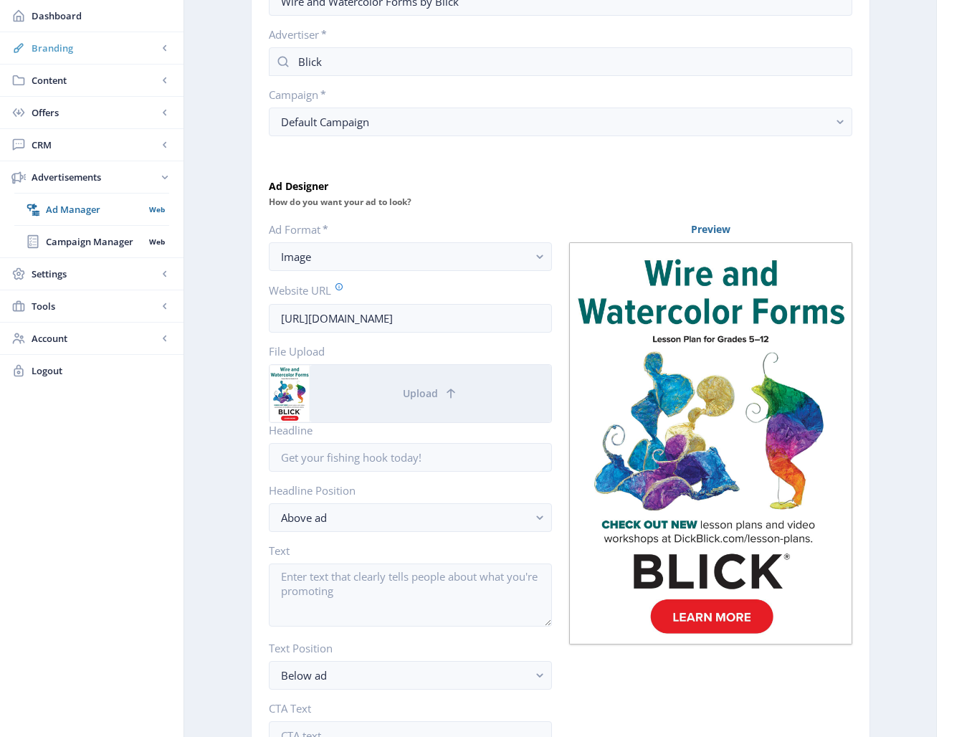
click at [49, 47] on span "Branding" at bounding box center [95, 48] width 126 height 14
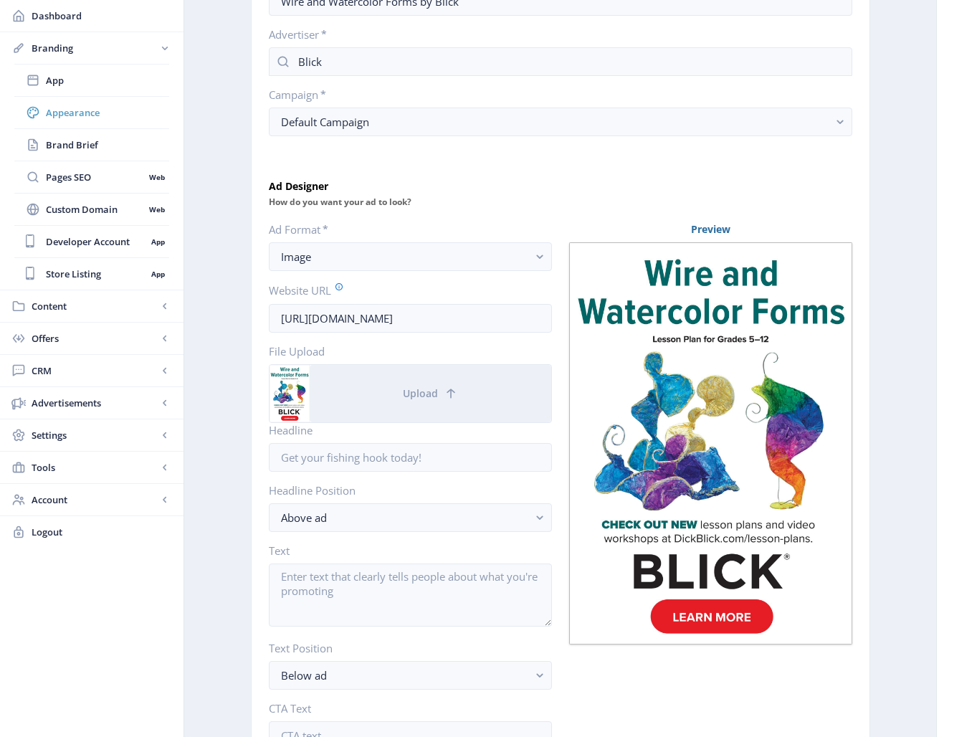
click at [70, 109] on span "Appearance" at bounding box center [107, 112] width 123 height 14
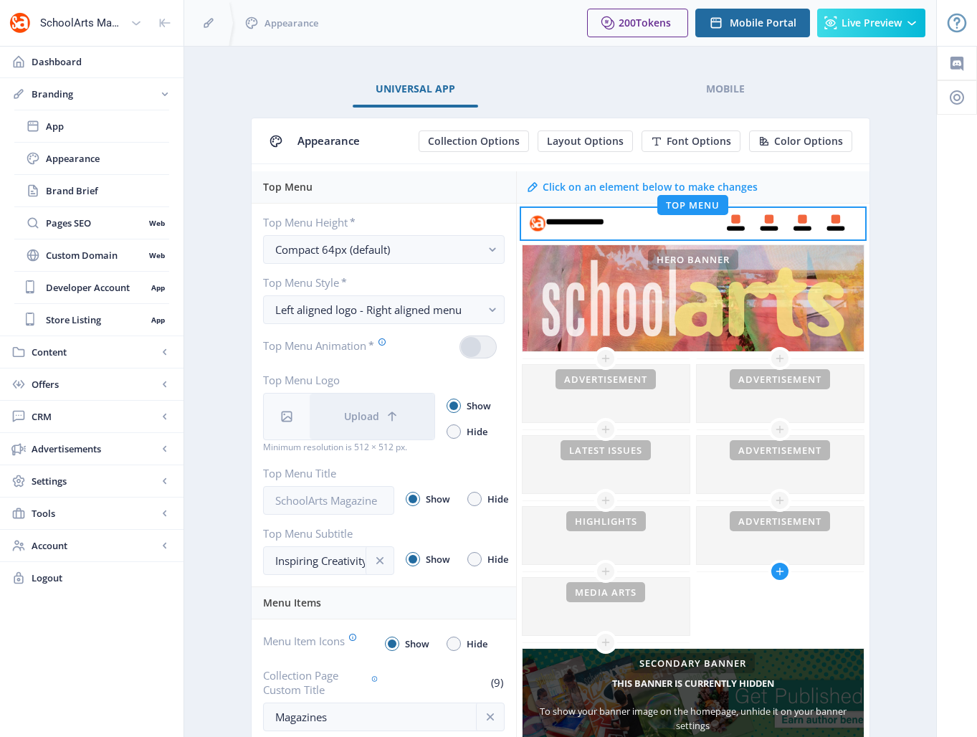
click at [780, 573] on icon at bounding box center [781, 572] width 8 height 8
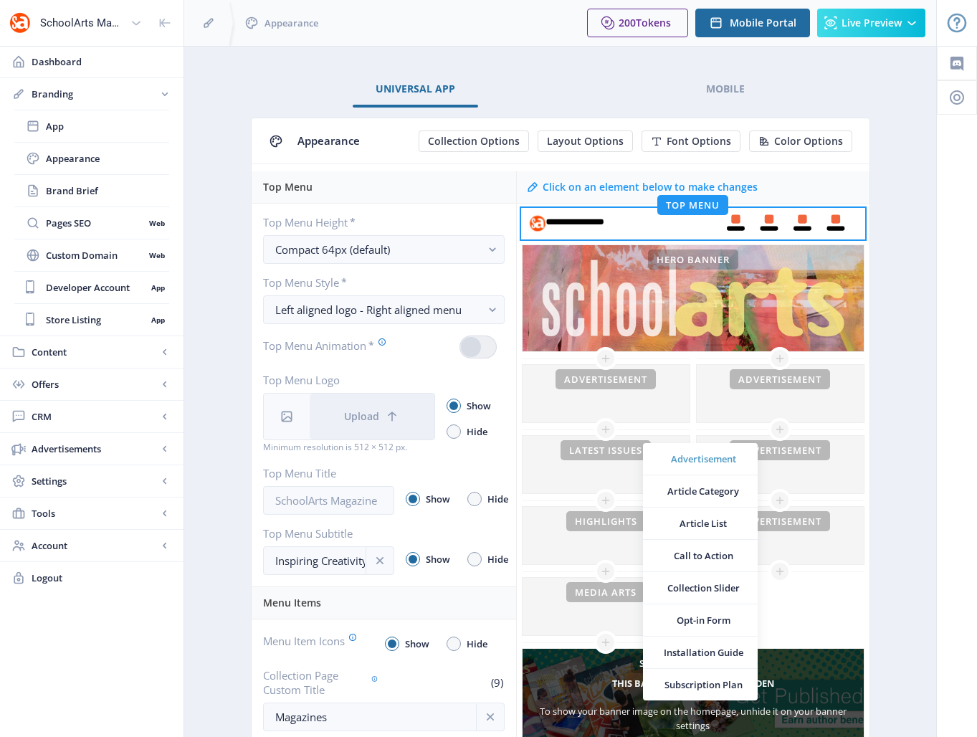
click at [678, 458] on span "Advertisement" at bounding box center [703, 459] width 86 height 14
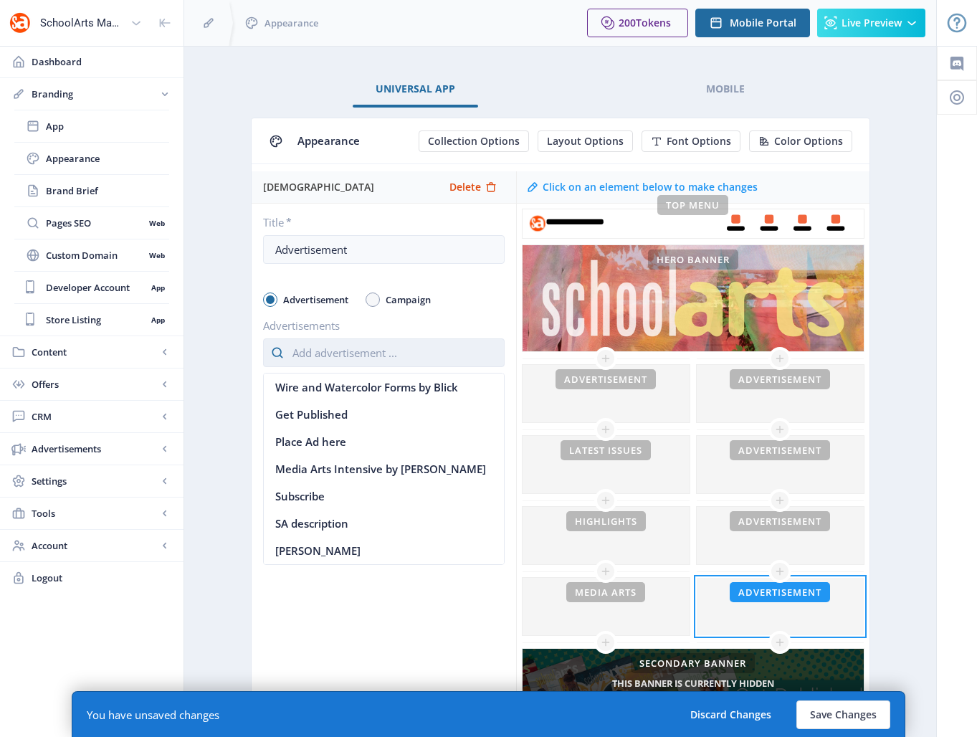
click at [337, 355] on input "text" at bounding box center [384, 352] width 242 height 29
click at [351, 391] on nb-option "Wire and Watercolor Forms by Blick" at bounding box center [384, 387] width 240 height 27
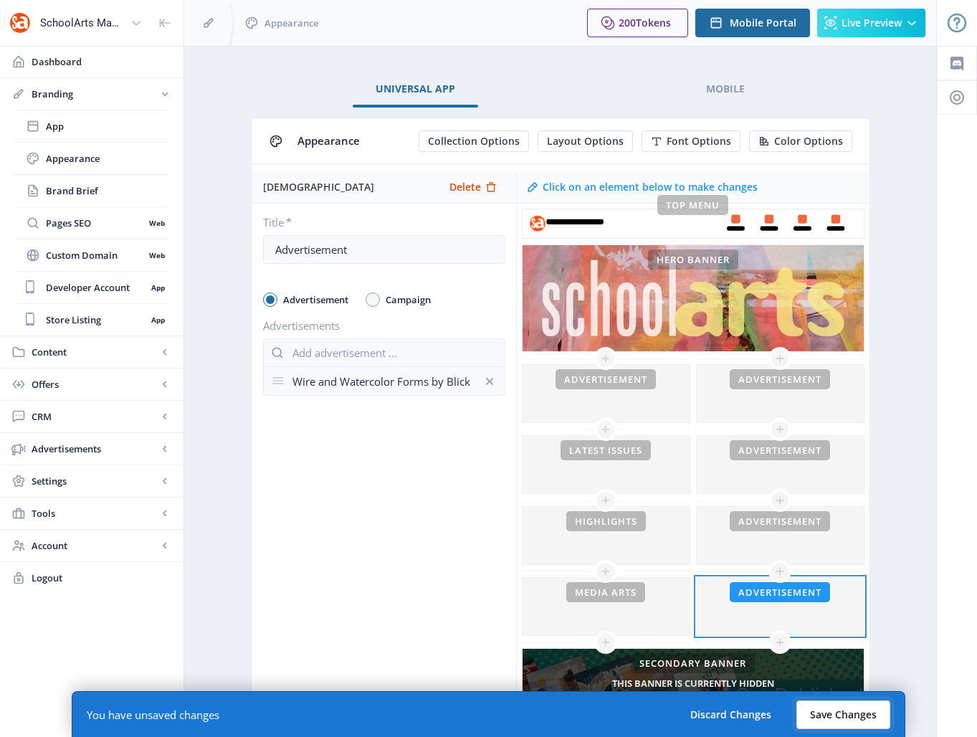
click at [837, 716] on button "Save Changes" at bounding box center [844, 715] width 94 height 29
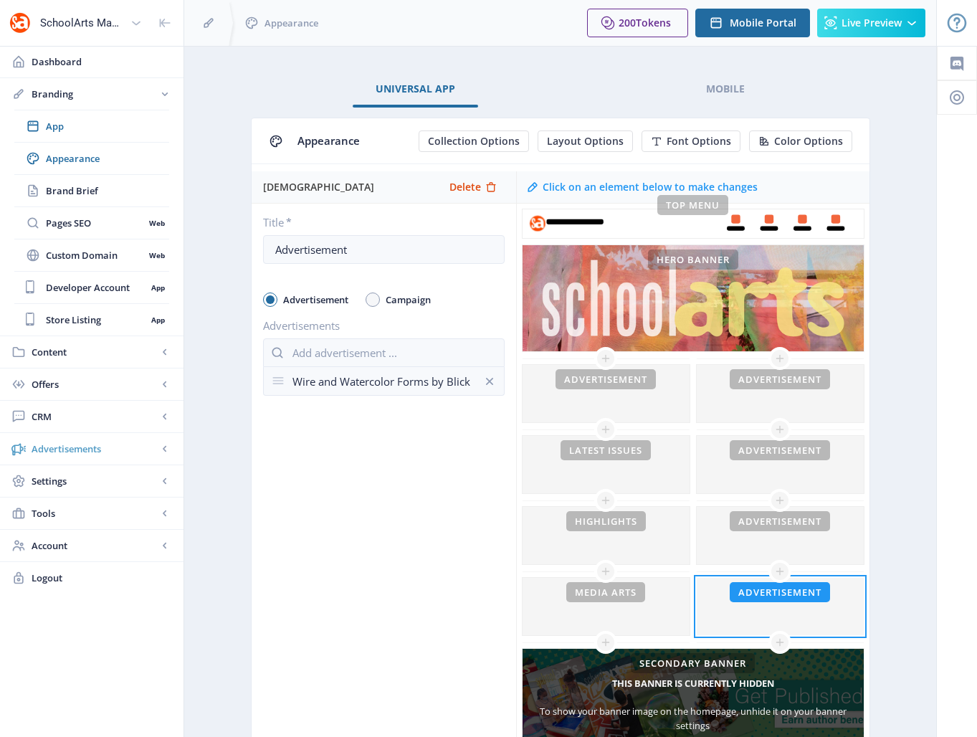
click at [74, 454] on span "Advertisements" at bounding box center [95, 449] width 126 height 14
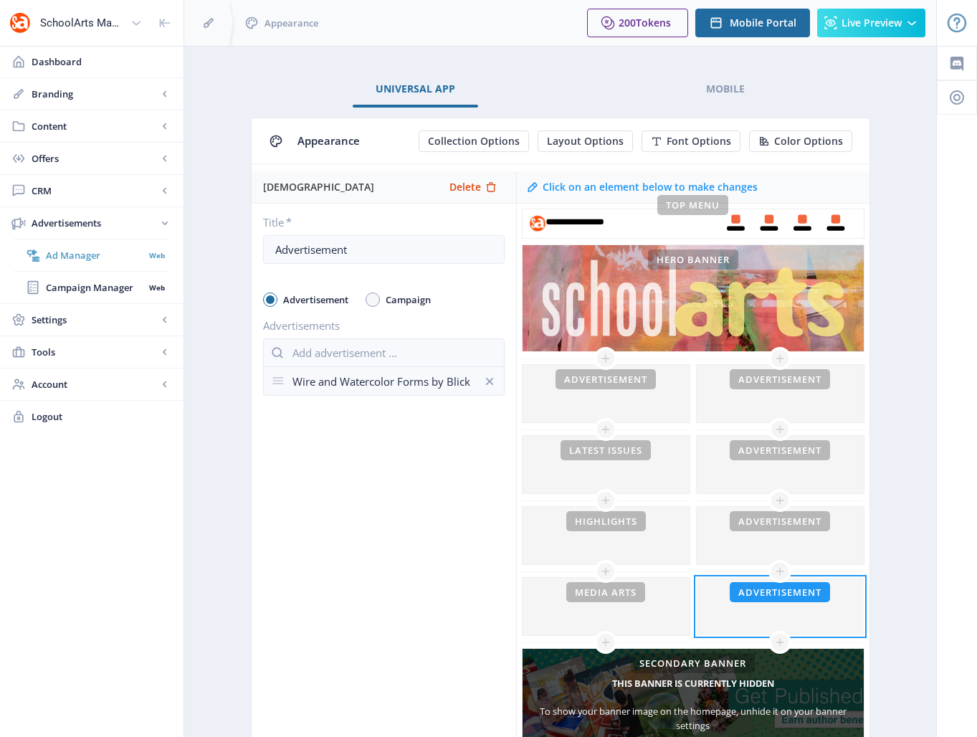
click at [81, 255] on span "Ad Manager" at bounding box center [95, 255] width 98 height 14
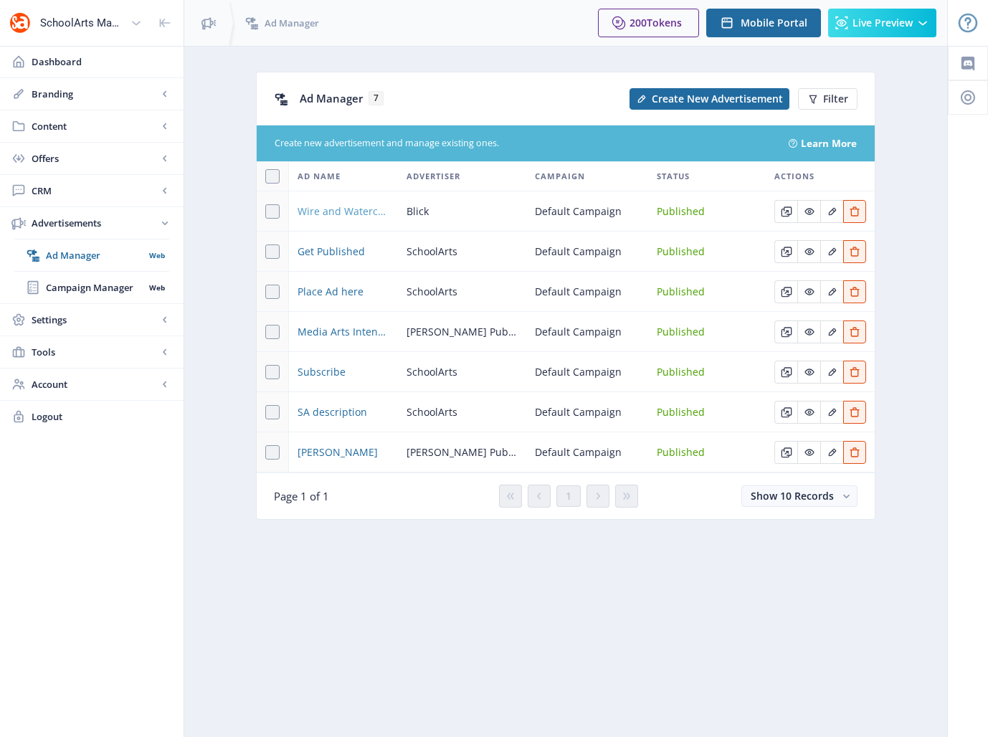
click at [361, 209] on span "Wire and Watercolor Forms by Blick" at bounding box center [344, 211] width 92 height 17
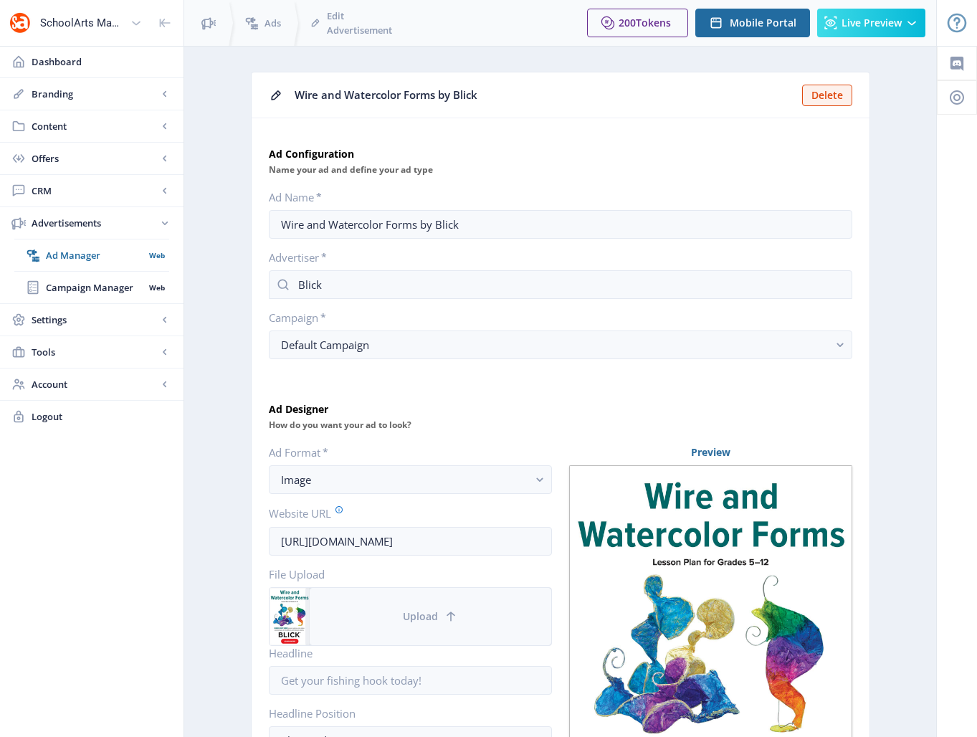
click at [392, 625] on button "Upload" at bounding box center [431, 616] width 242 height 57
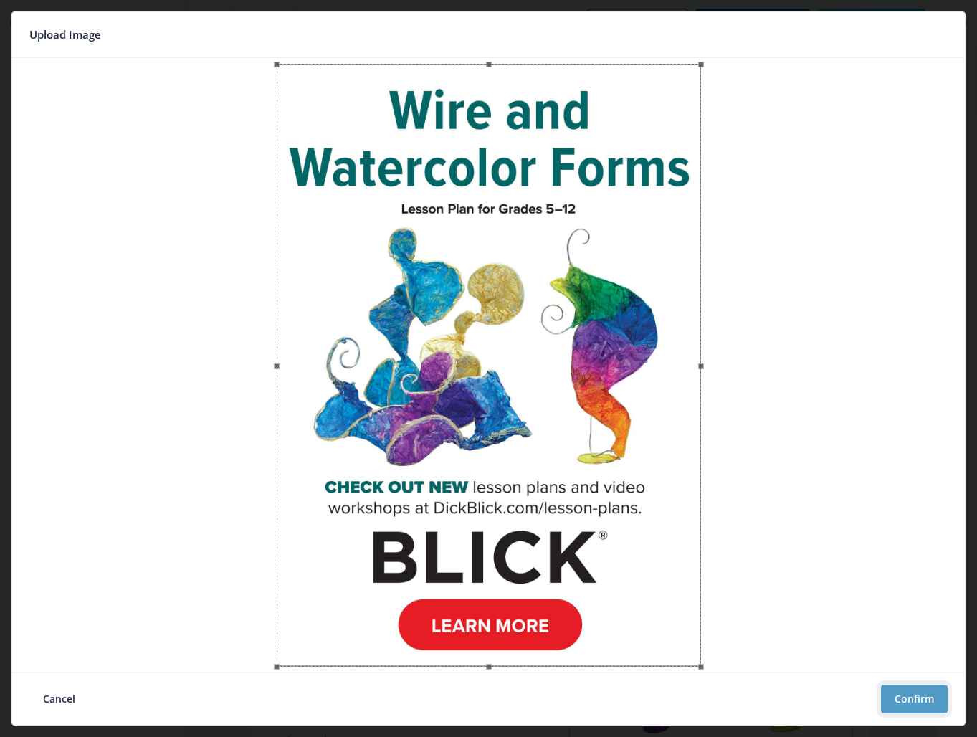
click at [906, 699] on button "Confirm" at bounding box center [914, 699] width 67 height 29
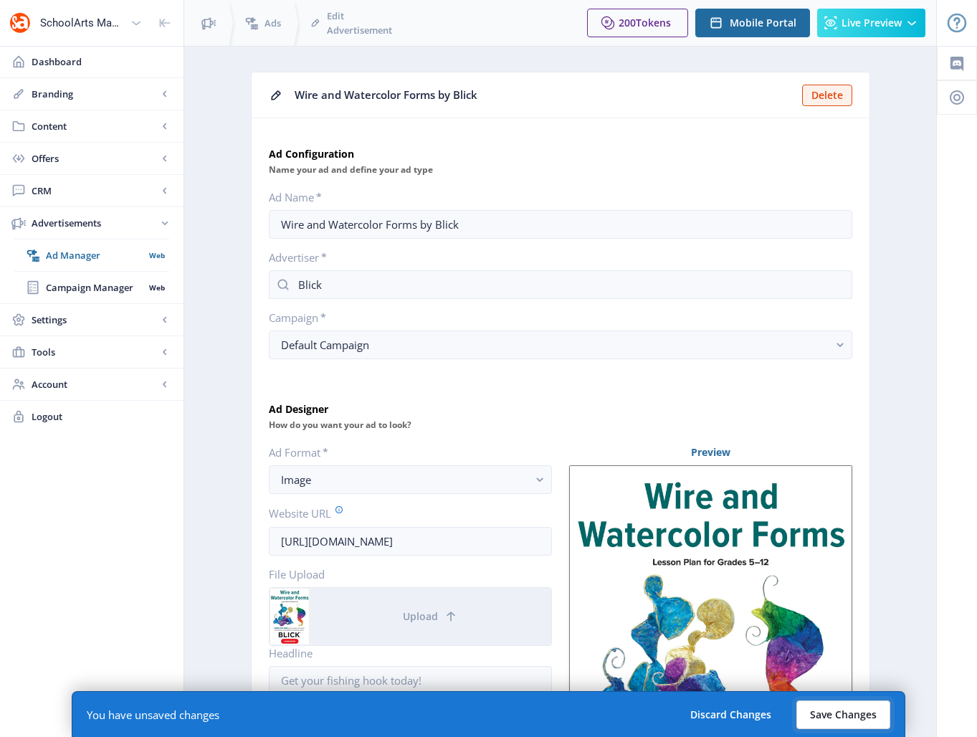
click at [832, 721] on button "Save Changes" at bounding box center [844, 715] width 94 height 29
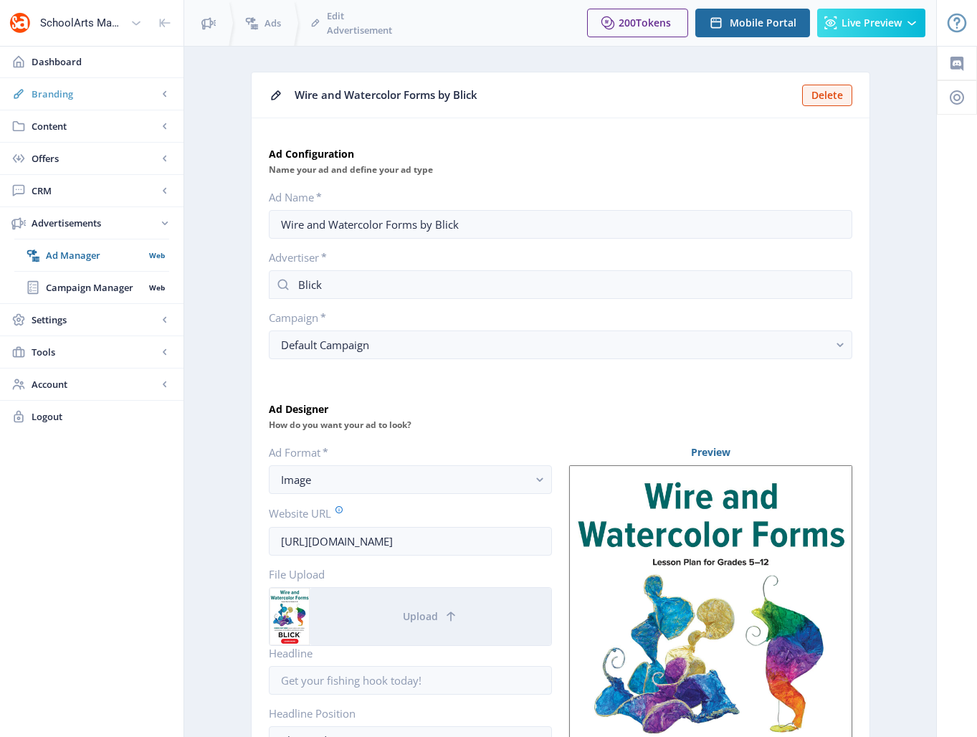
click at [60, 97] on span "Branding" at bounding box center [95, 94] width 126 height 14
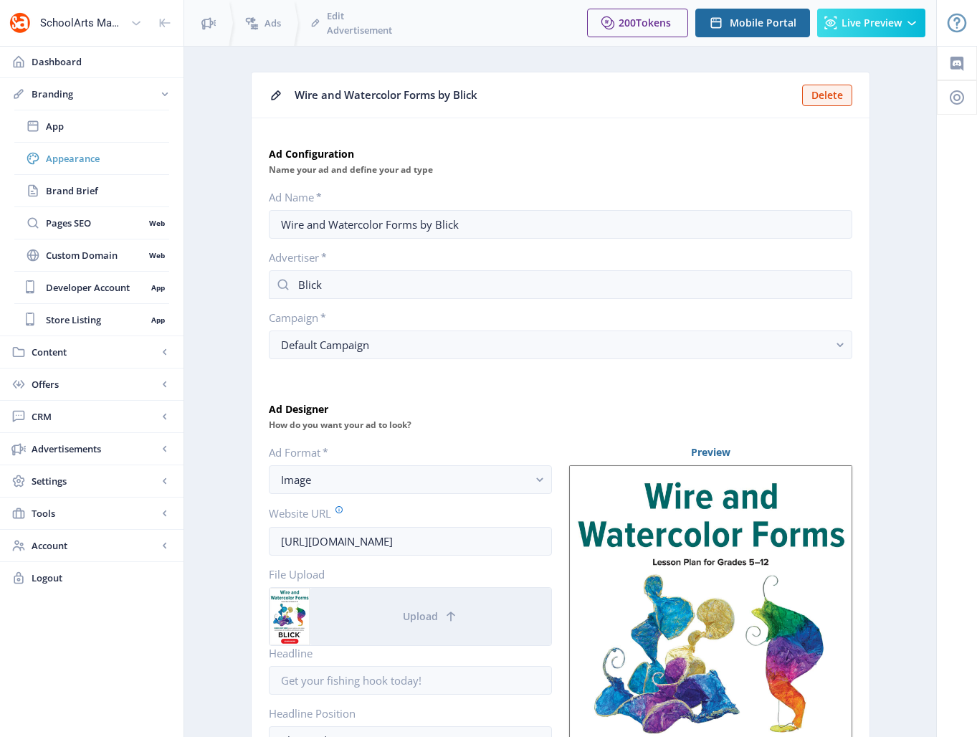
click at [62, 156] on span "Appearance" at bounding box center [107, 158] width 123 height 14
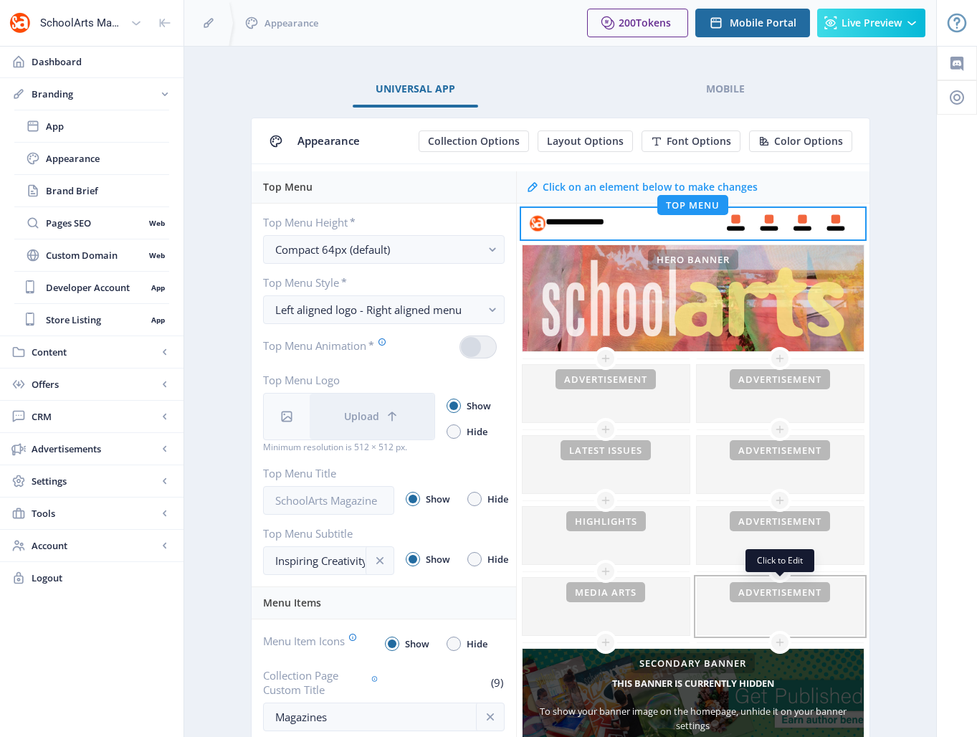
click at [749, 605] on div at bounding box center [780, 606] width 167 height 57
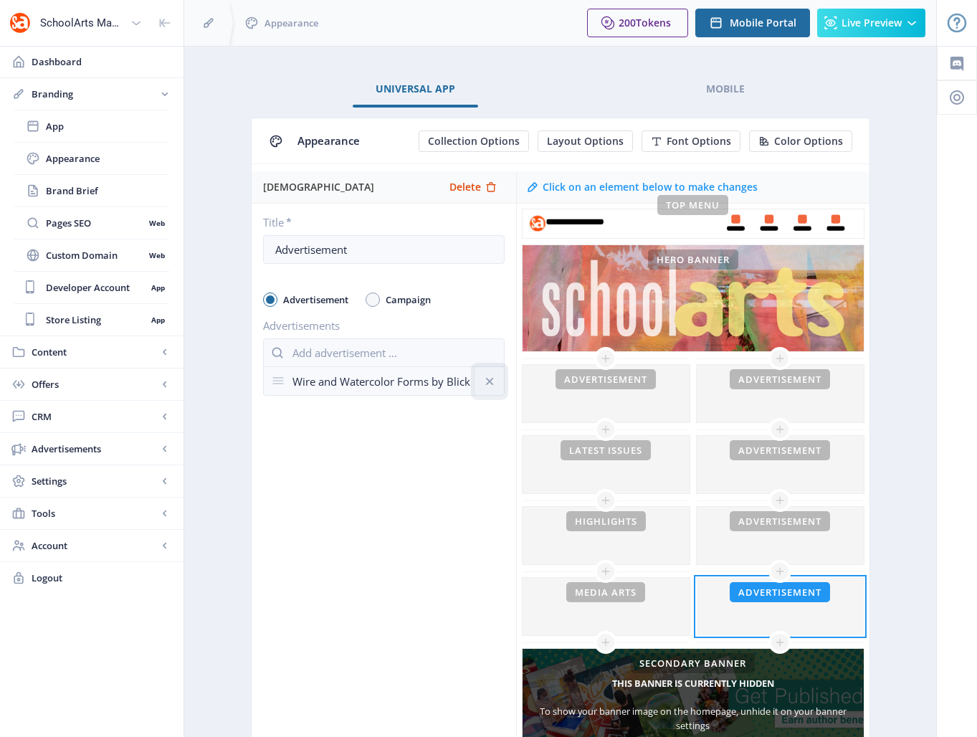
click at [488, 382] on icon at bounding box center [489, 380] width 7 height 7
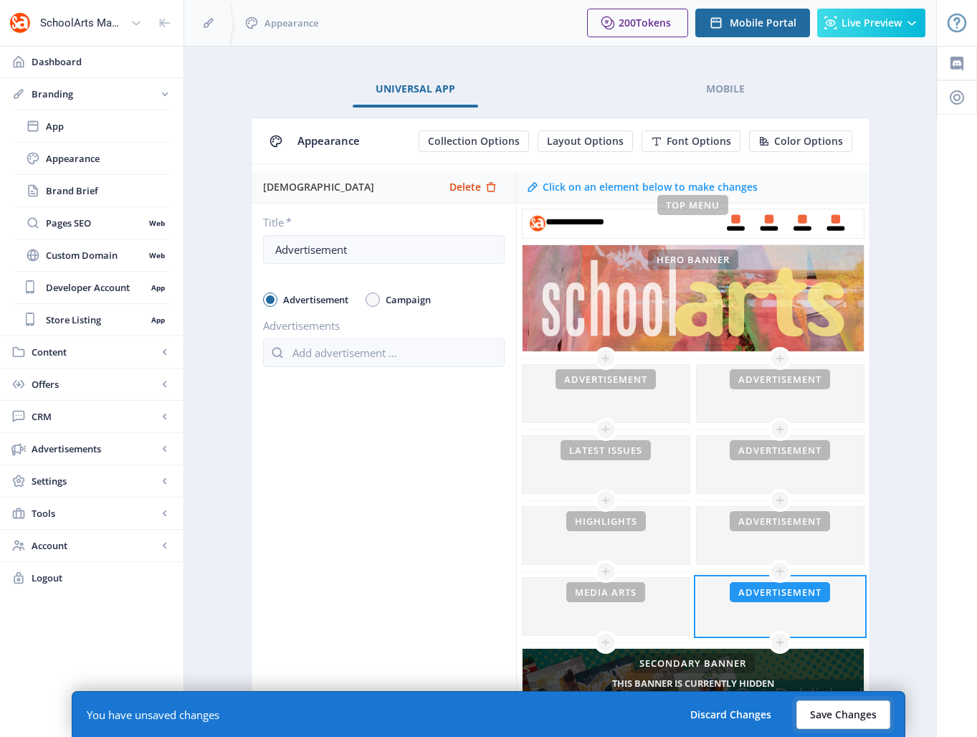
click at [820, 716] on button "Save Changes" at bounding box center [844, 715] width 94 height 29
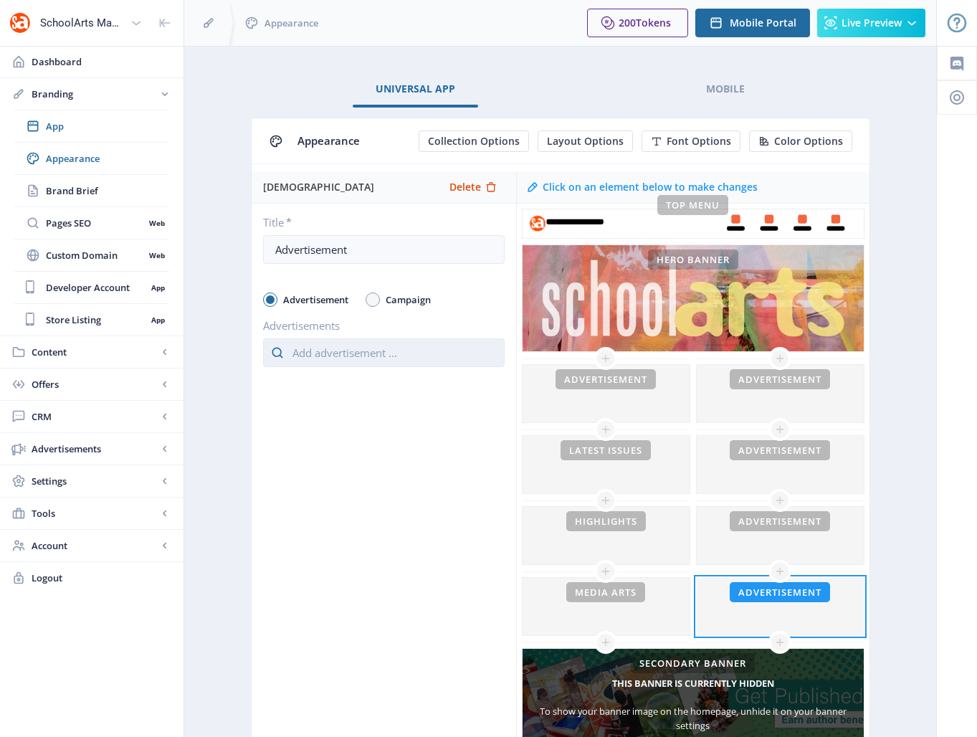
click at [354, 352] on input "text" at bounding box center [384, 352] width 242 height 29
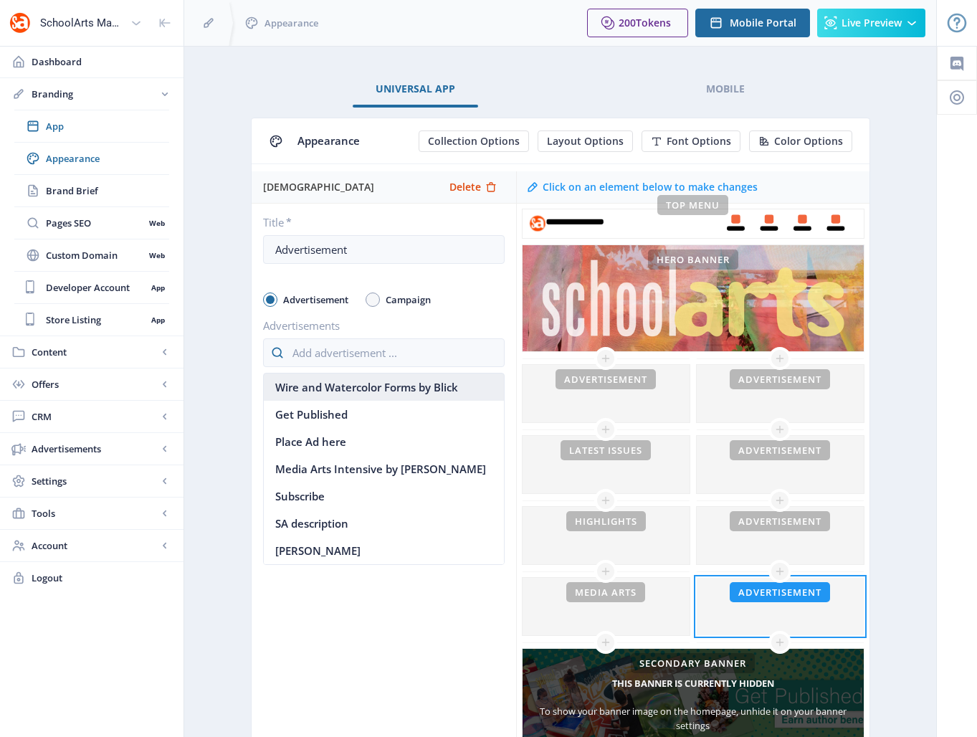
click at [317, 384] on nb-option "Wire and Watercolor Forms by Blick" at bounding box center [384, 387] width 240 height 27
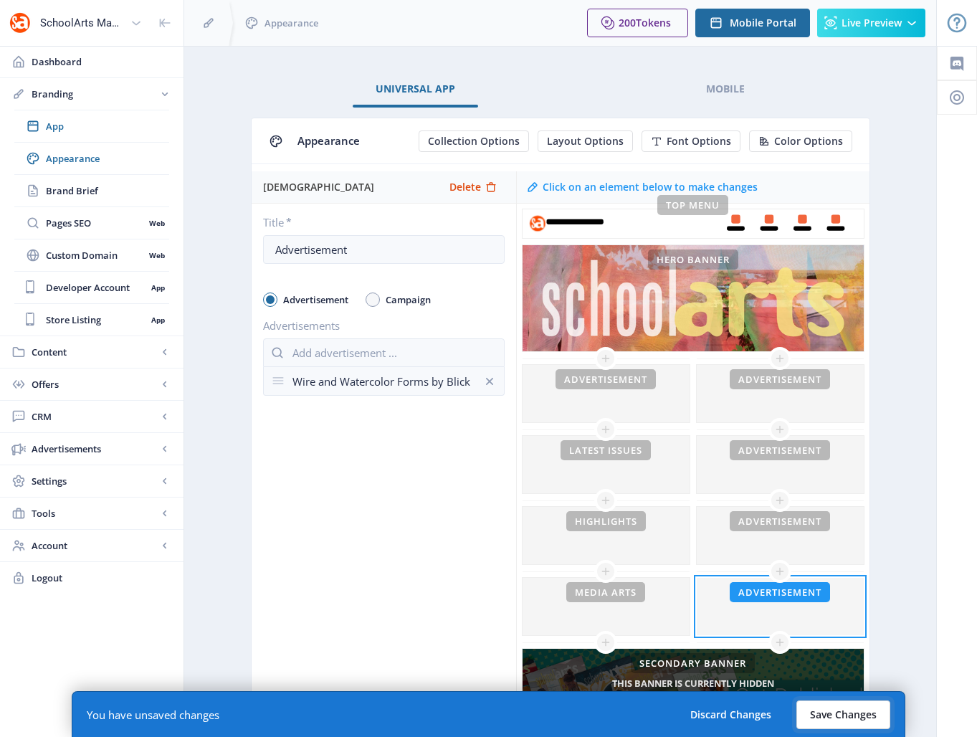
click at [844, 719] on button "Save Changes" at bounding box center [844, 715] width 94 height 29
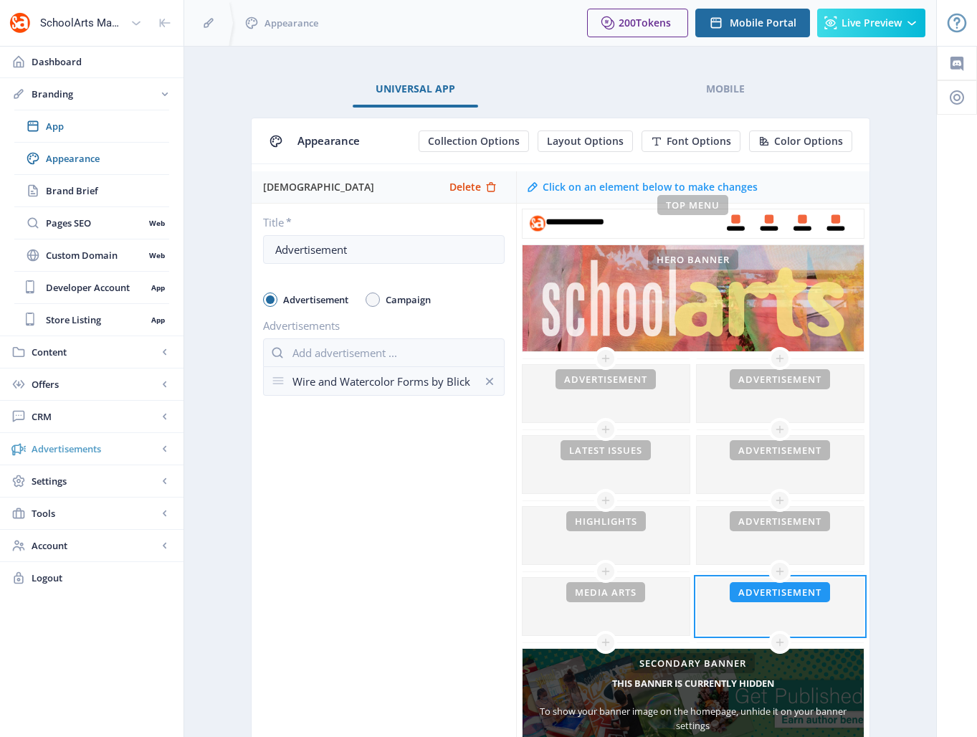
click at [78, 445] on span "Advertisements" at bounding box center [95, 449] width 126 height 14
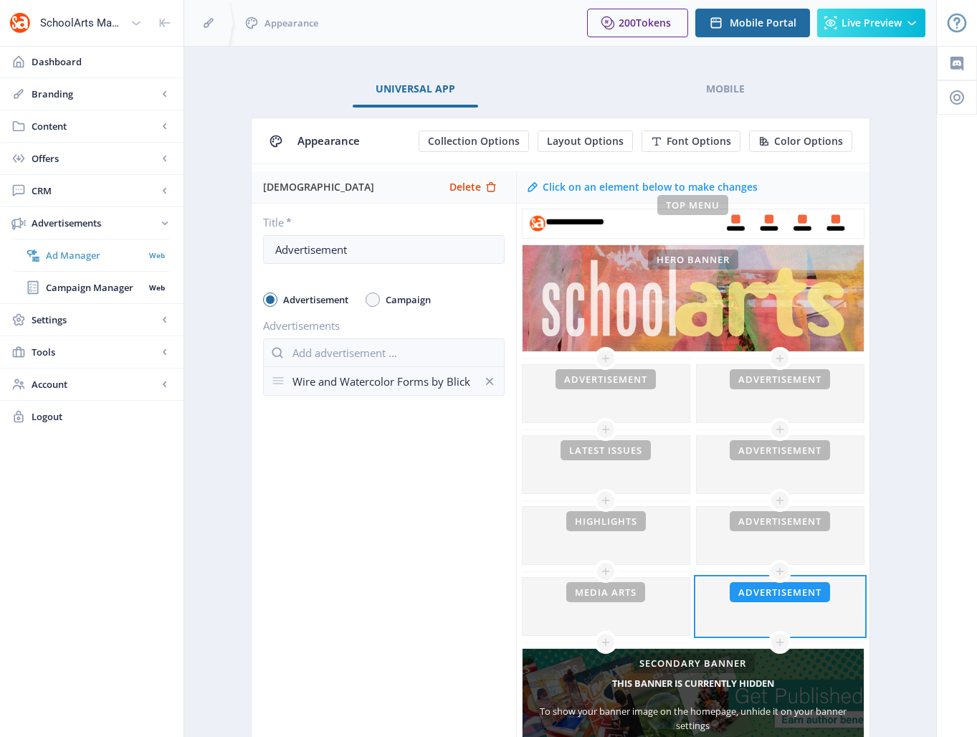
click at [89, 251] on span "Ad Manager" at bounding box center [95, 255] width 98 height 14
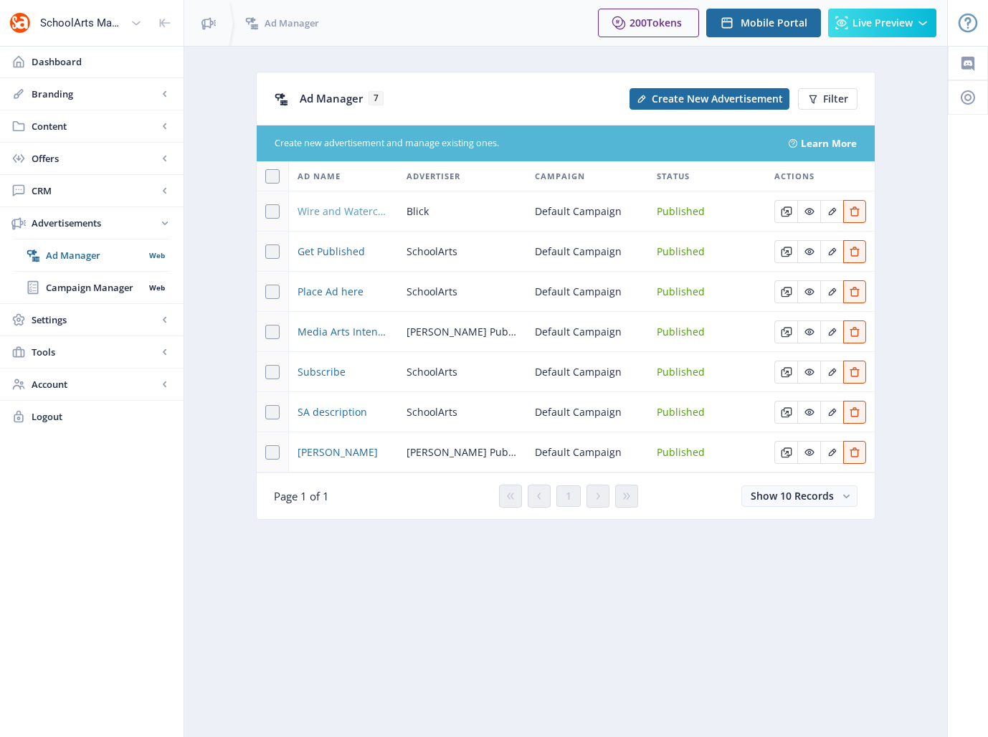
click at [327, 209] on span "Wire and Watercolor Forms by Blick" at bounding box center [344, 211] width 92 height 17
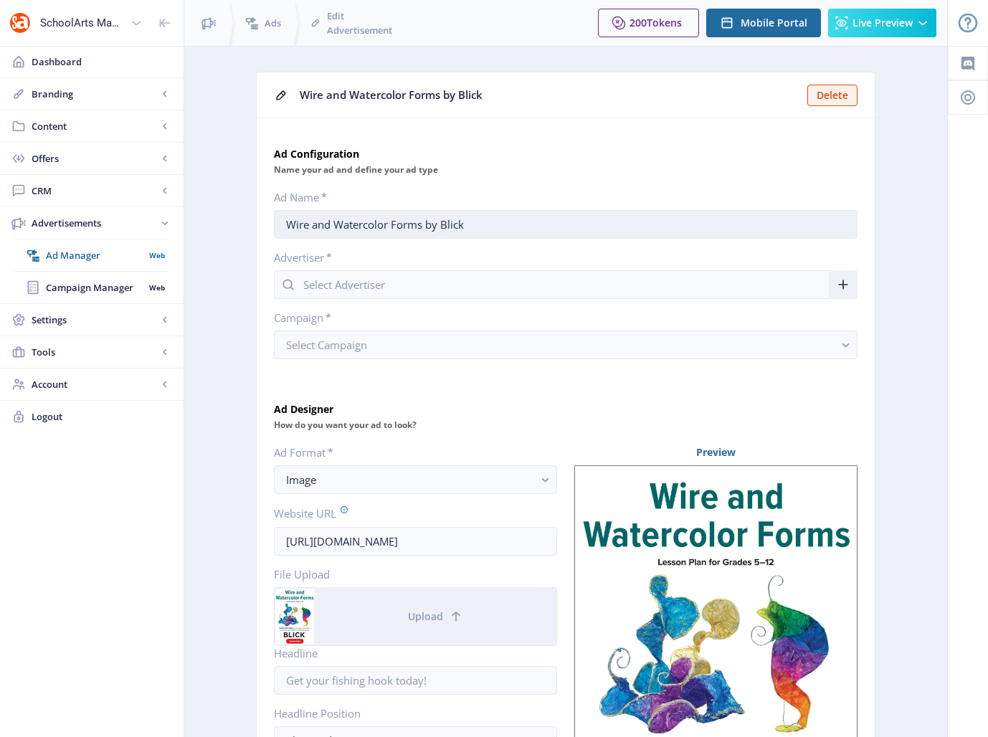
type input "Blick"
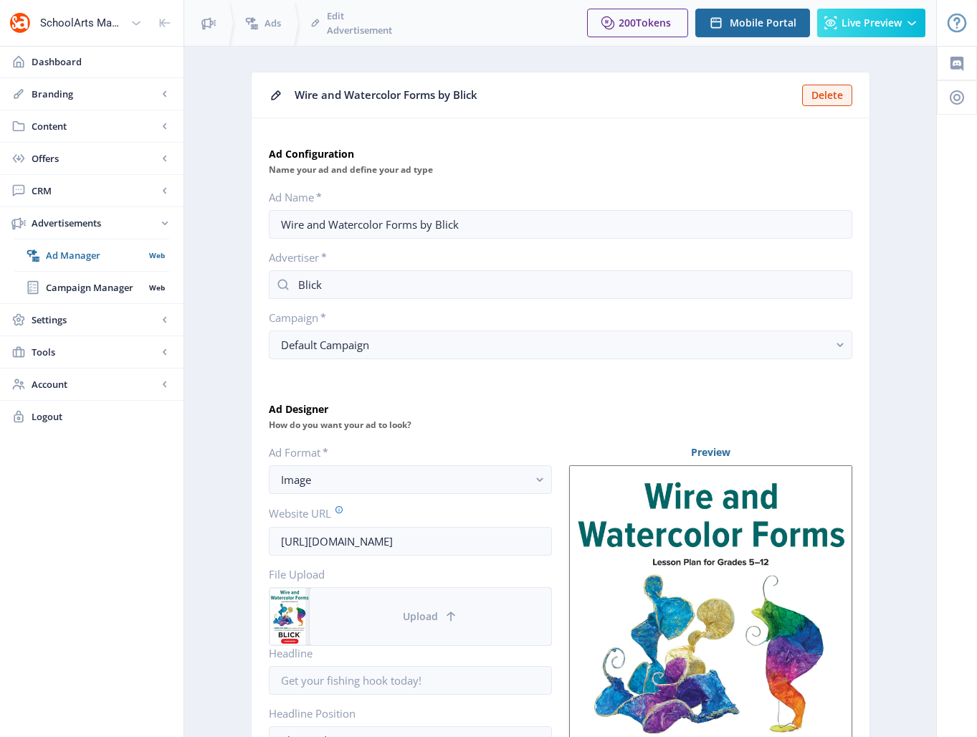
click at [415, 611] on span "Upload" at bounding box center [420, 616] width 35 height 11
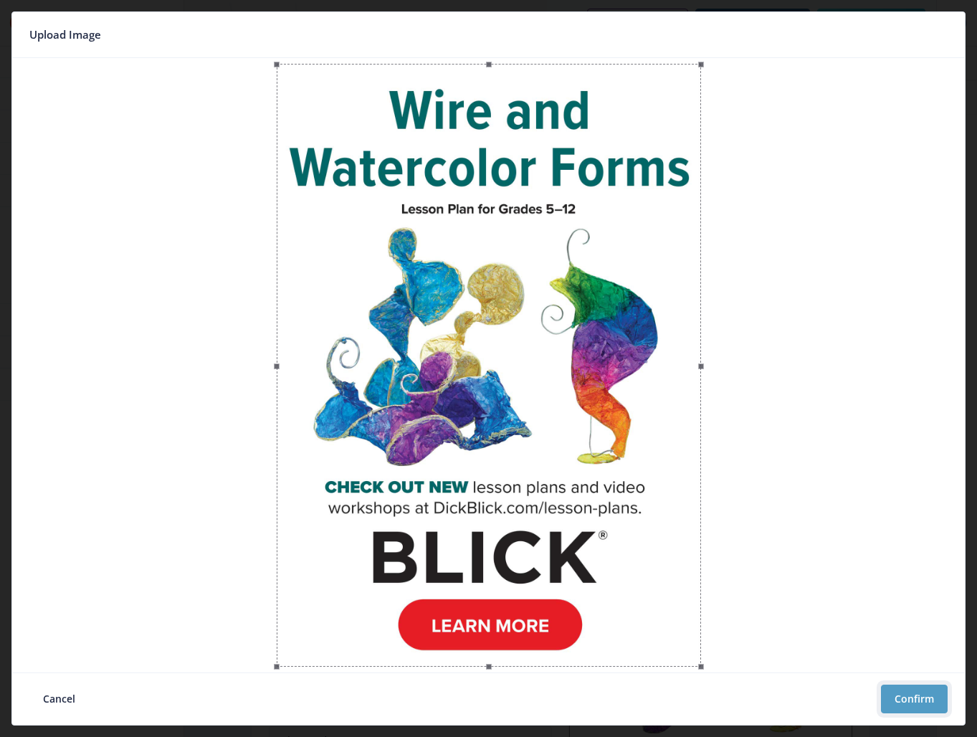
click at [931, 699] on button "Confirm" at bounding box center [914, 699] width 67 height 29
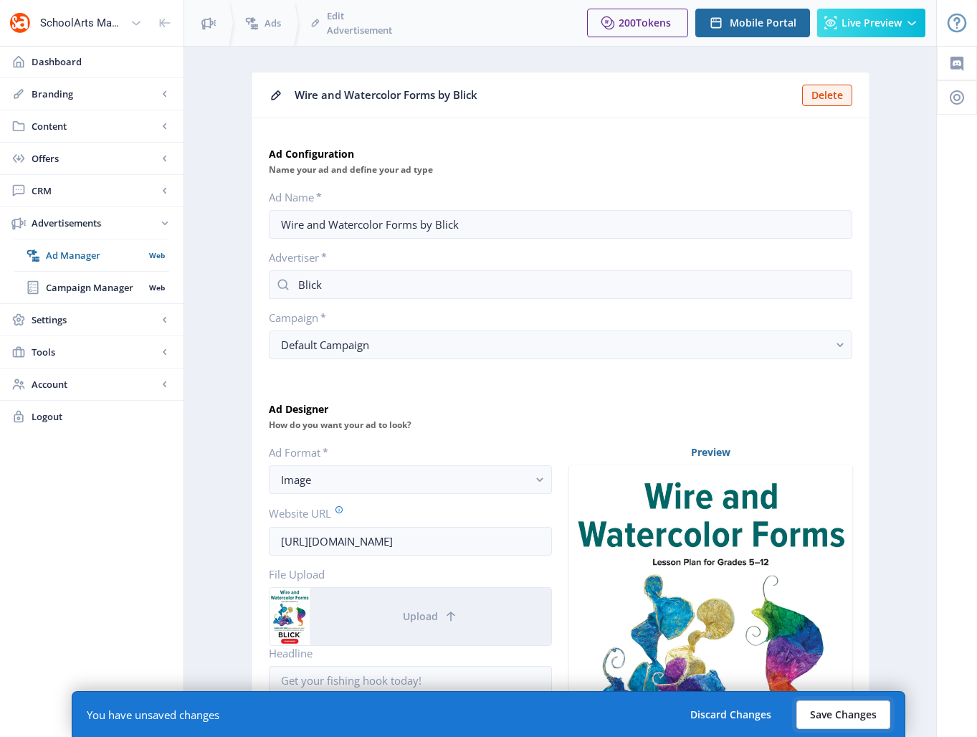
click at [856, 719] on button "Save Changes" at bounding box center [844, 715] width 94 height 29
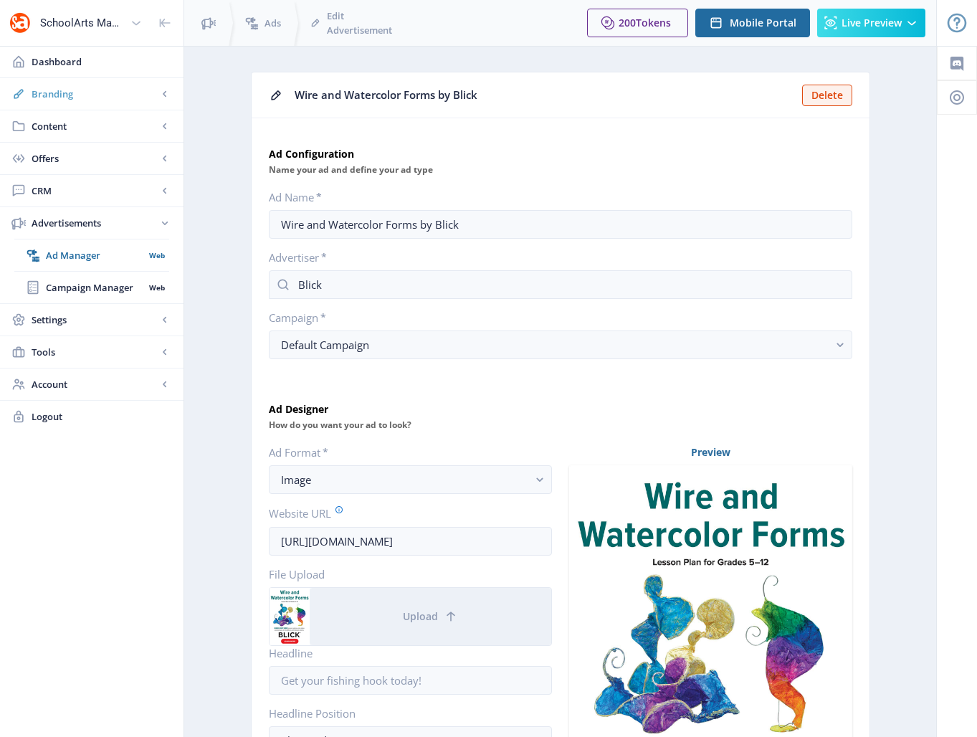
click at [46, 92] on span "Branding" at bounding box center [95, 94] width 126 height 14
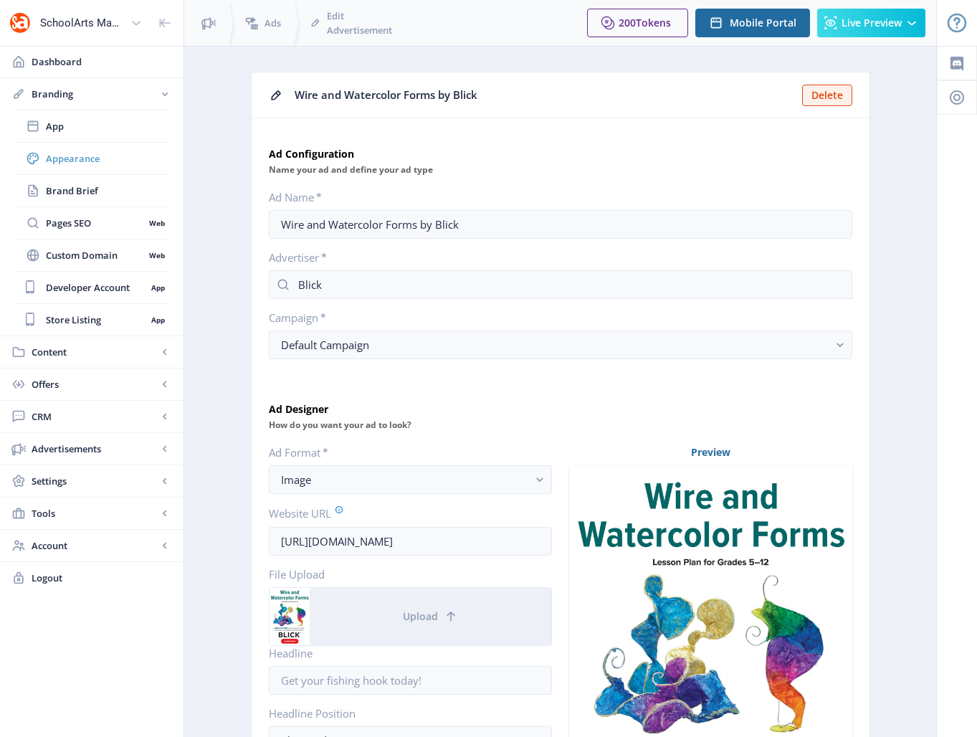
click at [76, 160] on span "Appearance" at bounding box center [107, 158] width 123 height 14
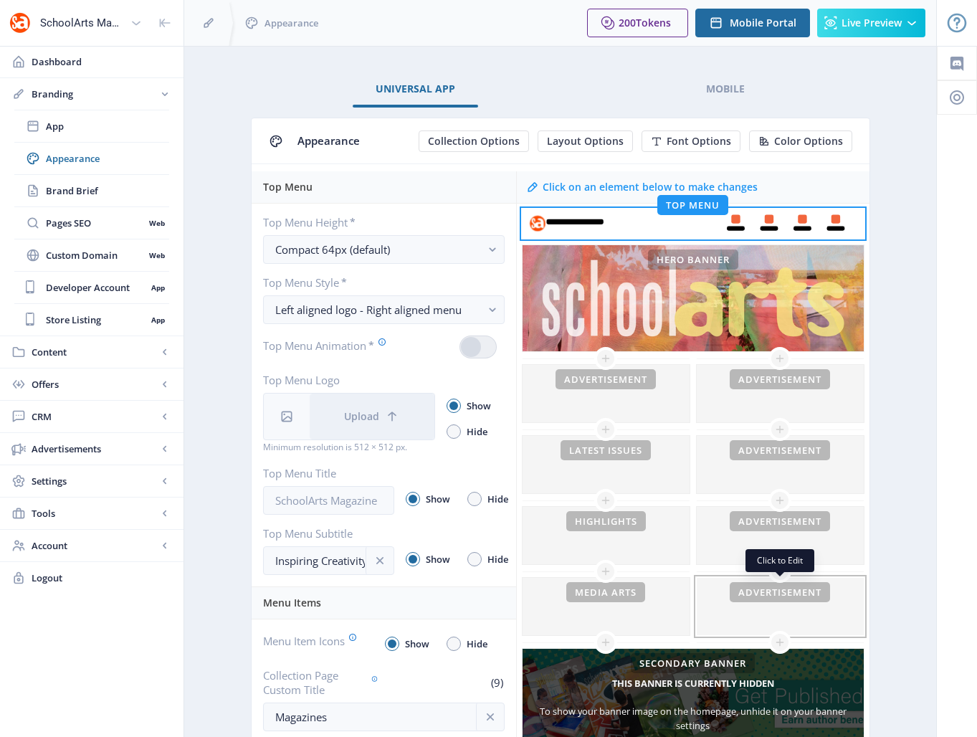
click at [741, 613] on div at bounding box center [780, 606] width 167 height 57
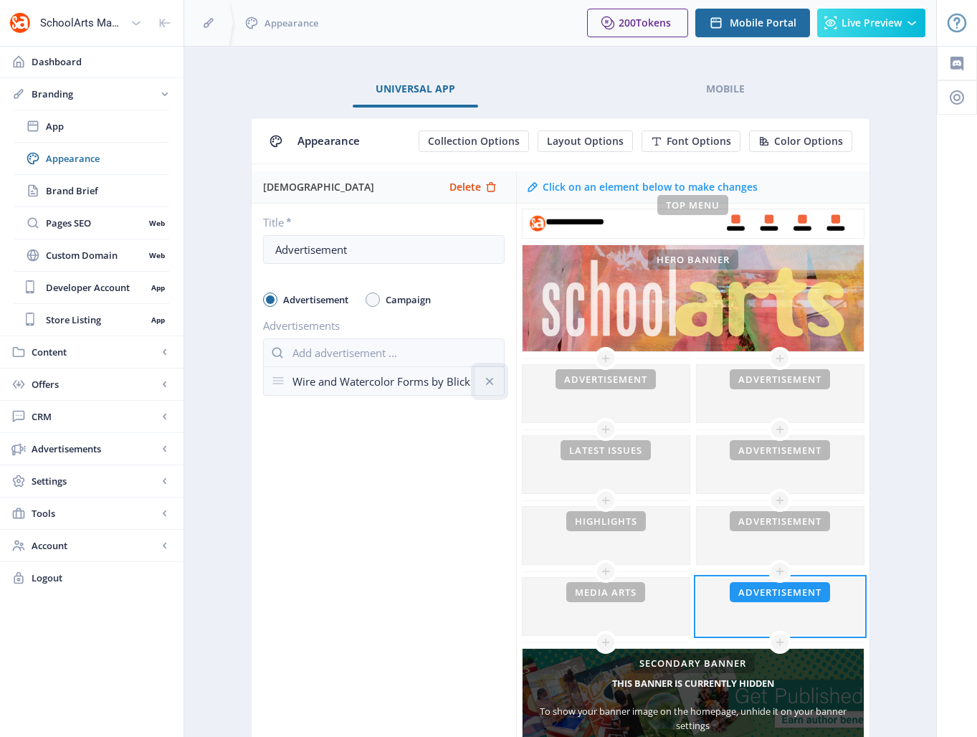
click at [490, 382] on icon at bounding box center [489, 380] width 7 height 7
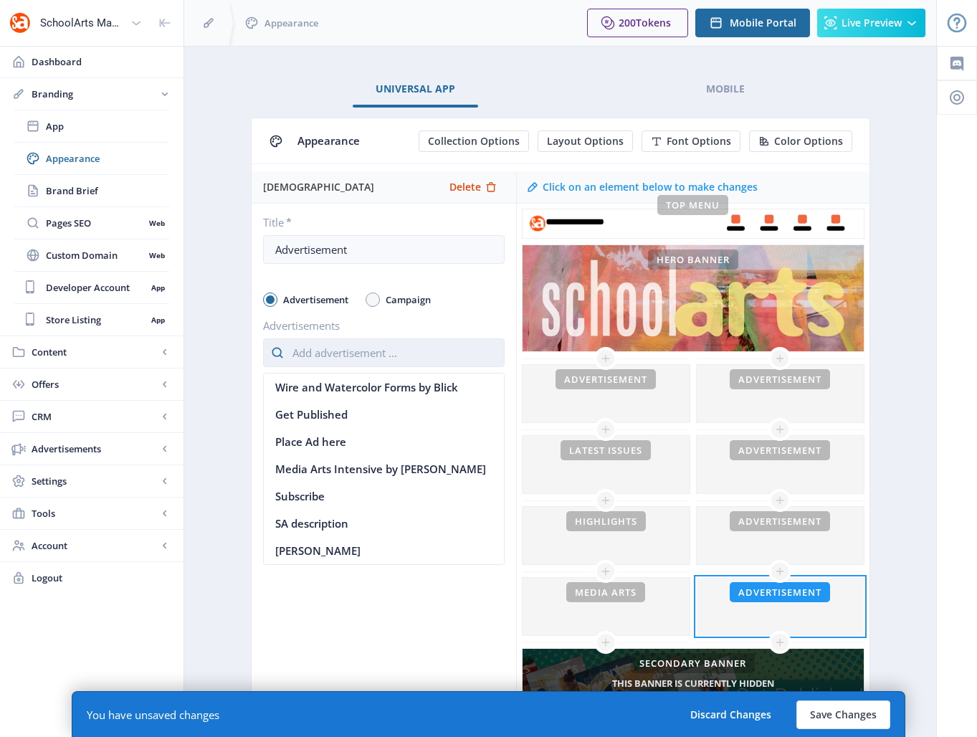
click at [347, 354] on input "text" at bounding box center [384, 352] width 242 height 29
click at [328, 388] on nb-option "Wire and Watercolor Forms by Blick" at bounding box center [384, 387] width 240 height 27
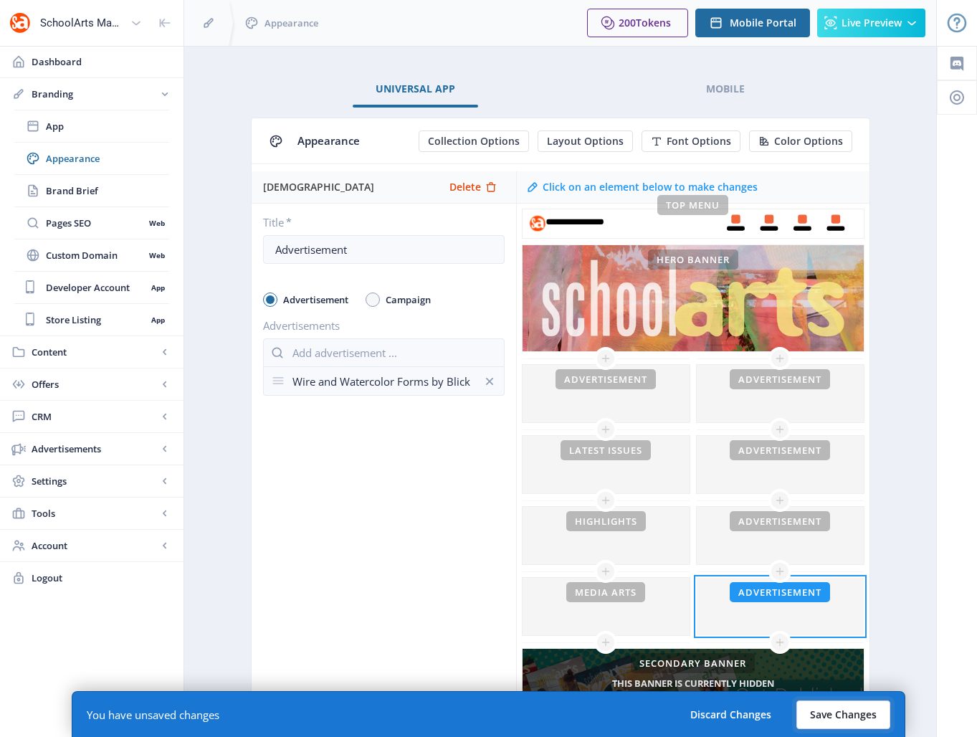
click at [846, 716] on button "Save Changes" at bounding box center [844, 715] width 94 height 29
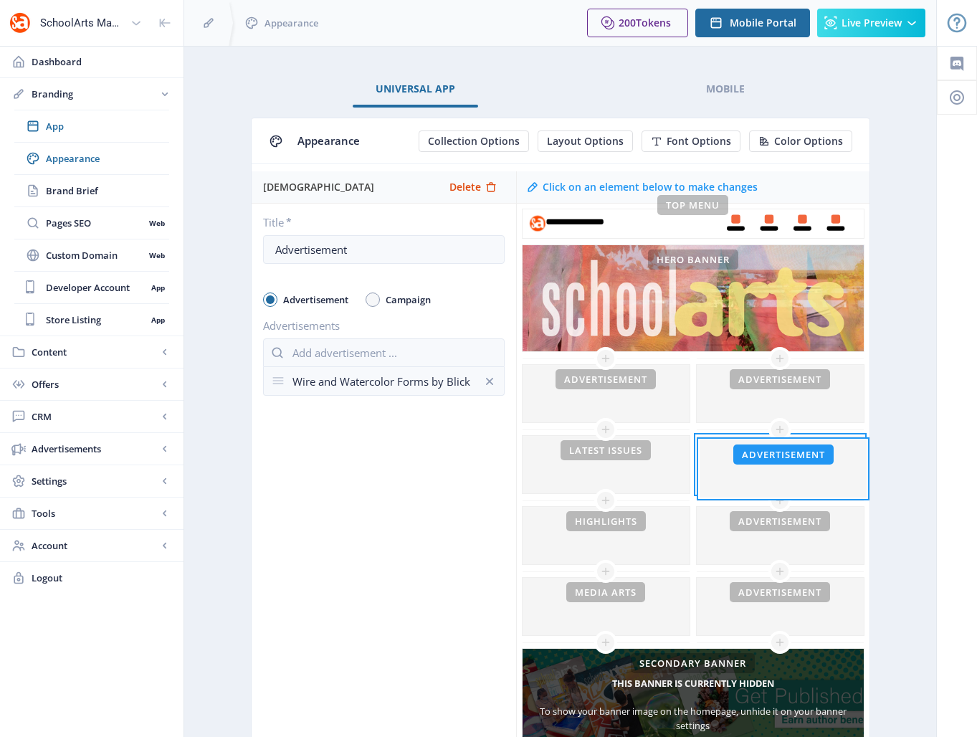
drag, startPoint x: 737, startPoint y: 606, endPoint x: 740, endPoint y: 468, distance: 137.7
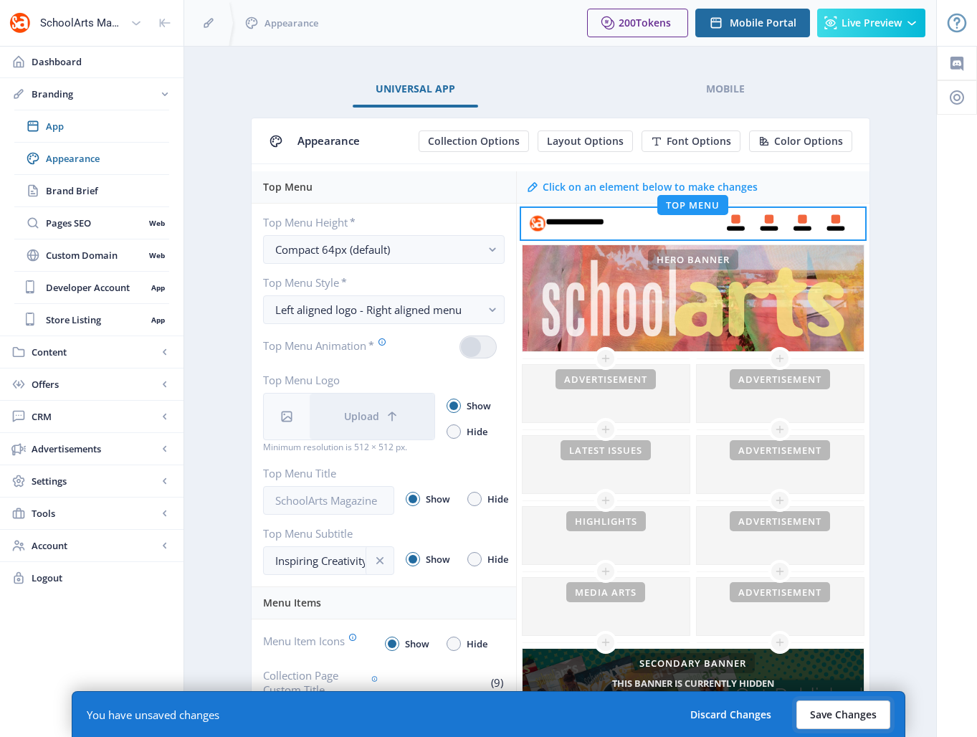
click at [861, 718] on button "Save Changes" at bounding box center [844, 715] width 94 height 29
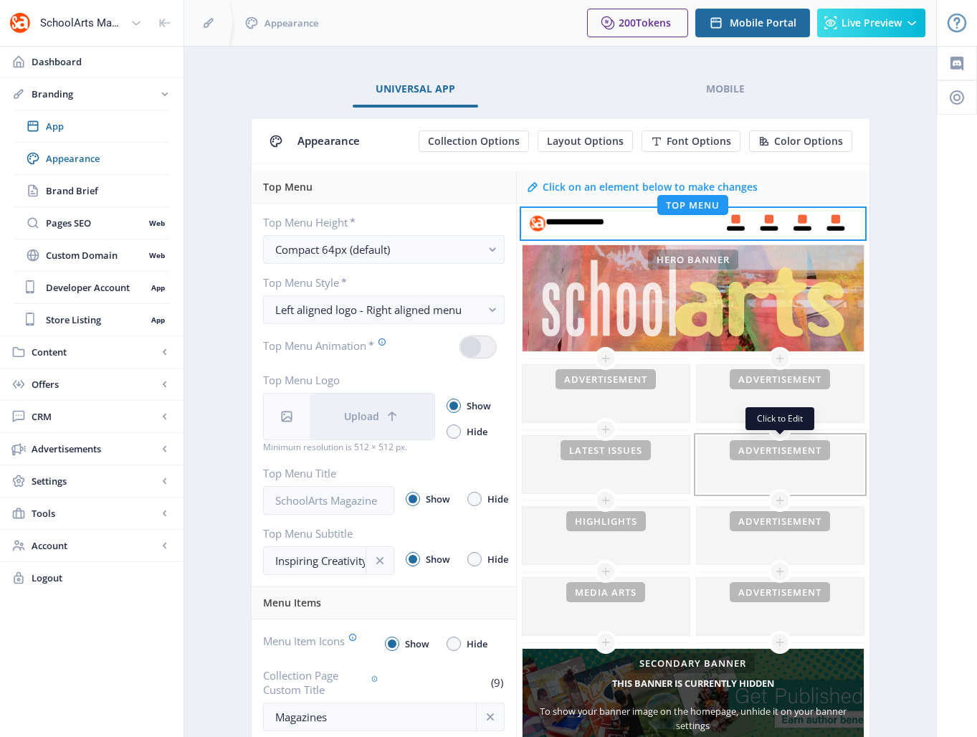
click at [731, 475] on div at bounding box center [780, 464] width 167 height 57
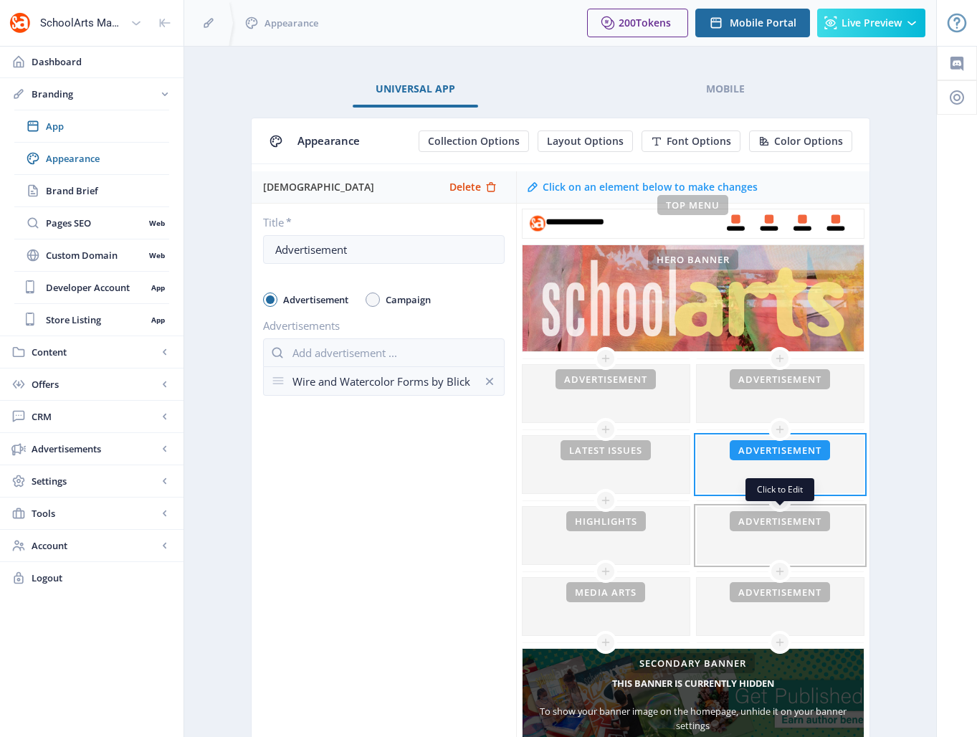
click at [738, 550] on div at bounding box center [780, 535] width 167 height 57
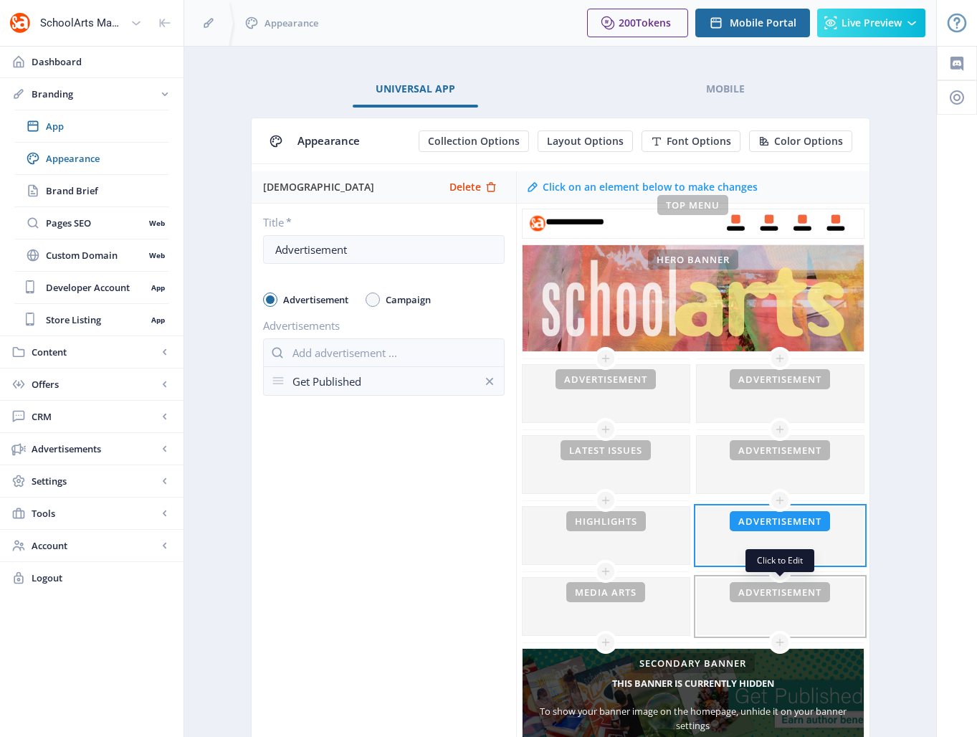
click at [738, 602] on div at bounding box center [780, 606] width 167 height 57
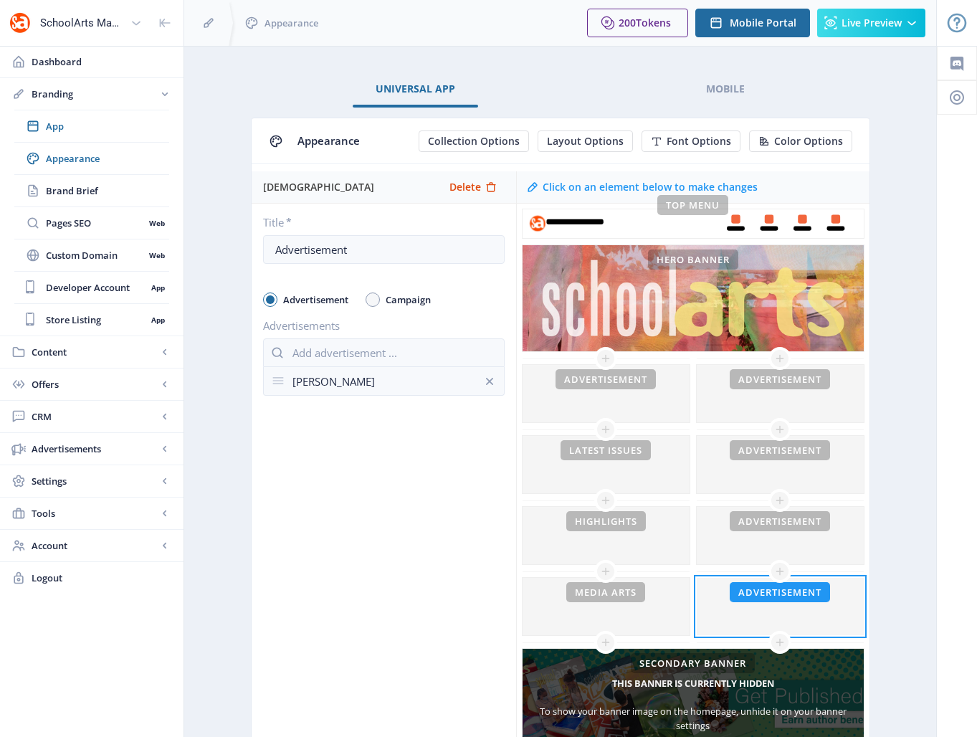
click at [310, 479] on div "[DEMOGRAPHIC_DATA] Delete Title * Advertisement Advertisement Campaign Advertis…" at bounding box center [384, 543] width 265 height 744
click at [371, 382] on div "[PERSON_NAME]" at bounding box center [384, 381] width 183 height 27
click at [556, 597] on div at bounding box center [606, 606] width 167 height 57
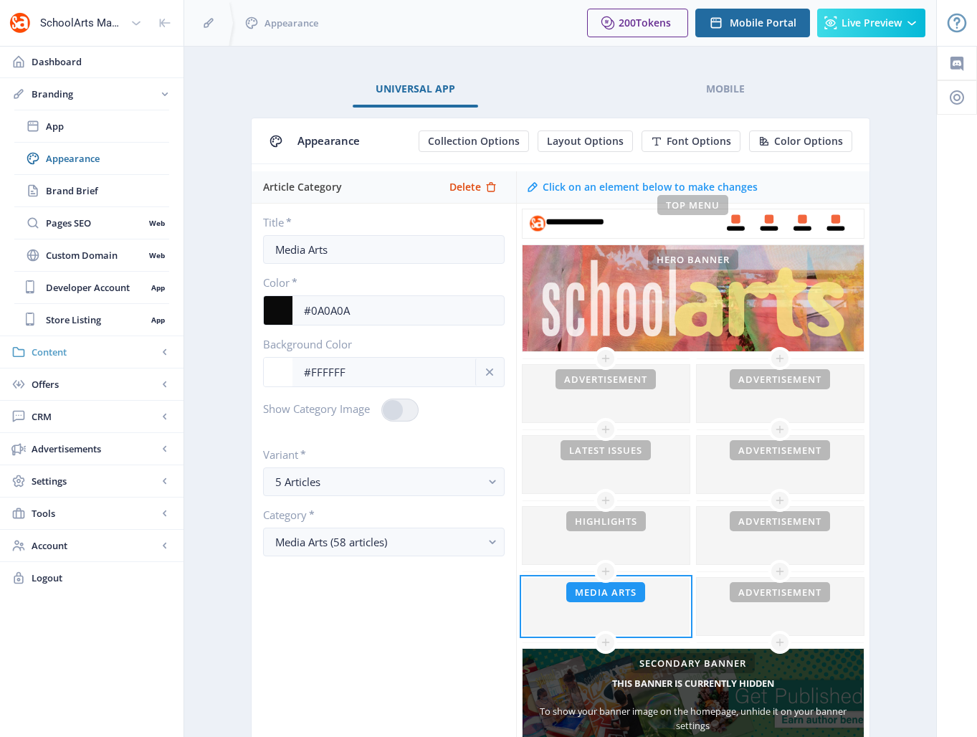
click at [51, 350] on span "Content" at bounding box center [95, 352] width 126 height 14
click at [74, 257] on span "Categories" at bounding box center [107, 255] width 123 height 14
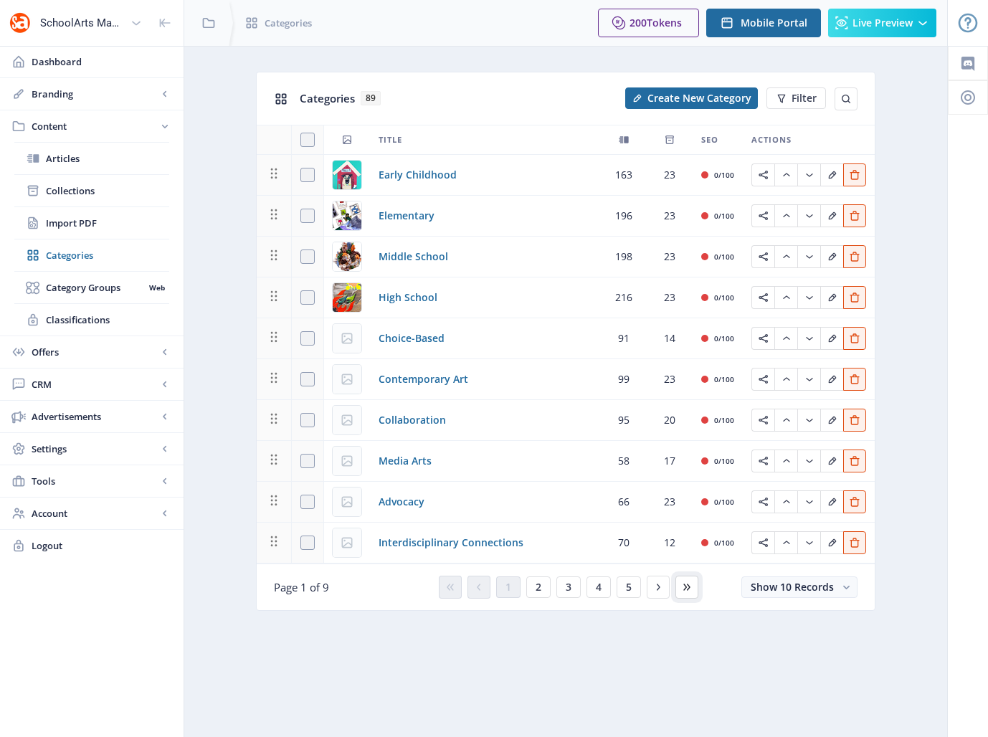
click at [682, 587] on icon at bounding box center [686, 587] width 11 height 11
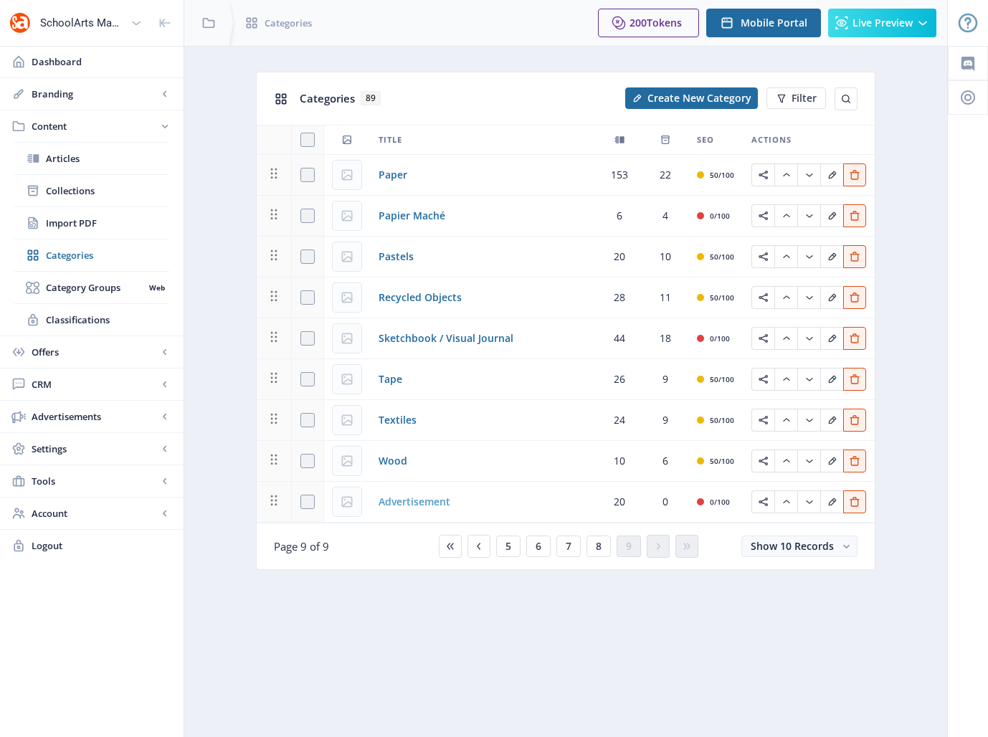
click at [412, 500] on span "Advertisement" at bounding box center [415, 501] width 72 height 17
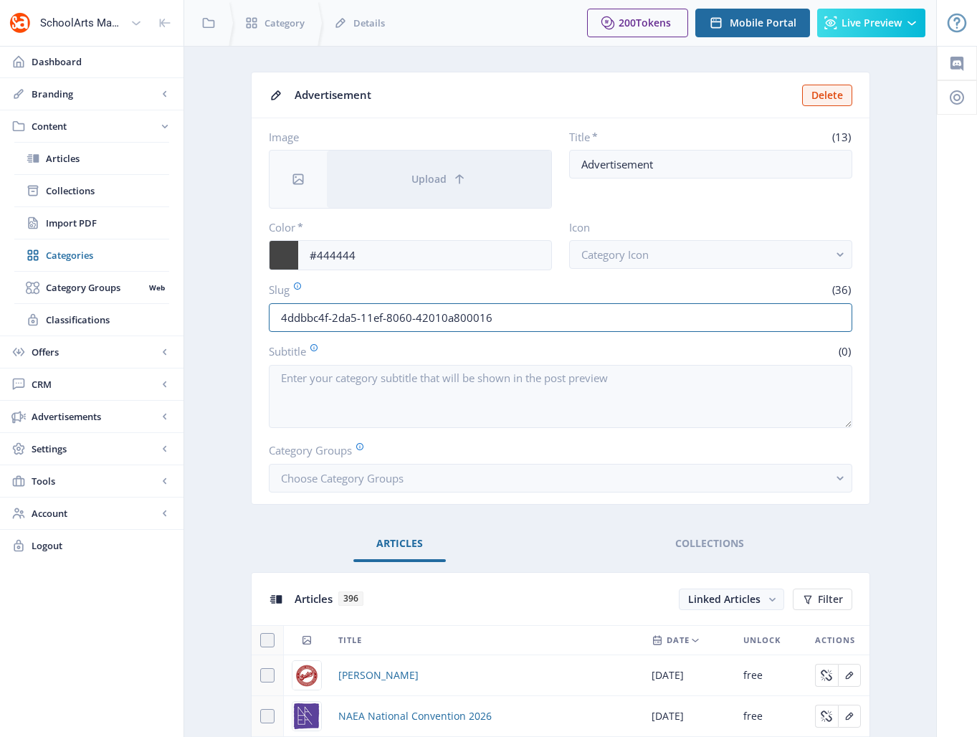
drag, startPoint x: 483, startPoint y: 318, endPoint x: 260, endPoint y: 322, distance: 222.4
click at [266, 323] on nb-card-body "Image Upload Title * (13) Advertisement Color * #444444 Icon Category Icon Slug…" at bounding box center [561, 311] width 618 height 386
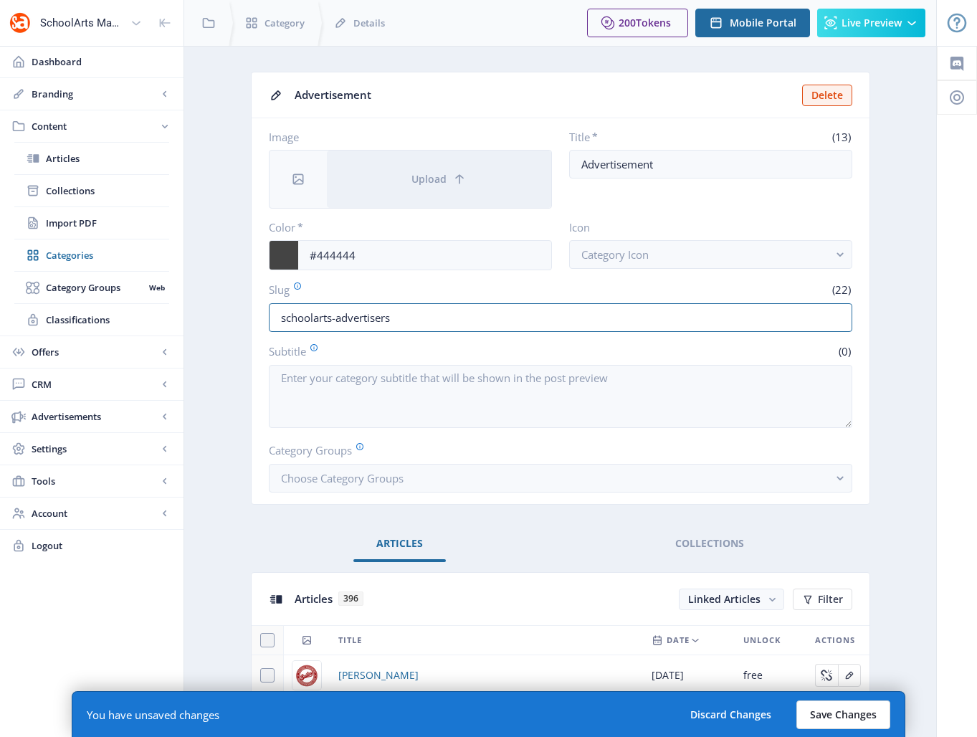
type input "schoolarts-advertisers"
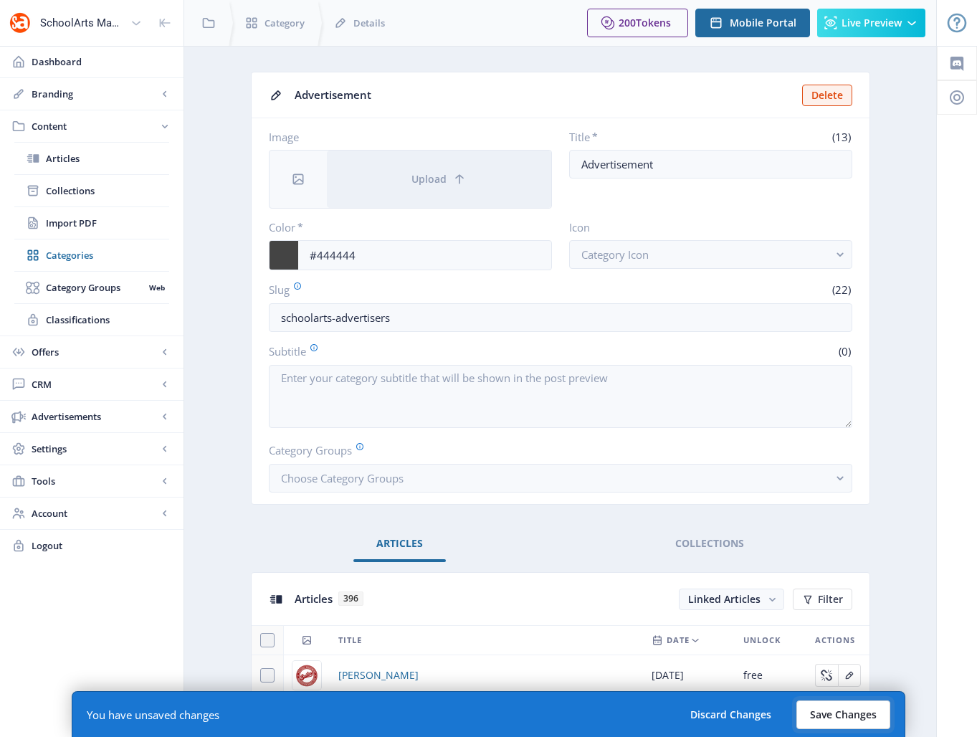
click at [837, 714] on button "Save Changes" at bounding box center [844, 715] width 94 height 29
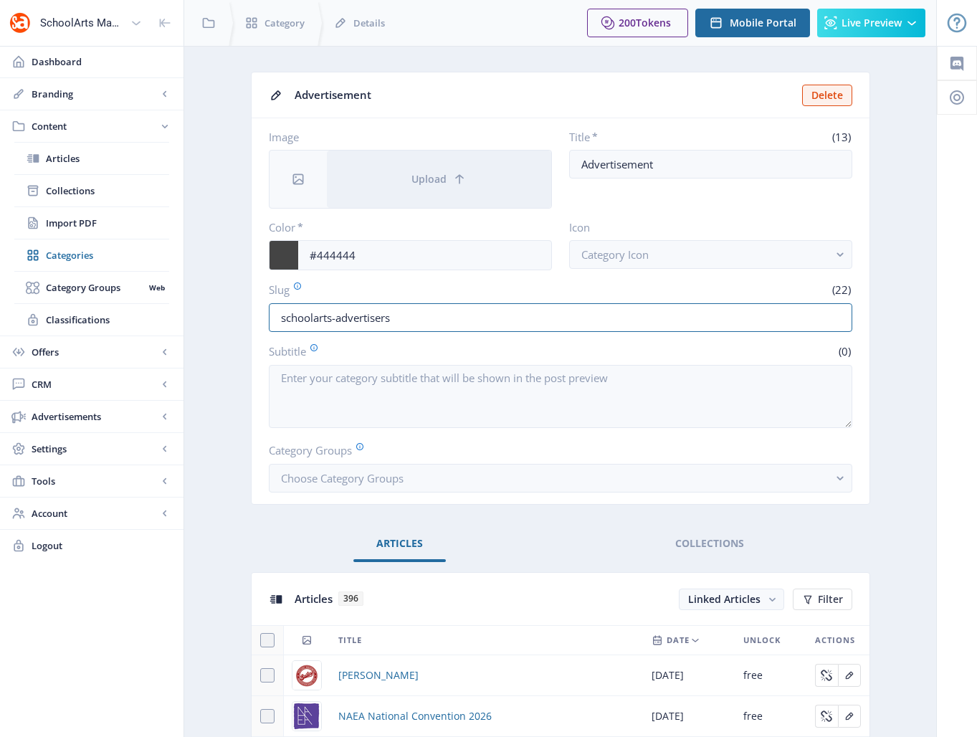
drag, startPoint x: 401, startPoint y: 321, endPoint x: 227, endPoint y: 323, distance: 173.6
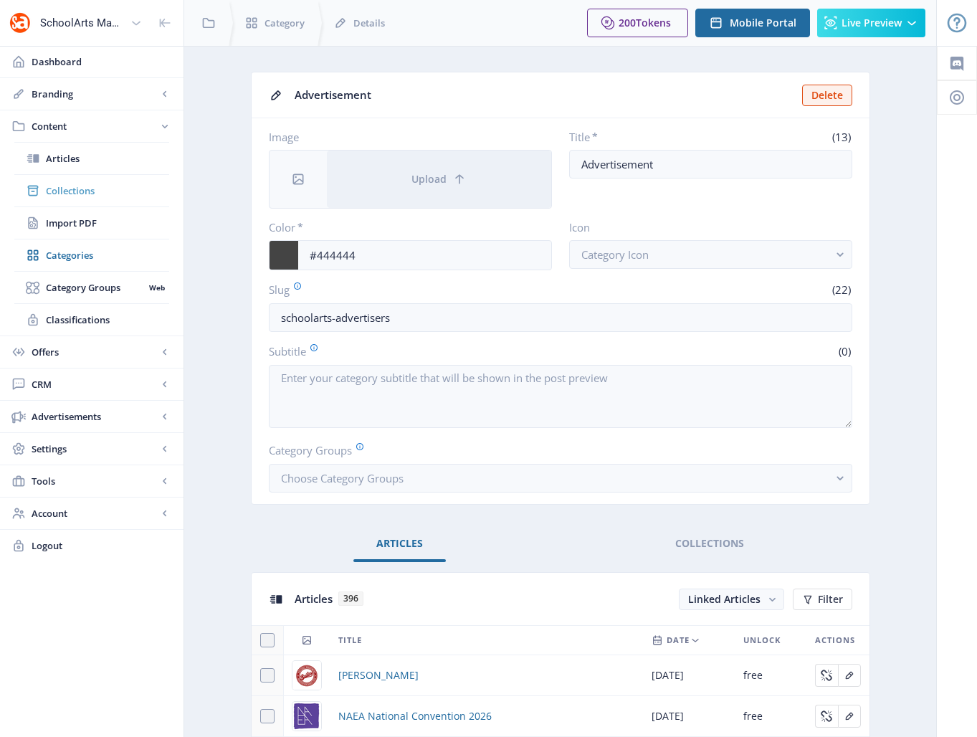
click at [68, 191] on span "Collections" at bounding box center [107, 191] width 123 height 14
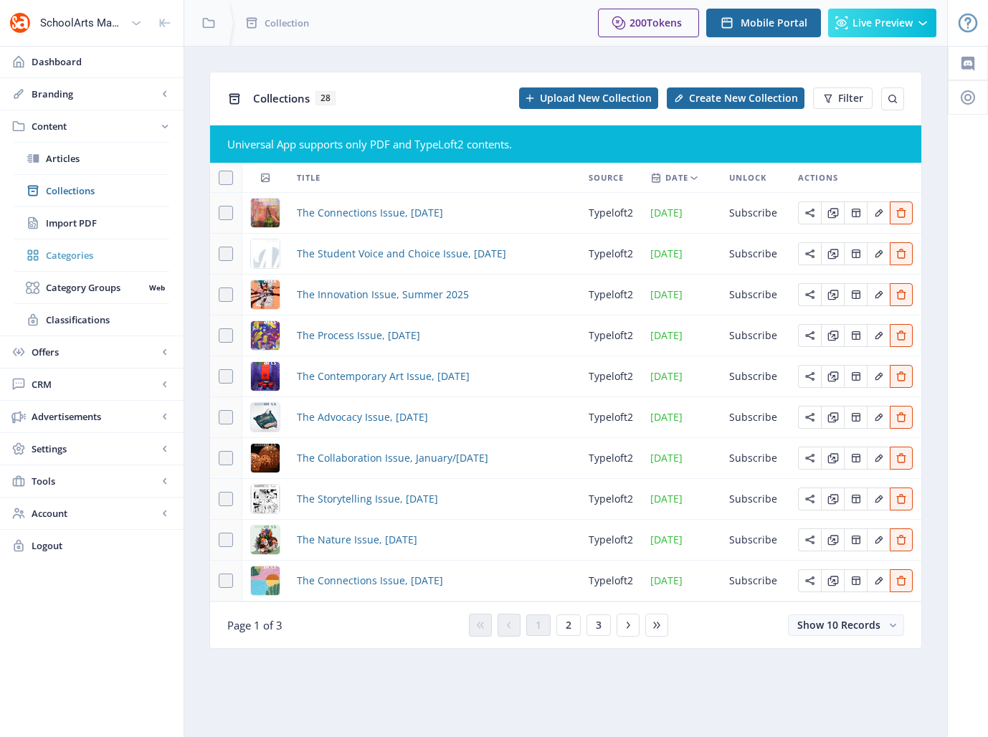
click at [77, 256] on span "Categories" at bounding box center [107, 255] width 123 height 14
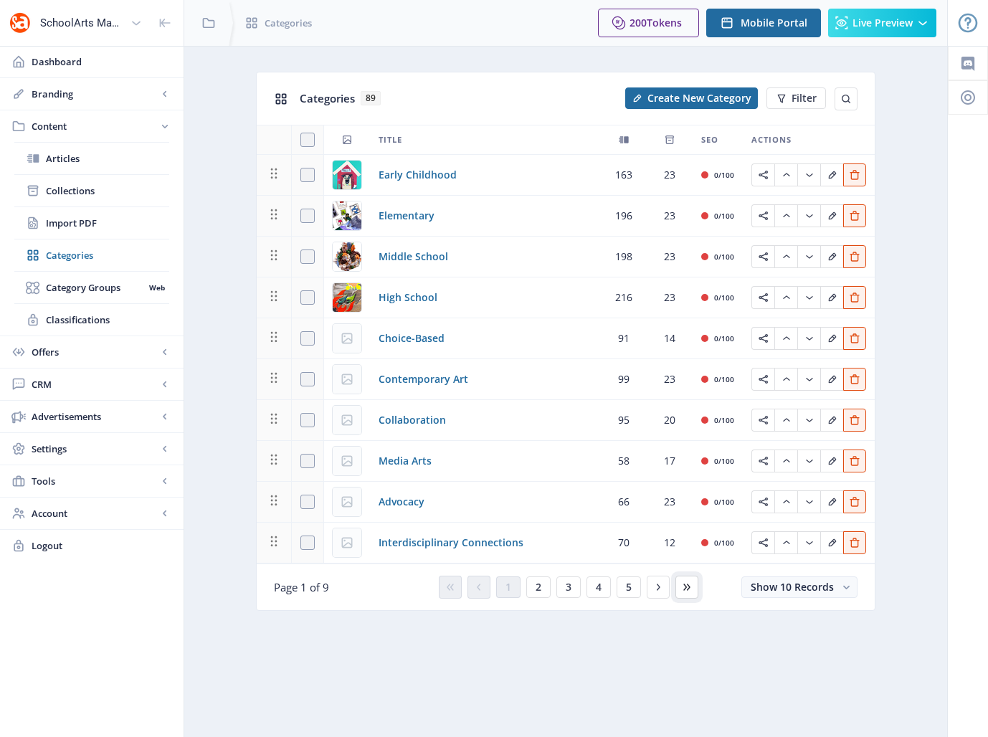
click at [691, 587] on icon at bounding box center [686, 587] width 11 height 11
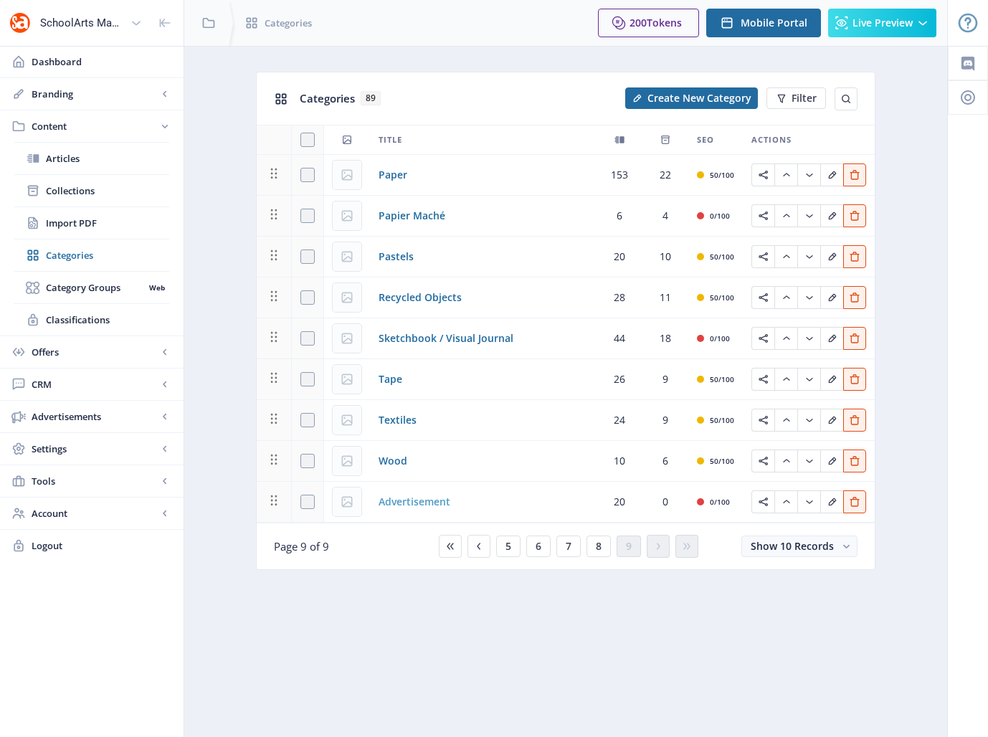
click at [422, 502] on span "Advertisement" at bounding box center [415, 501] width 72 height 17
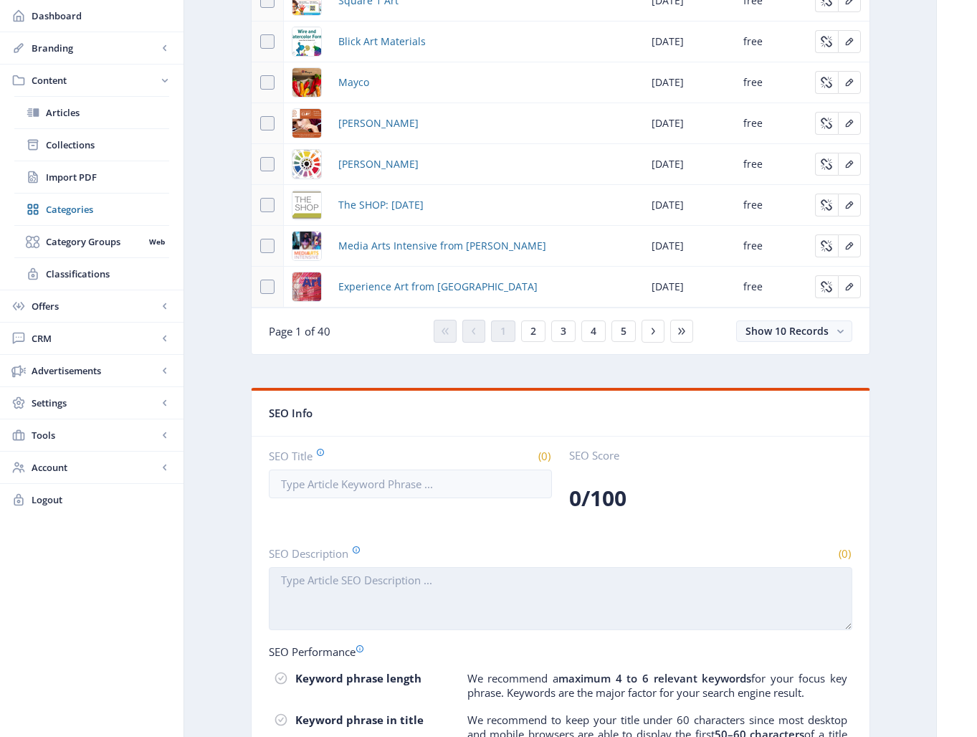
scroll to position [489, 0]
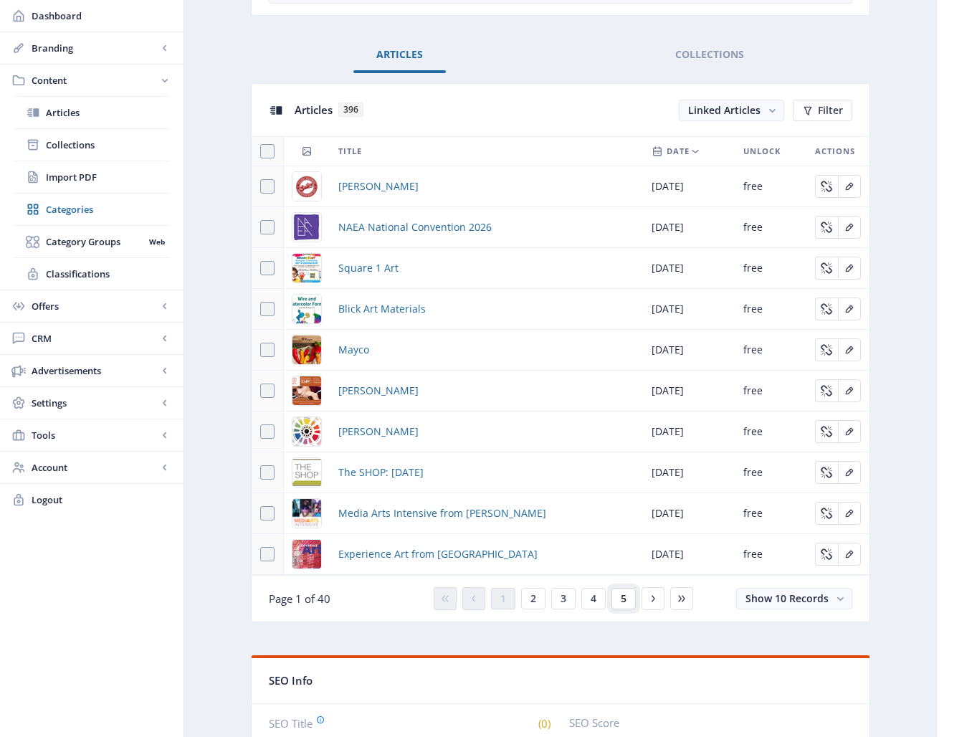
click at [625, 601] on span "5" at bounding box center [624, 598] width 6 height 11
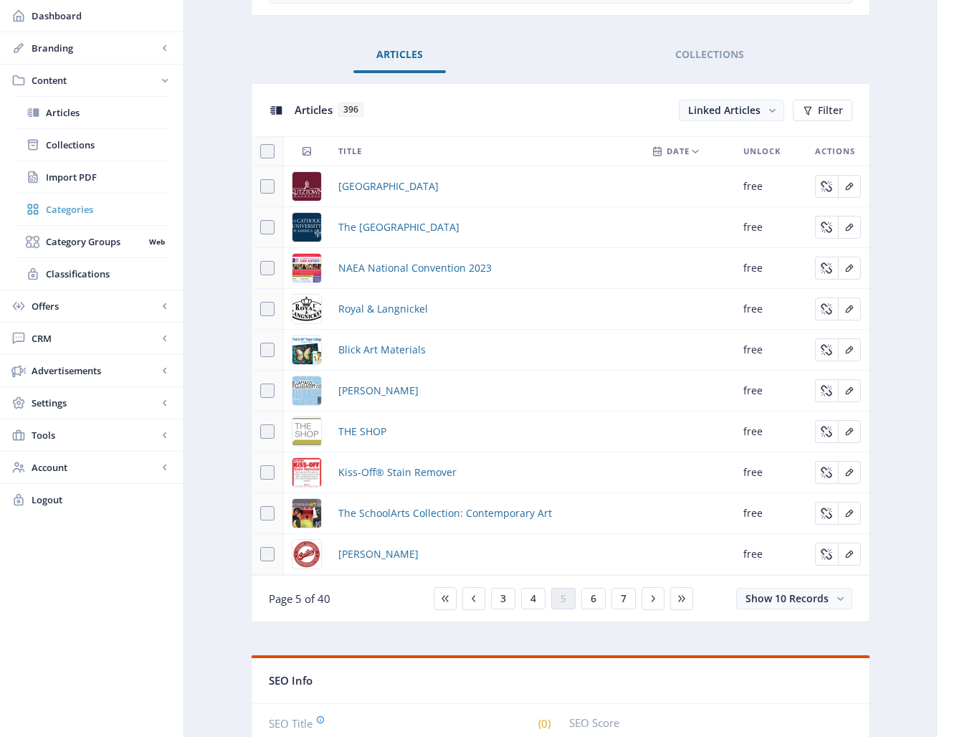
click at [70, 211] on span "Categories" at bounding box center [107, 209] width 123 height 14
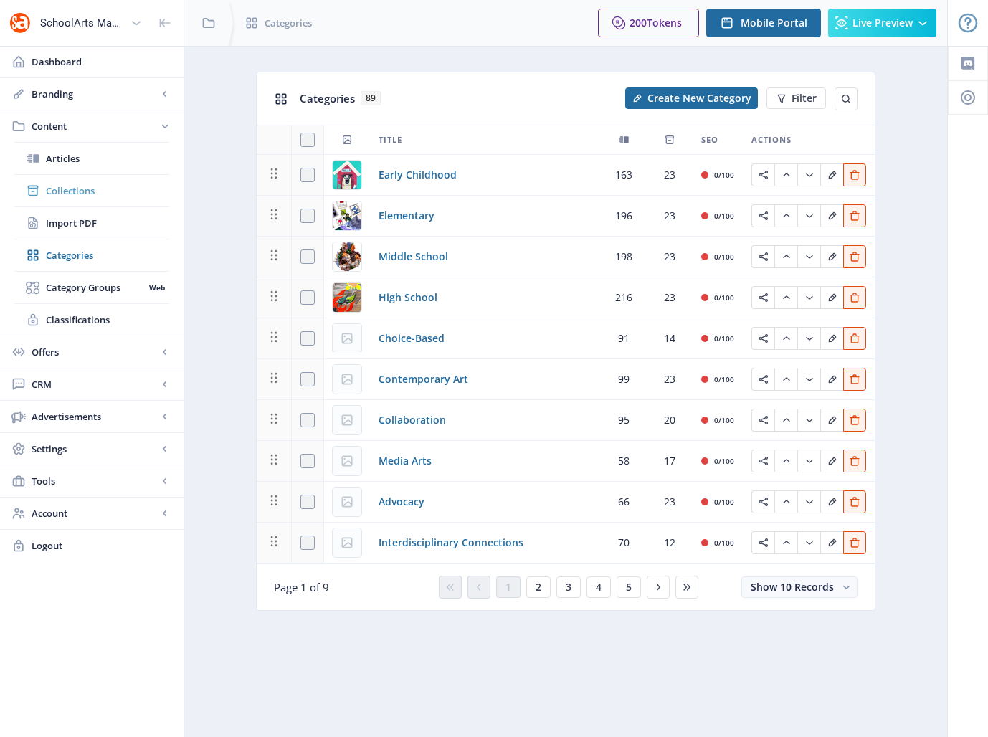
click at [75, 191] on span "Collections" at bounding box center [107, 191] width 123 height 14
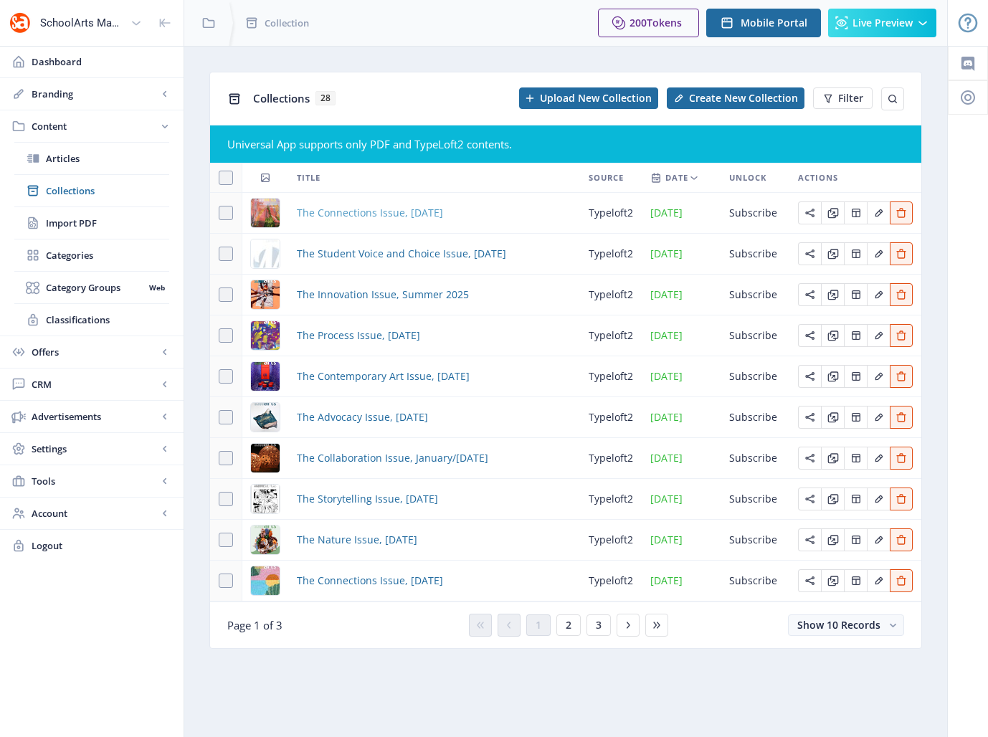
click at [372, 213] on span "The Connections Issue, [DATE]" at bounding box center [370, 212] width 146 height 17
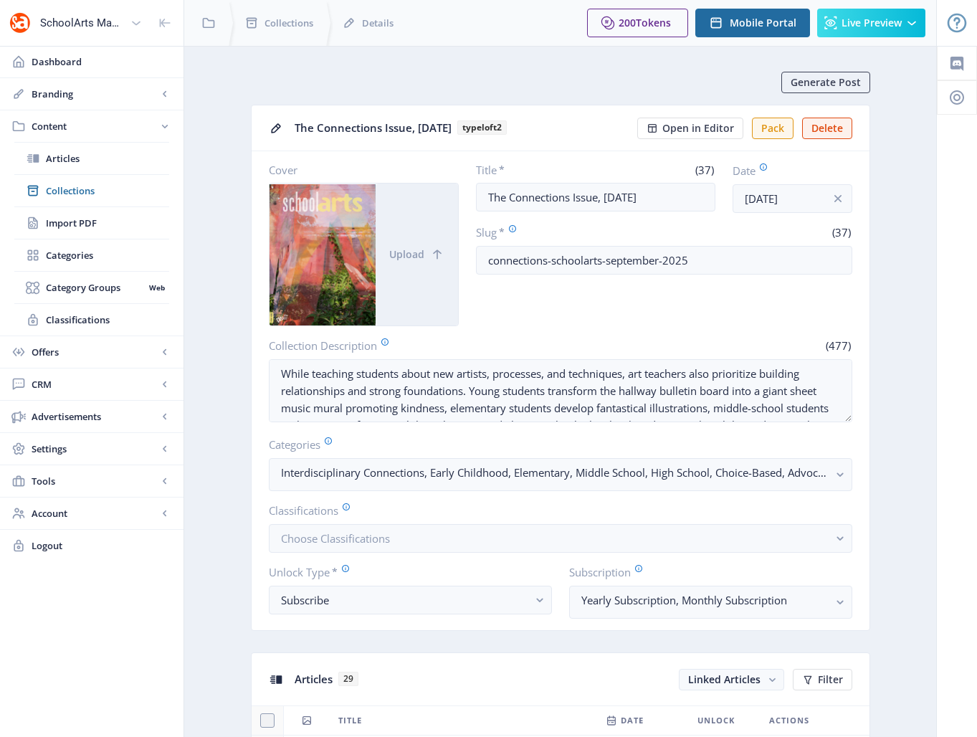
scroll to position [472, 0]
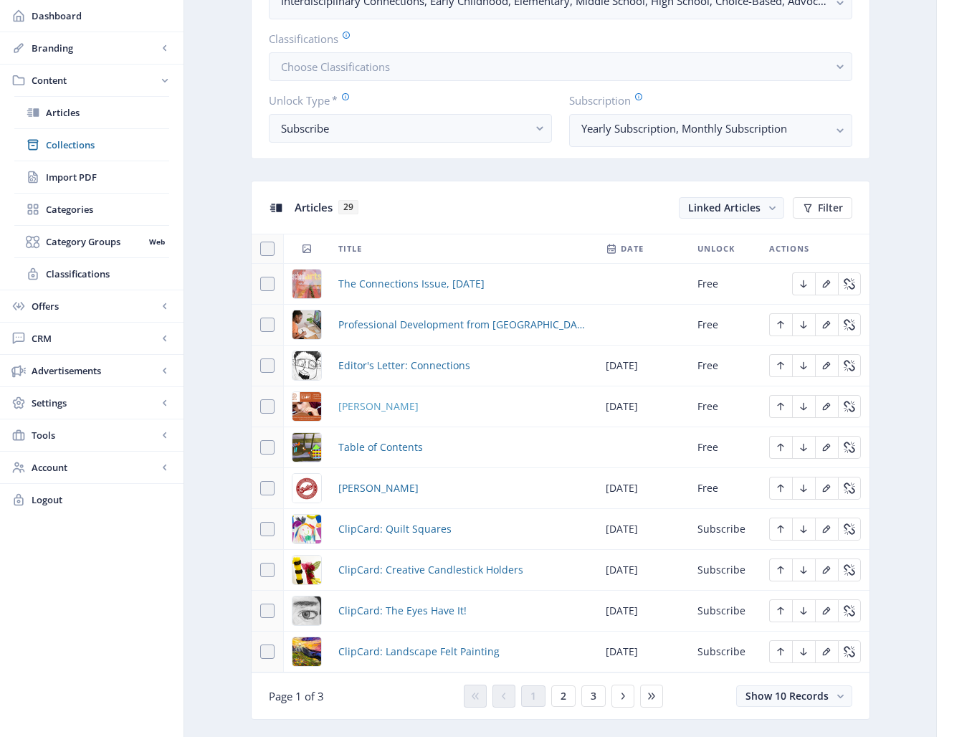
click at [353, 407] on span "[PERSON_NAME]" at bounding box center [378, 406] width 80 height 17
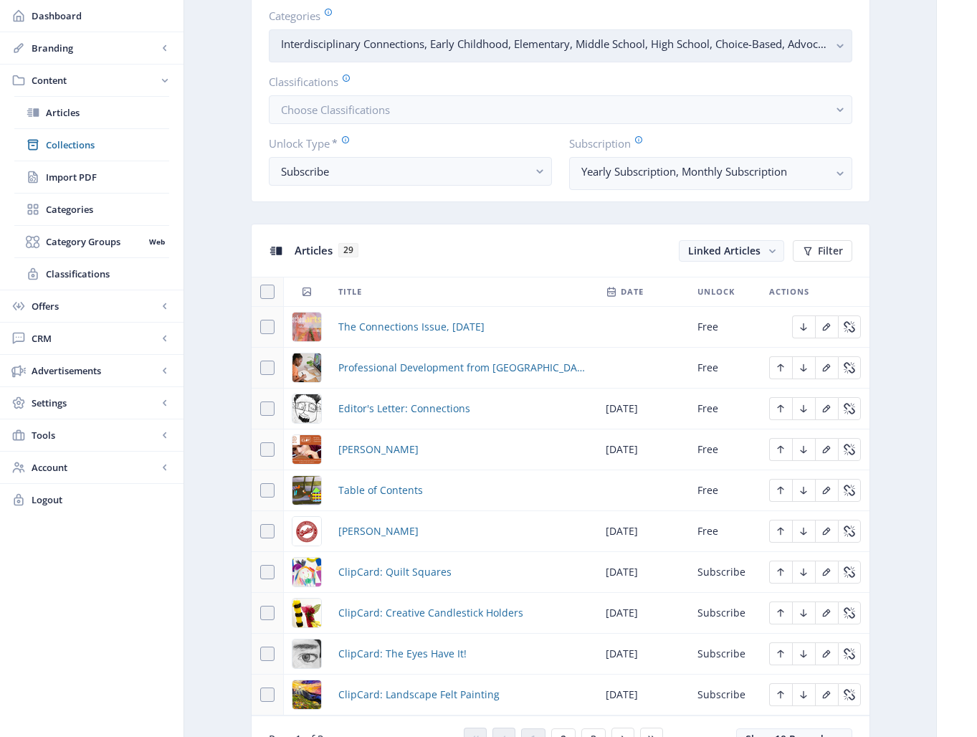
scroll to position [431, 0]
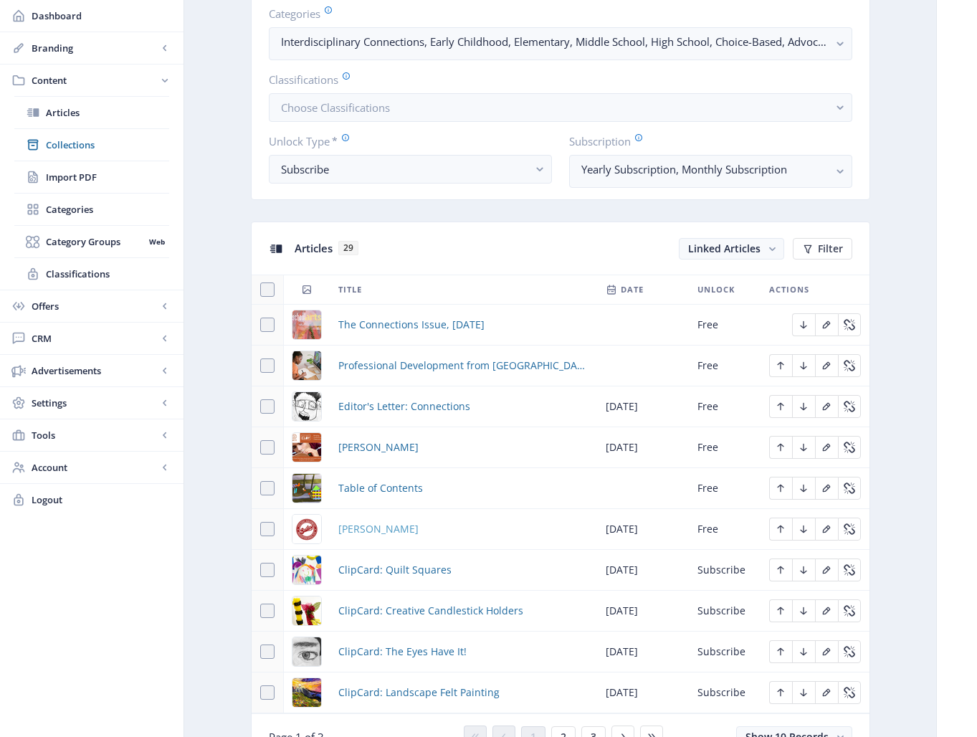
click at [350, 526] on span "[PERSON_NAME]" at bounding box center [378, 529] width 80 height 17
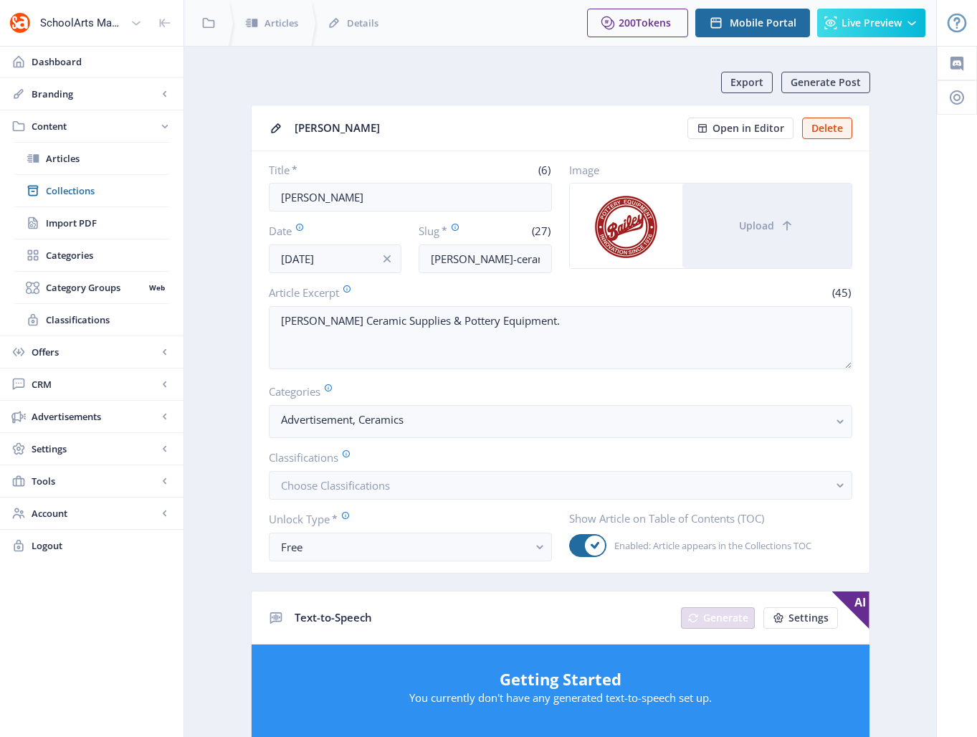
click at [222, 321] on app-content-article "Export Generate Post [PERSON_NAME] Open in Editor Delete Title * (6) [PERSON_NA…" at bounding box center [560, 726] width 702 height 1309
